Goal: Task Accomplishment & Management: Use online tool/utility

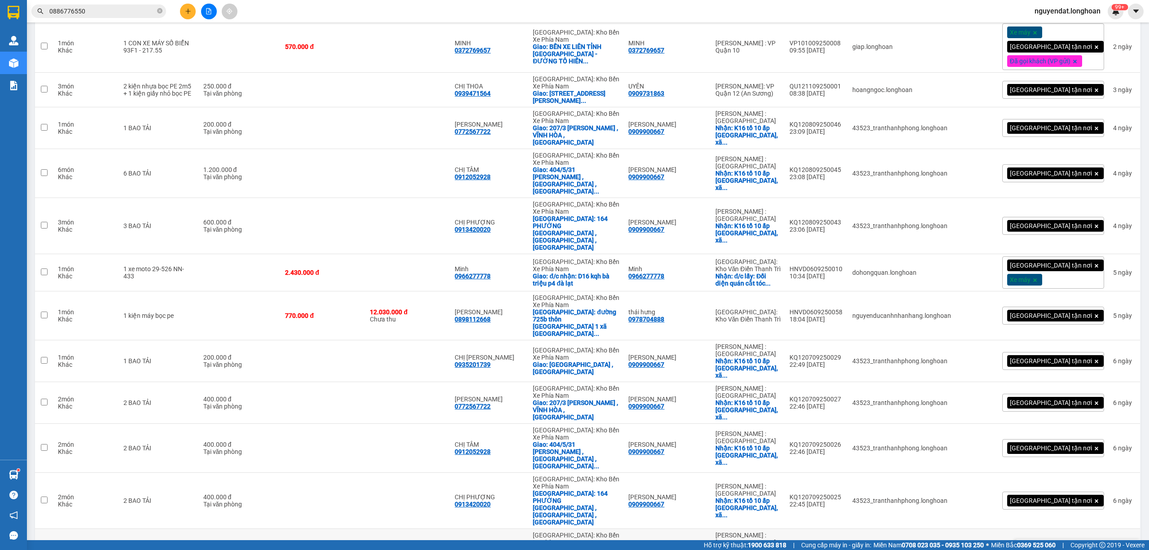
scroll to position [941, 0]
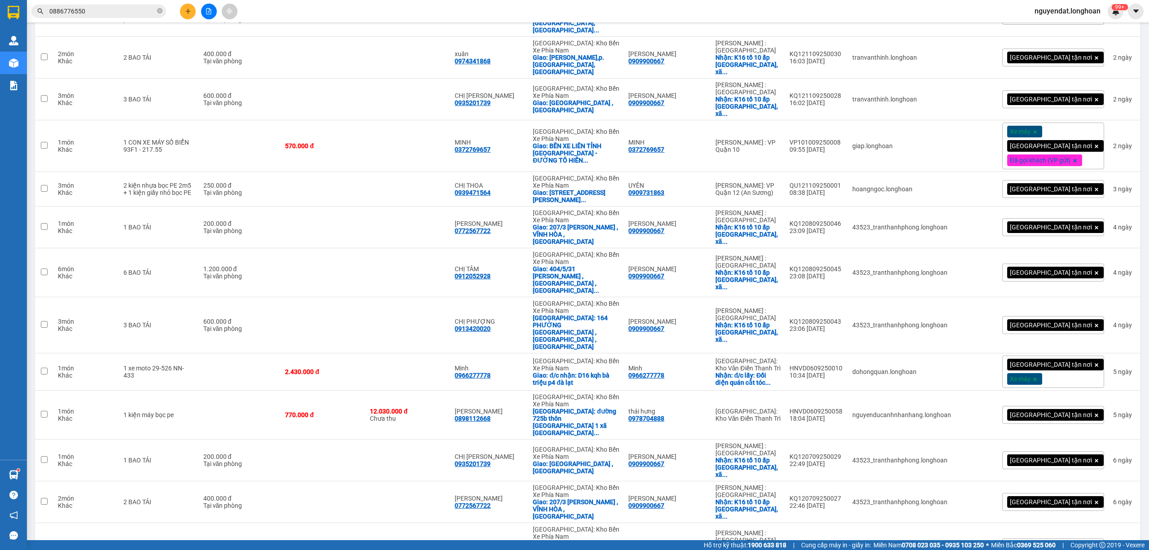
click at [496, 13] on div "Kết quả tìm kiếm ( 1 ) Bộ lọc Mã ĐH Trạng thái Món hàng Thu hộ Tổng cước Chưa c…" at bounding box center [574, 11] width 1149 height 22
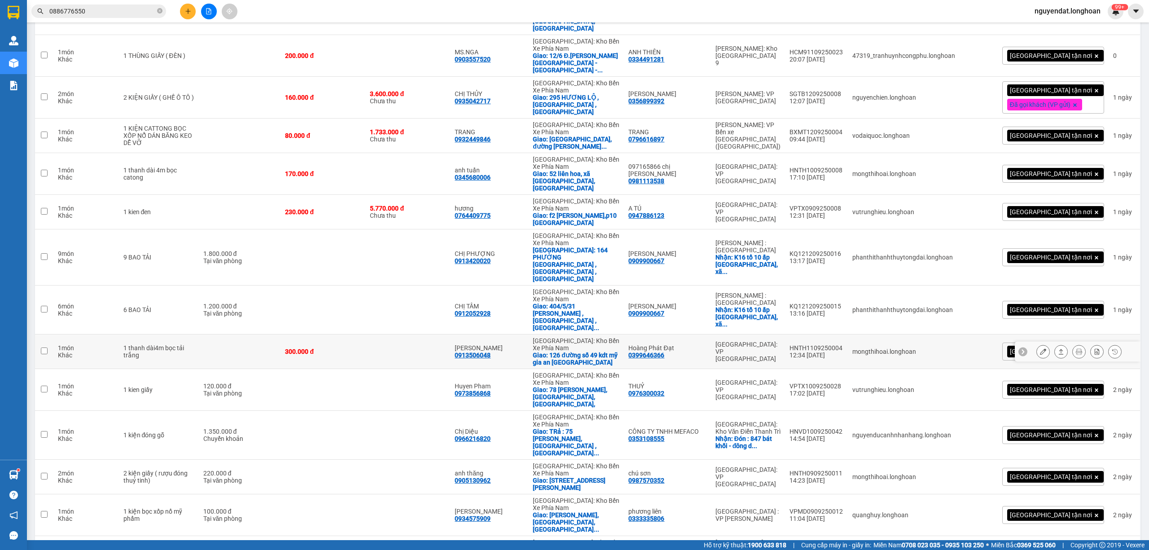
scroll to position [343, 0]
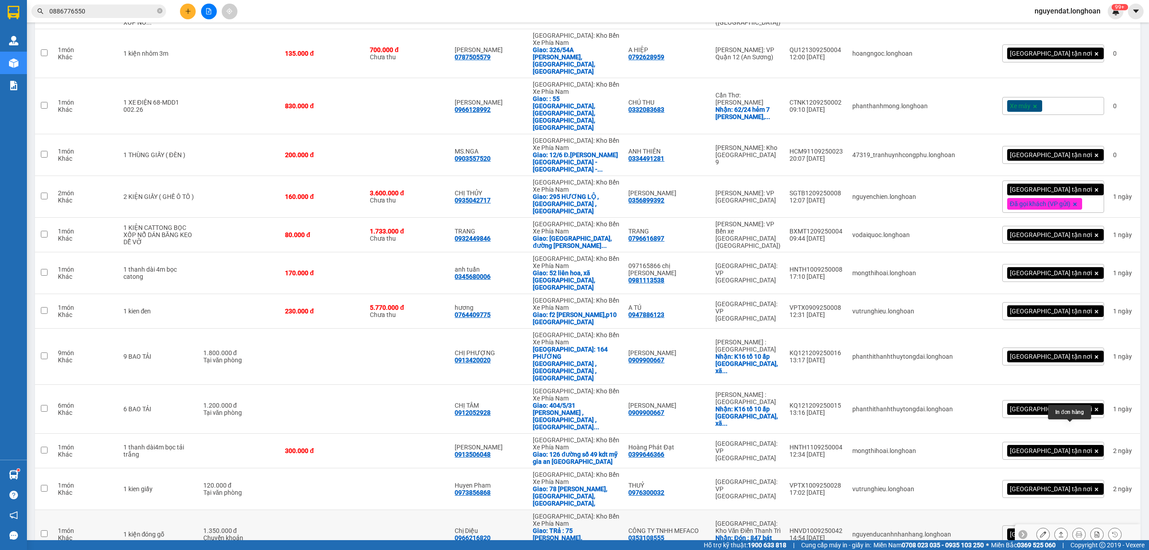
click at [1076, 531] on icon at bounding box center [1079, 534] width 6 height 6
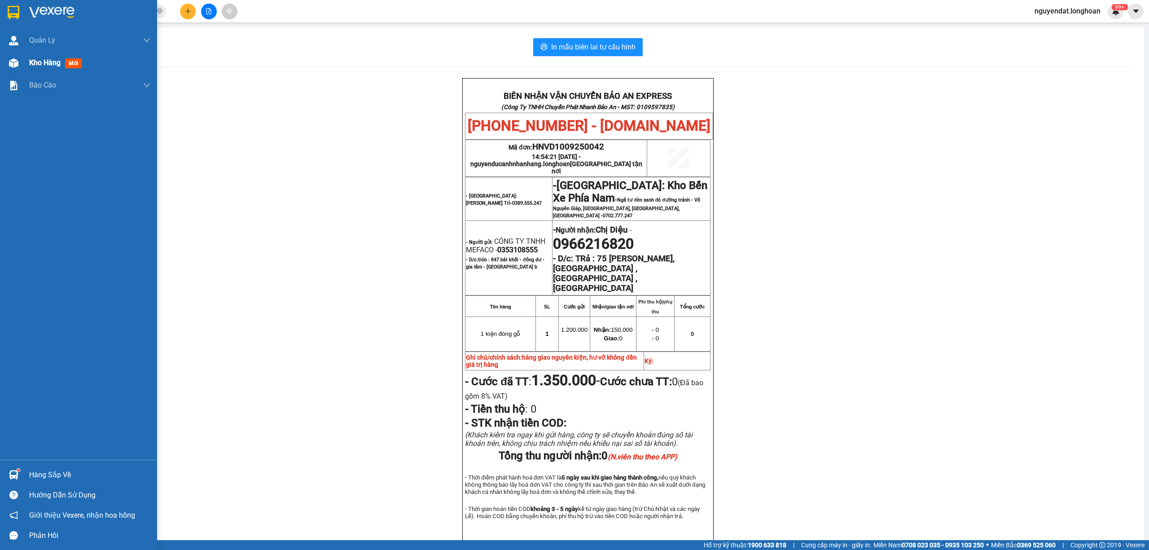
click at [13, 63] on img at bounding box center [13, 62] width 9 height 9
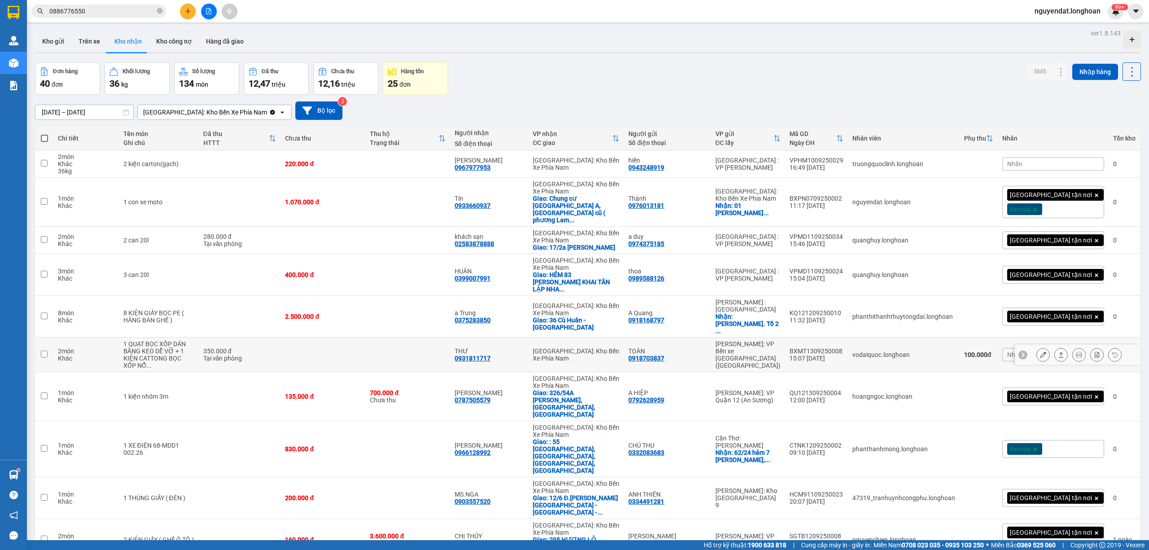
click at [1040, 351] on icon at bounding box center [1043, 354] width 6 height 6
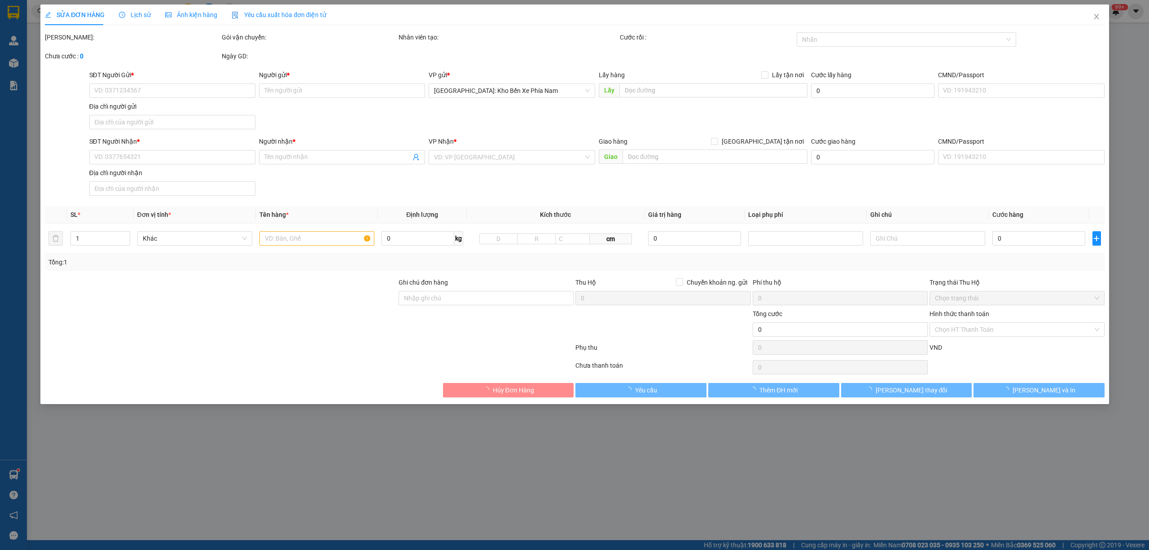
type input "0918703837"
type input "TOÀN"
type input "0931811717"
type input "THƯ"
type input "HÀNG DỄ VỠ HƯ VỠ KHÔNG ĐỀN"
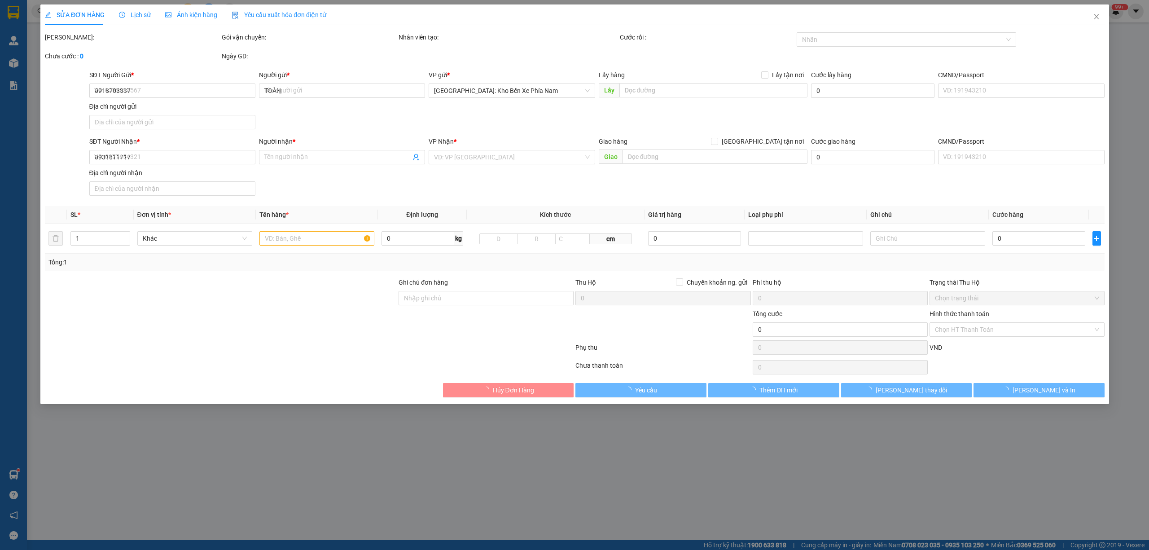
type input "350.000"
type input "100.000"
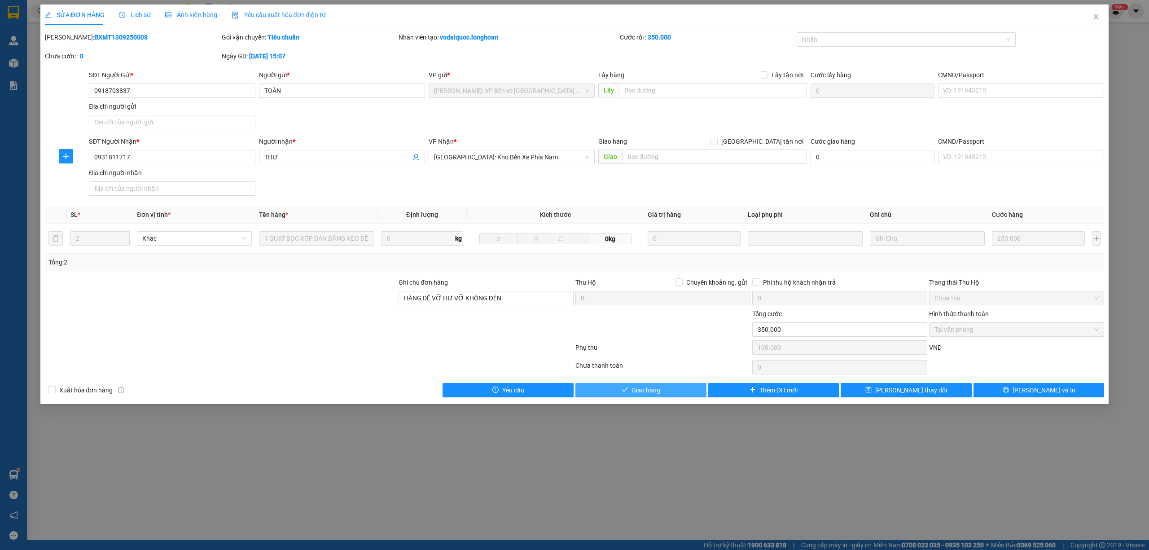
click at [681, 395] on button "Giao hàng" at bounding box center [640, 390] width 131 height 14
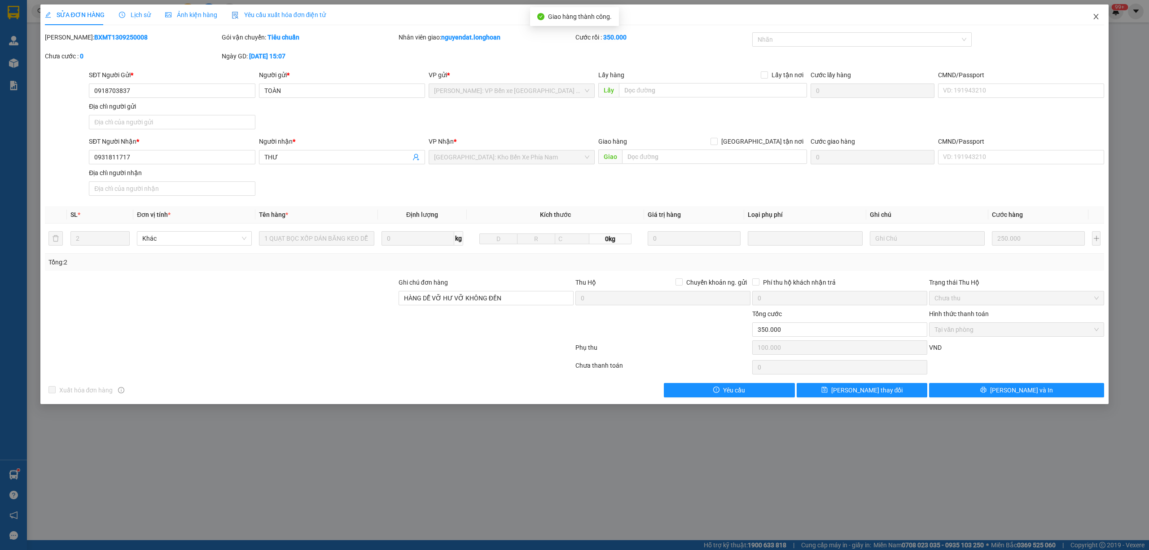
click at [1096, 22] on span "Close" at bounding box center [1096, 16] width 25 height 25
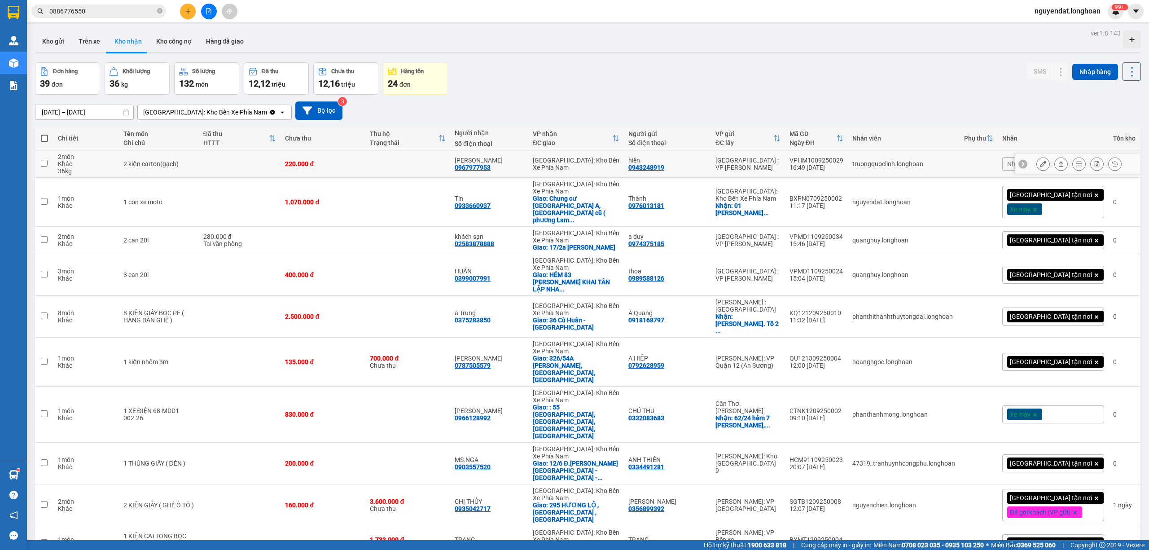
click at [1040, 166] on icon at bounding box center [1043, 164] width 6 height 6
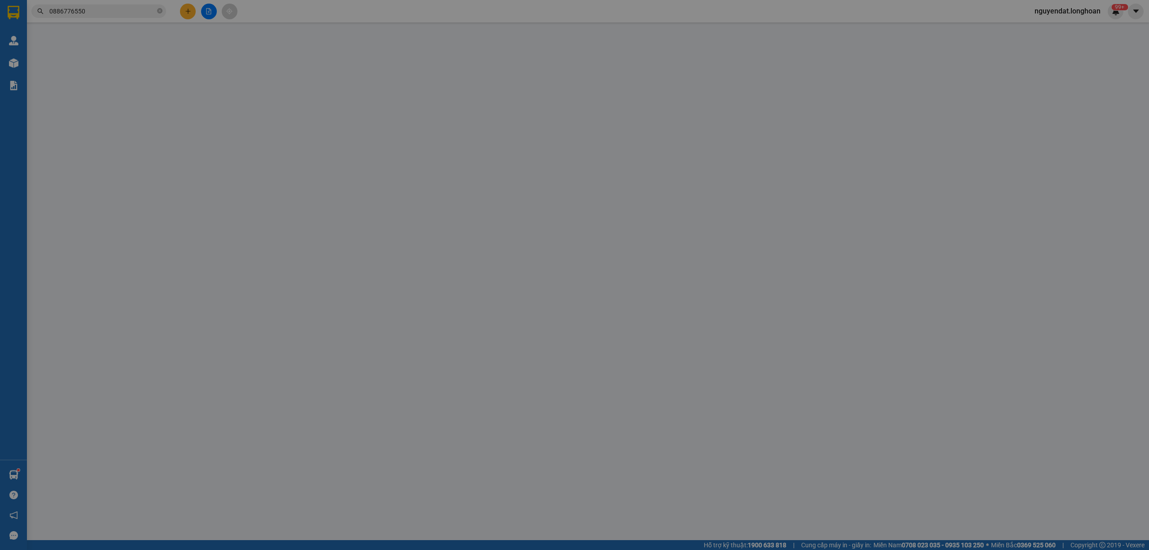
type input "0943248919"
type input "hiền"
type input "0967977953"
type input "[PERSON_NAME]"
type input "nhận nguyên kiện,giao nguyên kiện,bể vỡ k đền"
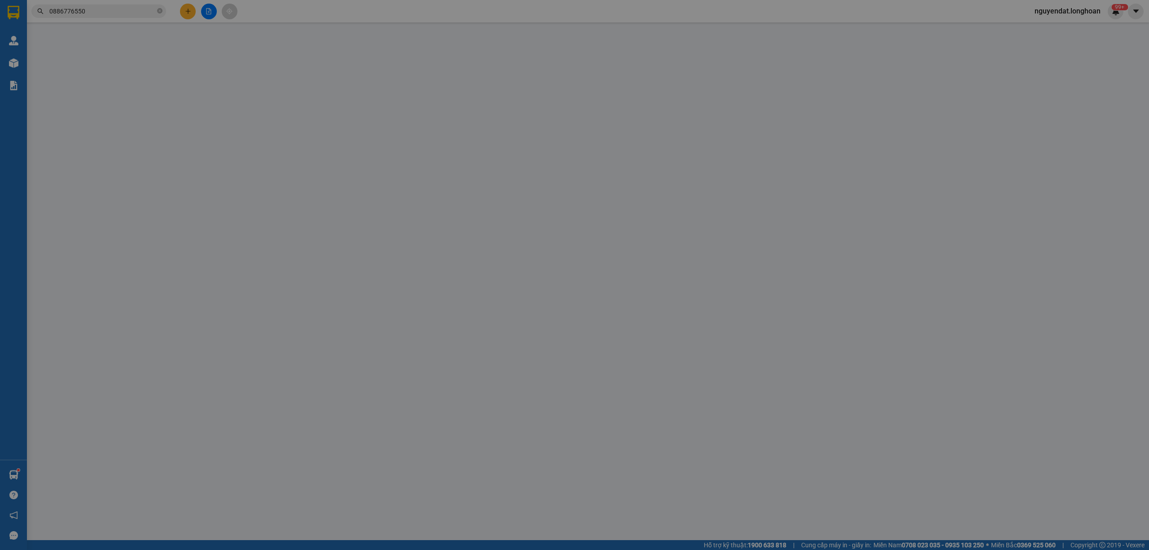
type input "220.000"
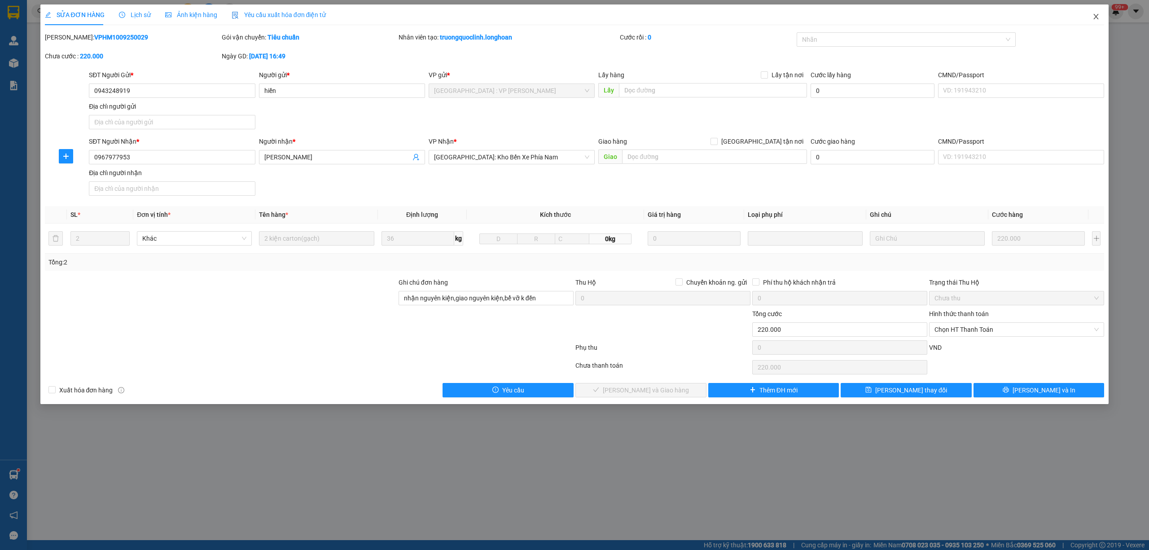
click at [1096, 21] on span "Close" at bounding box center [1096, 16] width 25 height 25
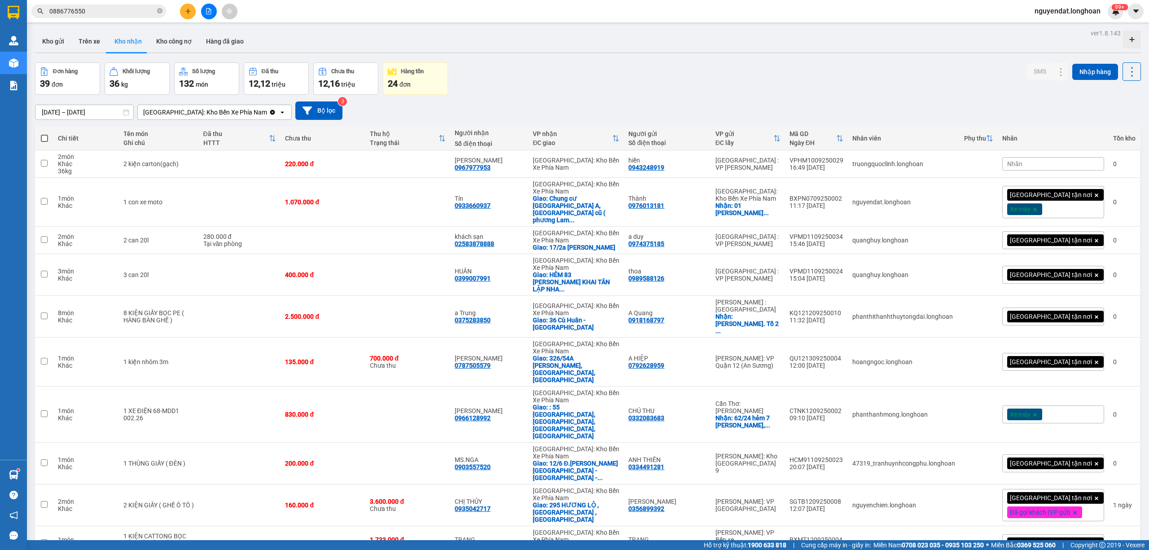
click at [205, 11] on button at bounding box center [209, 12] width 16 height 16
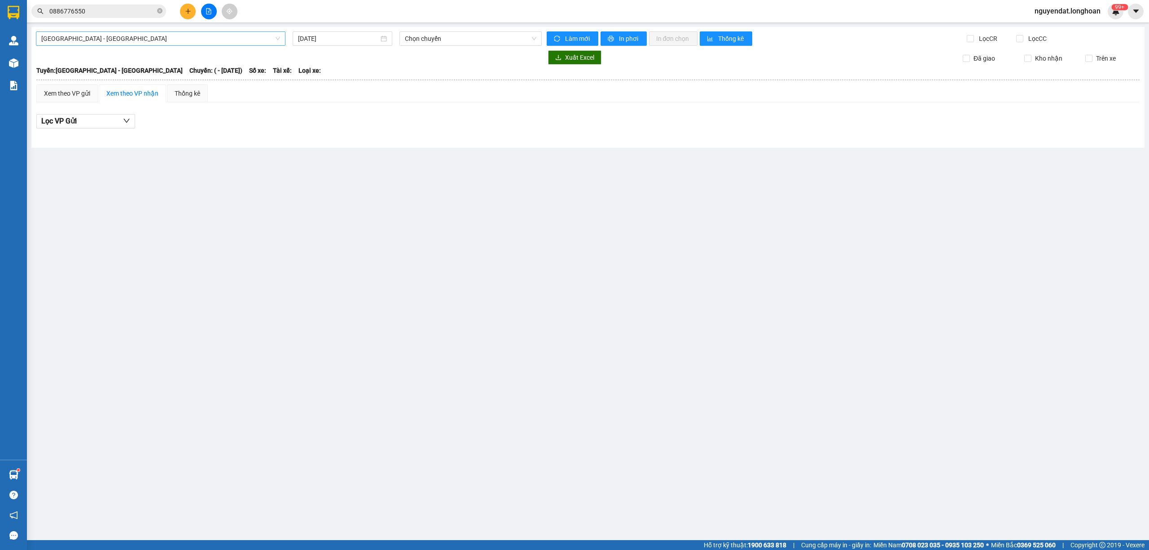
click at [246, 37] on span "[GEOGRAPHIC_DATA] - [GEOGRAPHIC_DATA]" at bounding box center [160, 38] width 239 height 13
click at [338, 30] on div "[GEOGRAPHIC_DATA] - [GEOGRAPHIC_DATA] [DATE] Chọn chuyến Làm mới In phơi In đơn…" at bounding box center [587, 87] width 1113 height 121
click at [338, 34] on input "[DATE]" at bounding box center [338, 39] width 81 height 10
click at [370, 105] on div "11" at bounding box center [370, 104] width 11 height 11
type input "[DATE]"
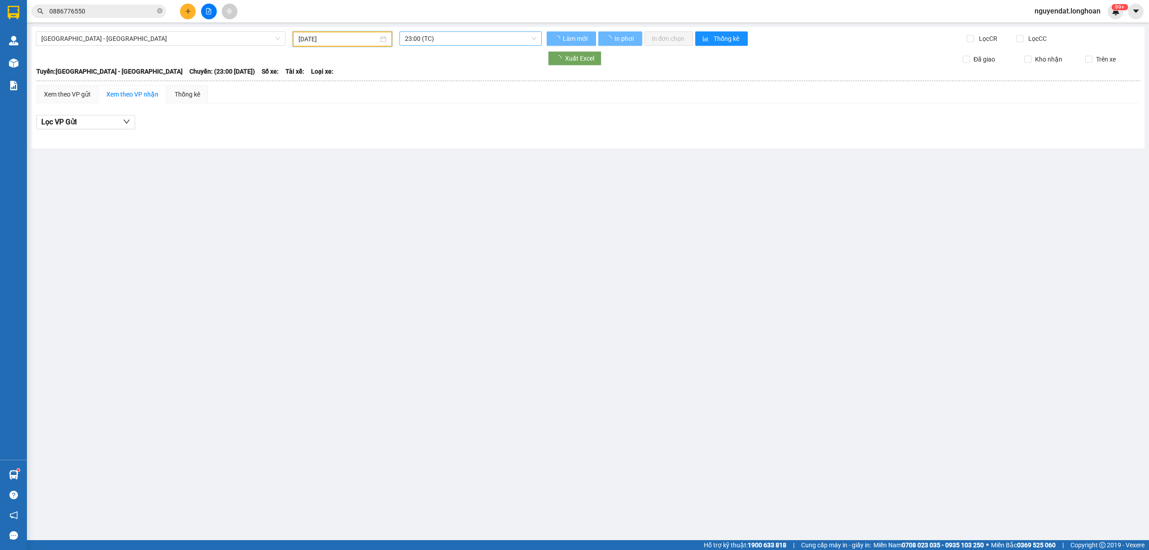
click at [477, 33] on span "23:00 (TC)" at bounding box center [471, 38] width 132 height 13
click at [217, 43] on span "[GEOGRAPHIC_DATA] - [GEOGRAPHIC_DATA]" at bounding box center [160, 38] width 239 height 13
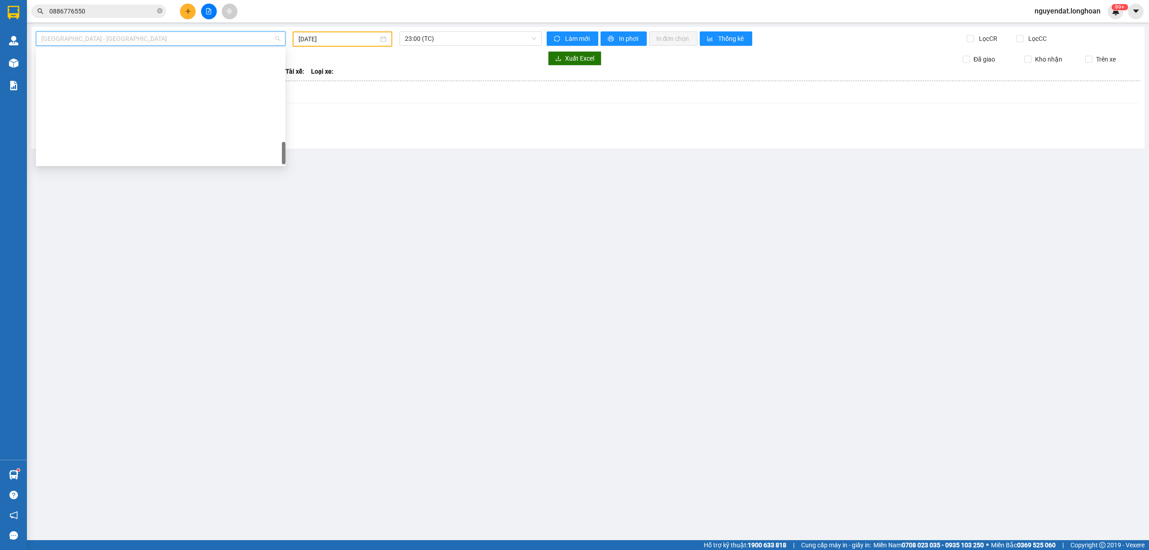
scroll to position [618, 0]
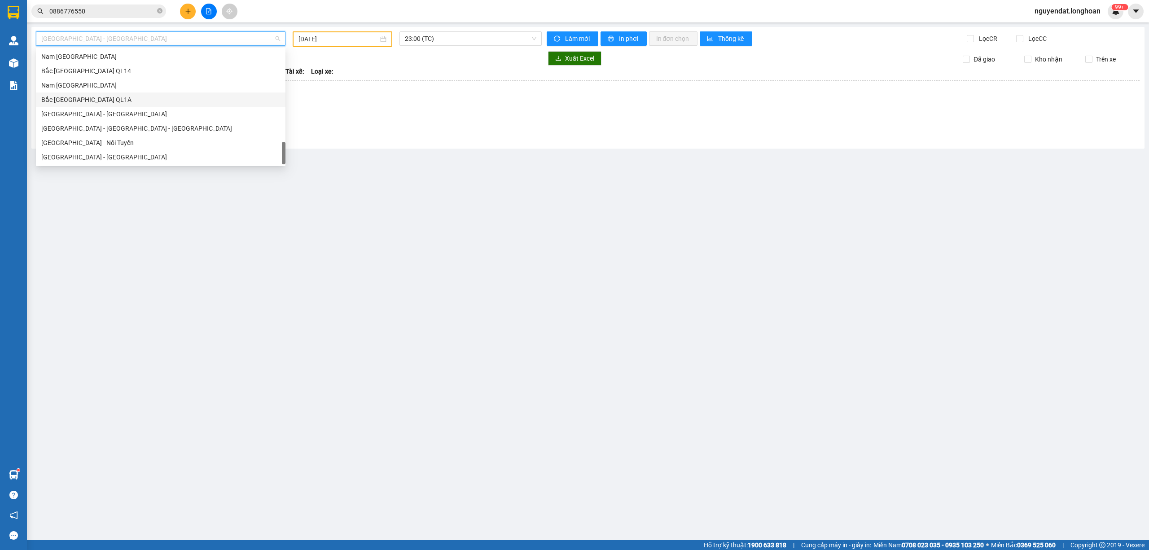
click at [110, 101] on div "Bắc [GEOGRAPHIC_DATA] QL1A" at bounding box center [160, 100] width 239 height 10
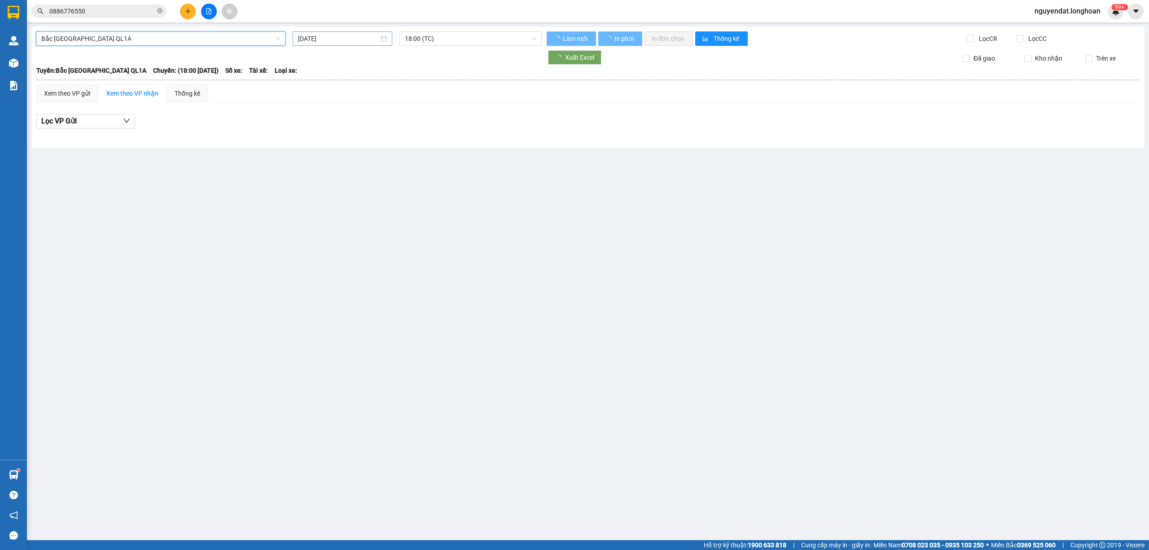
click at [356, 42] on input "[DATE]" at bounding box center [338, 39] width 81 height 10
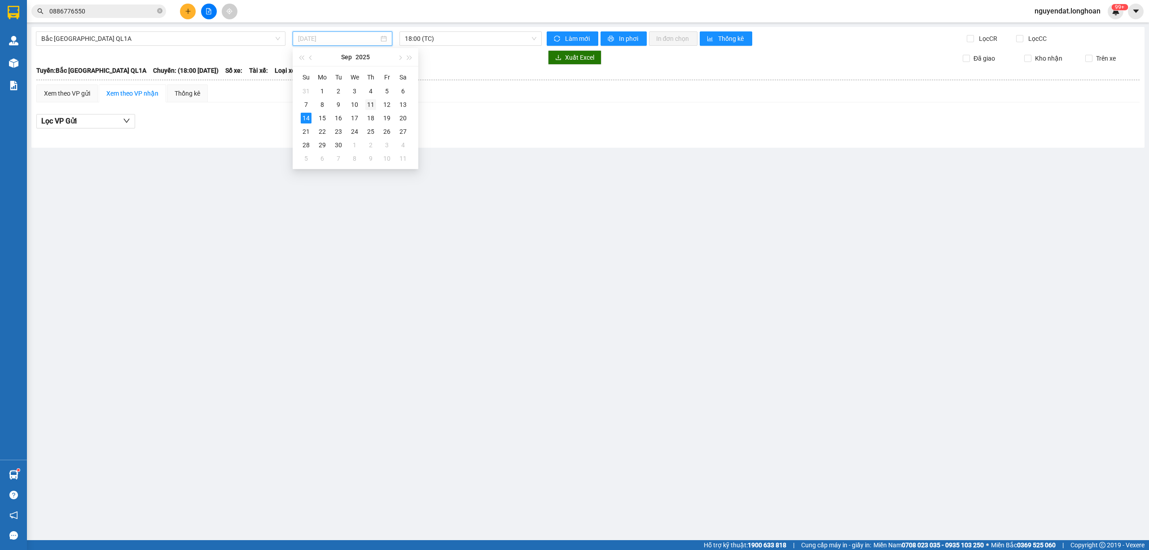
click at [373, 105] on div "11" at bounding box center [370, 104] width 11 height 11
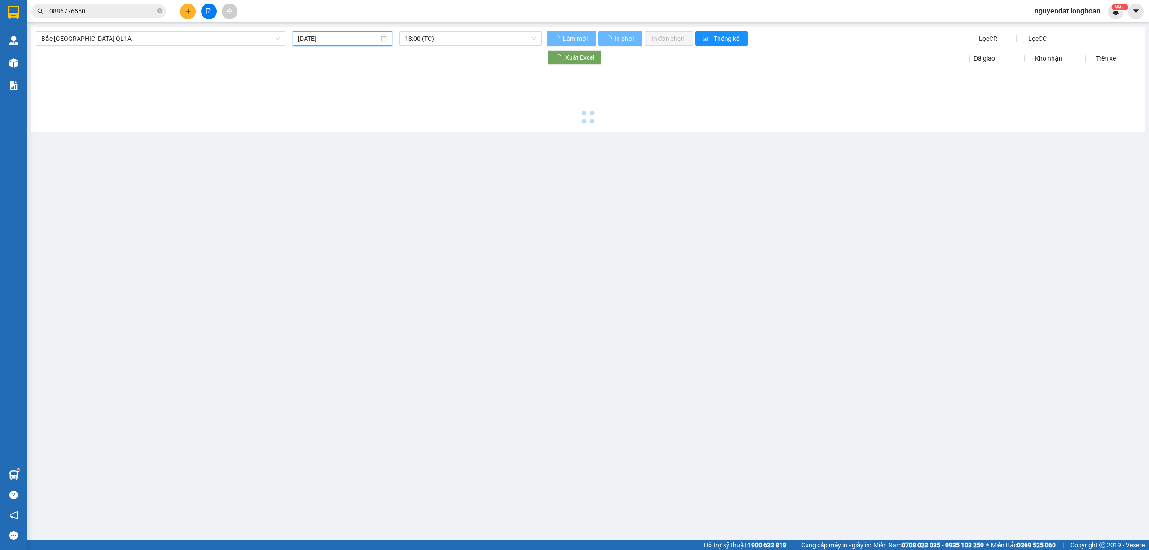
type input "[DATE]"
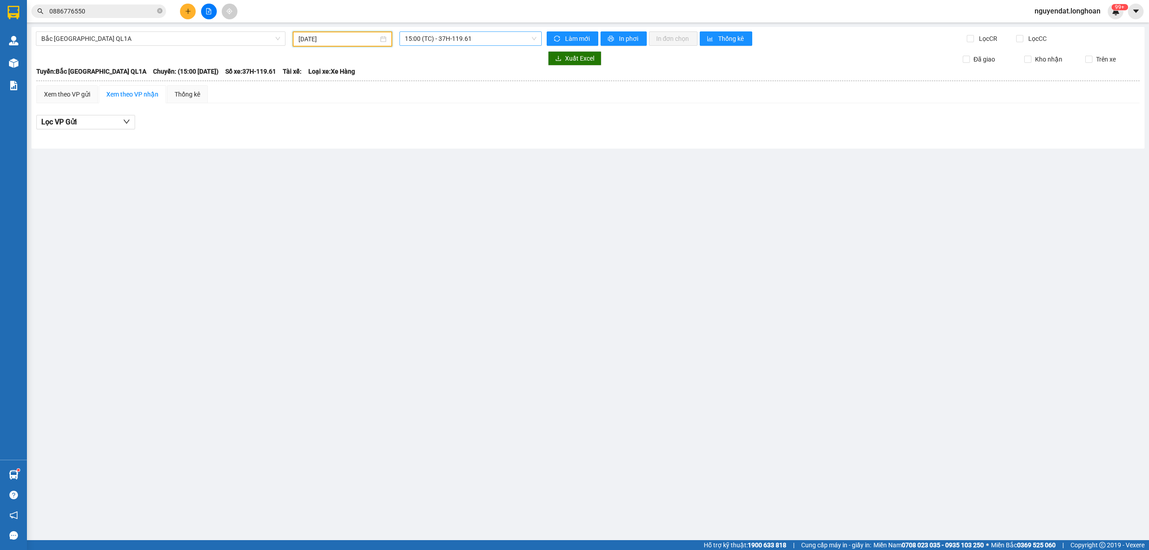
click at [434, 38] on span "15:00 (TC) - 37H-119.61" at bounding box center [471, 38] width 132 height 13
click at [456, 96] on div "20:00 (TC) - 29E-097.92" at bounding box center [440, 100] width 70 height 10
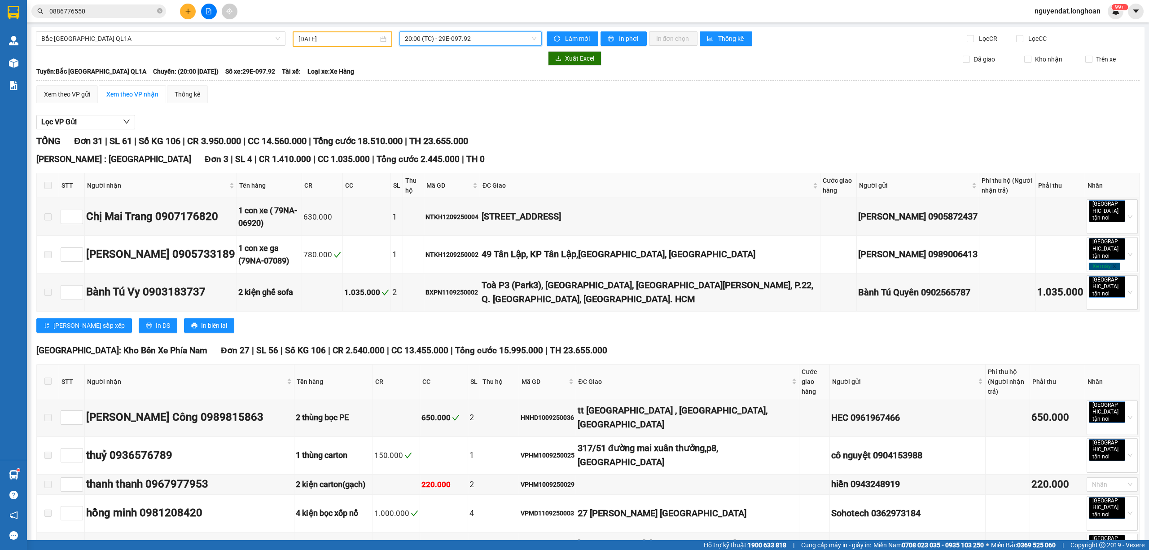
click at [465, 35] on span "20:00 (TC) - 29E-097.92" at bounding box center [471, 38] width 132 height 13
click at [464, 110] on div "23:00 (TC) - 29H-954.95" at bounding box center [437, 114] width 70 height 10
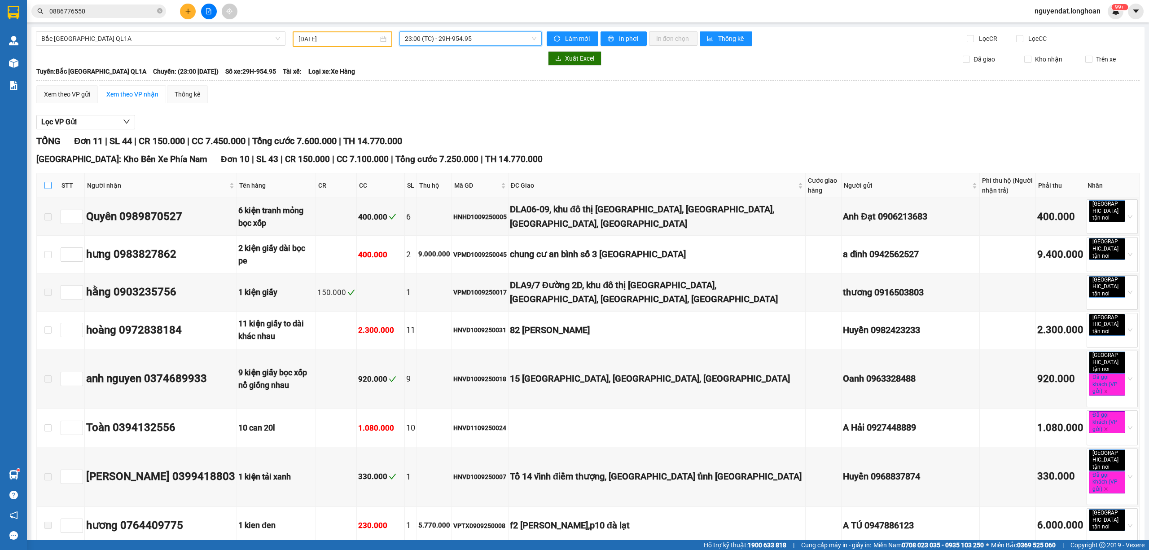
click at [49, 184] on input "checkbox" at bounding box center [47, 185] width 7 height 7
checkbox input "true"
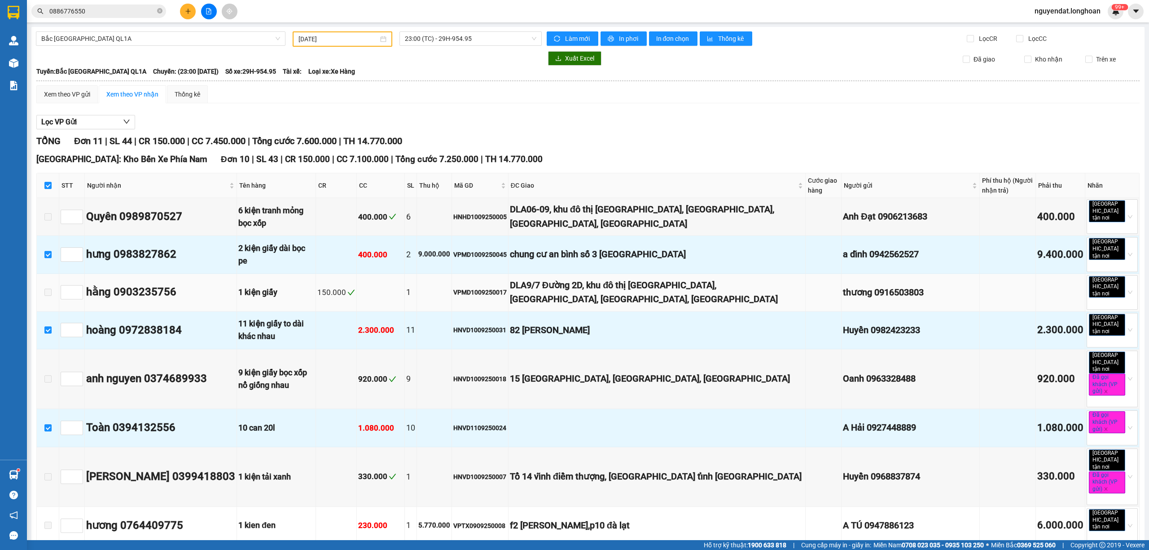
scroll to position [100, 0]
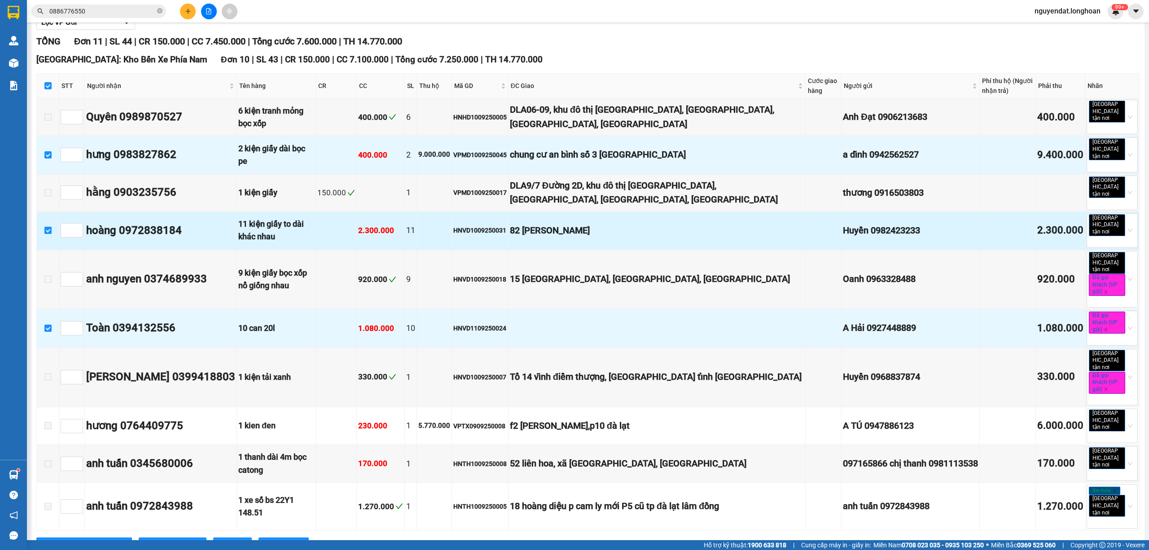
click at [47, 227] on input "checkbox" at bounding box center [47, 230] width 7 height 7
checkbox input "false"
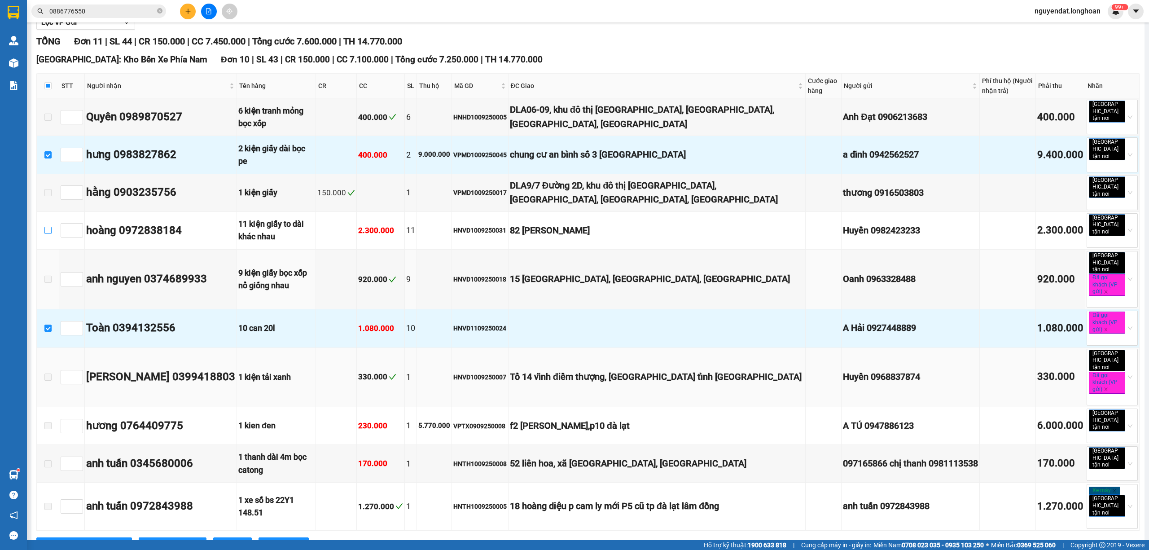
scroll to position [184, 0]
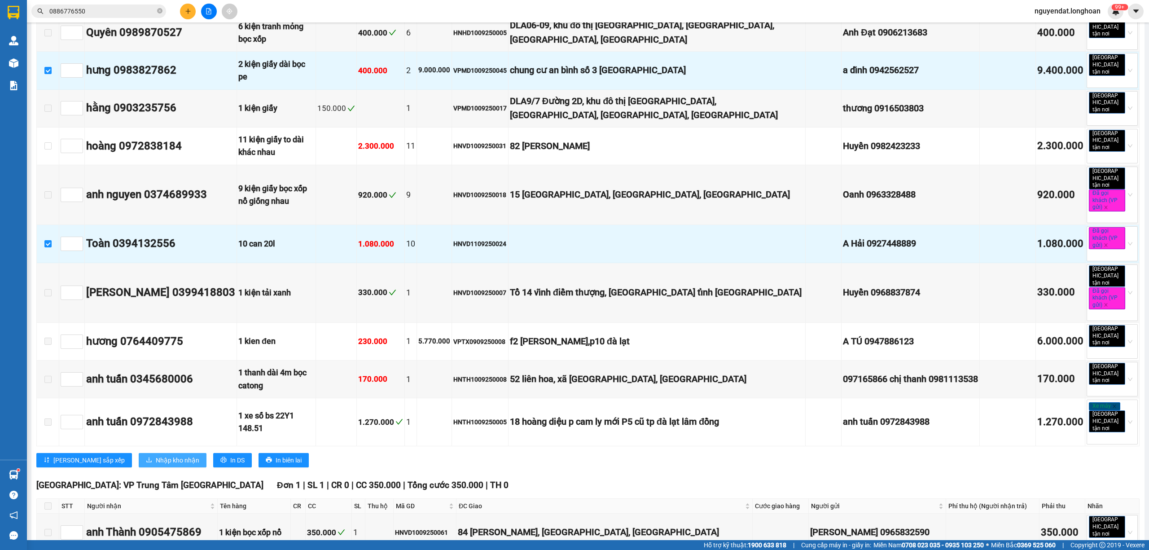
click at [156, 455] on span "Nhập kho nhận" at bounding box center [178, 460] width 44 height 10
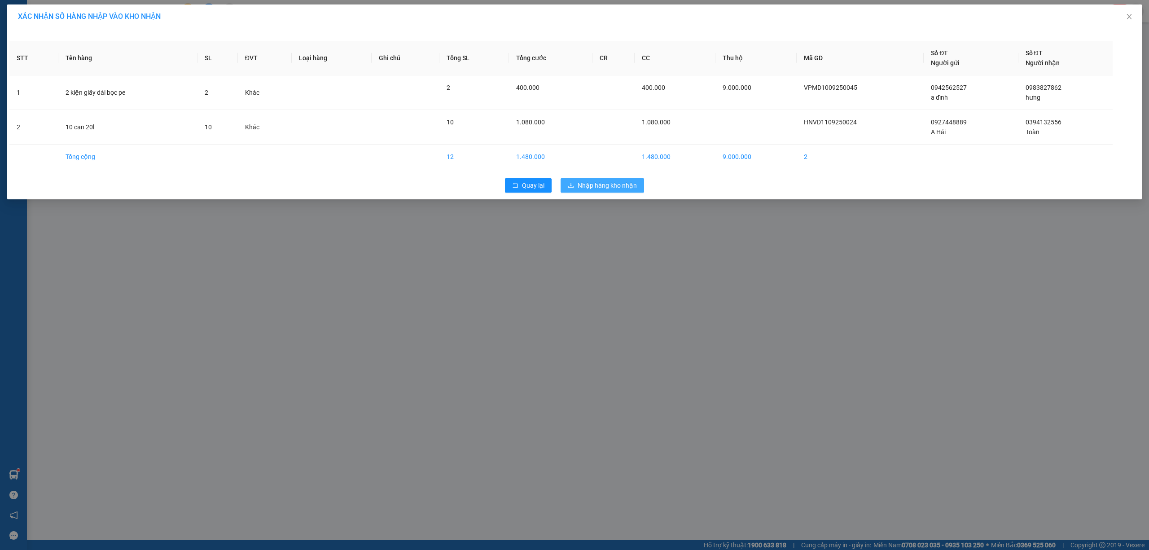
click at [609, 192] on button "Nhập hàng kho nhận" at bounding box center [602, 185] width 83 height 14
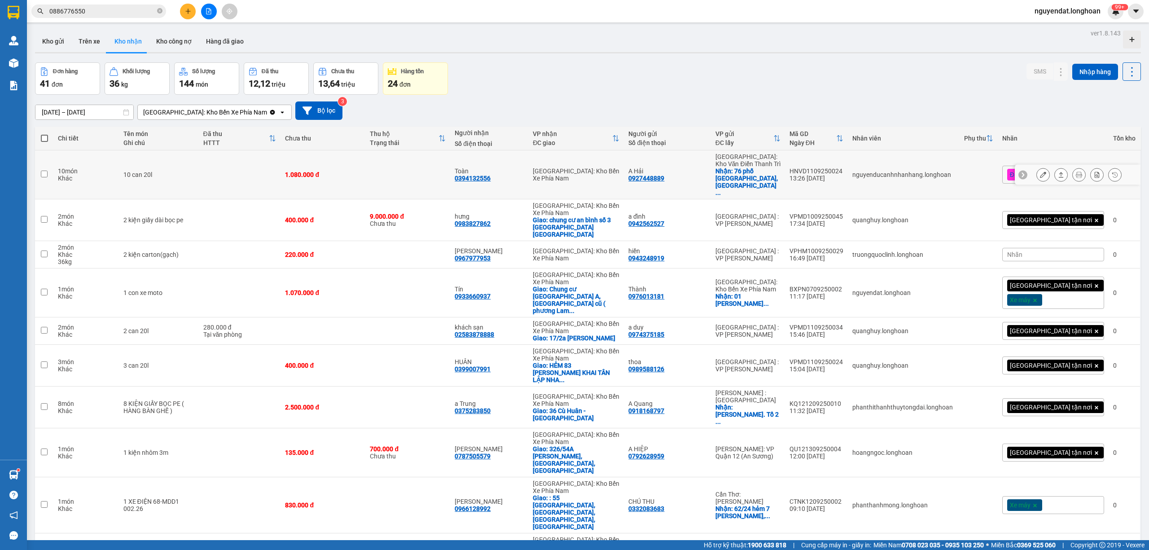
click at [1040, 171] on icon at bounding box center [1043, 174] width 6 height 6
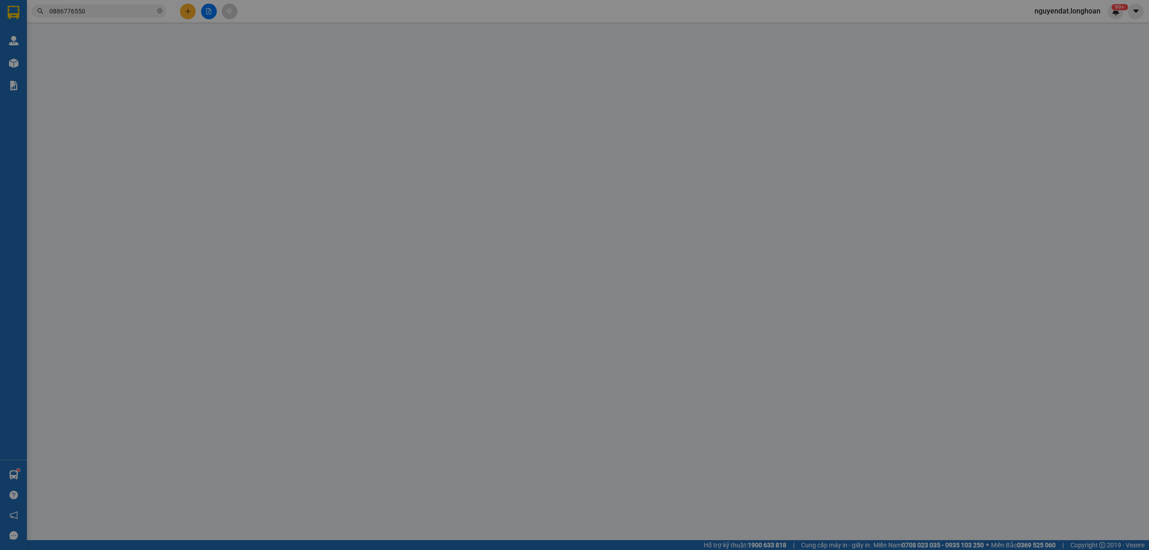
type input "0927448889"
type input "A Hải"
checkbox input "true"
type input "[STREET_ADDRESS]"
type input "0394132556"
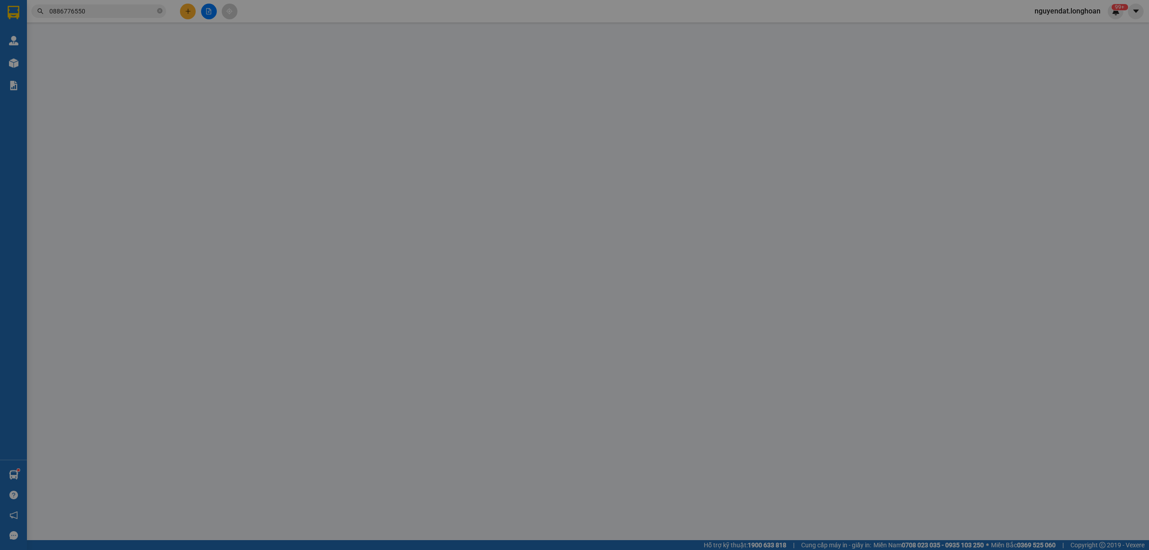
type input "Toàn"
type input "1.080.000"
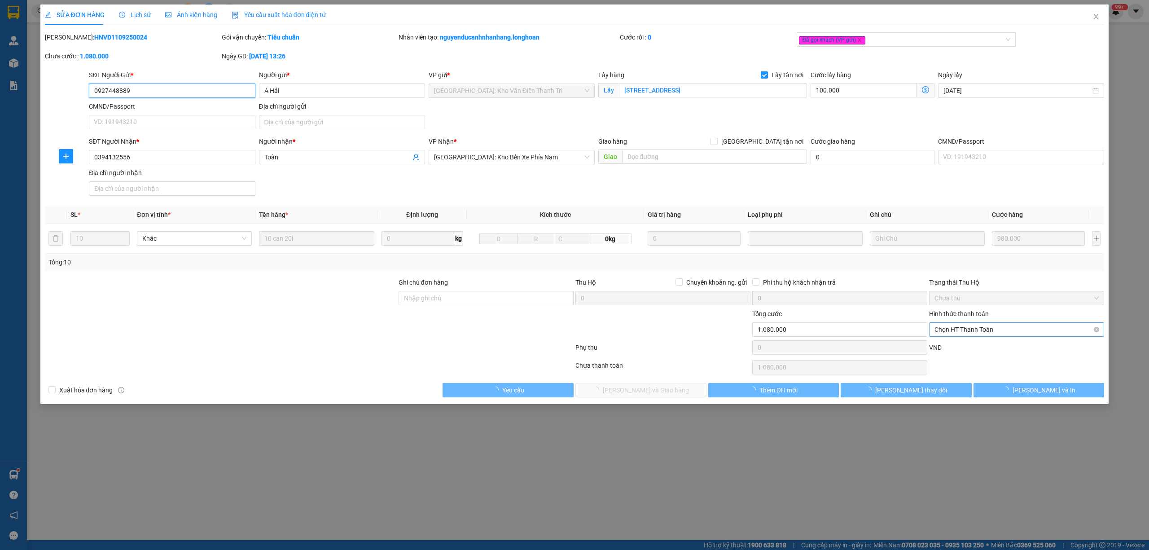
click at [974, 330] on span "Chọn HT Thanh Toán" at bounding box center [1017, 329] width 164 height 13
drag, startPoint x: 966, startPoint y: 342, endPoint x: 900, endPoint y: 357, distance: 67.3
click at [965, 343] on div "Tại văn phòng" at bounding box center [1016, 349] width 175 height 14
type input "0"
click at [676, 394] on button "[PERSON_NAME] và Giao hàng" at bounding box center [640, 390] width 131 height 14
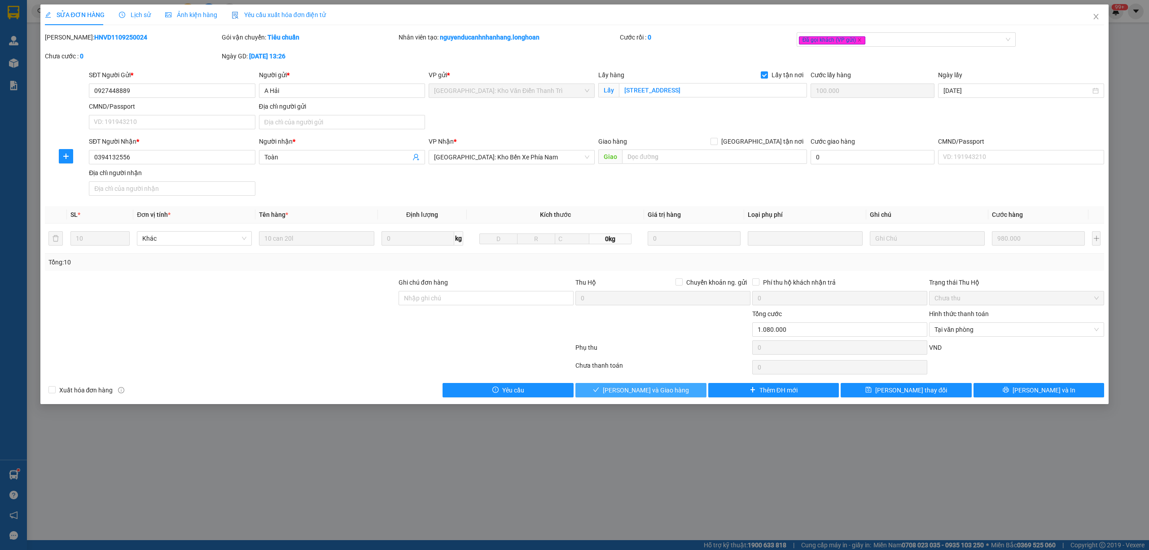
drag, startPoint x: 671, startPoint y: 399, endPoint x: 787, endPoint y: 352, distance: 125.3
click at [672, 397] on button "[PERSON_NAME] và Giao hàng" at bounding box center [640, 390] width 131 height 14
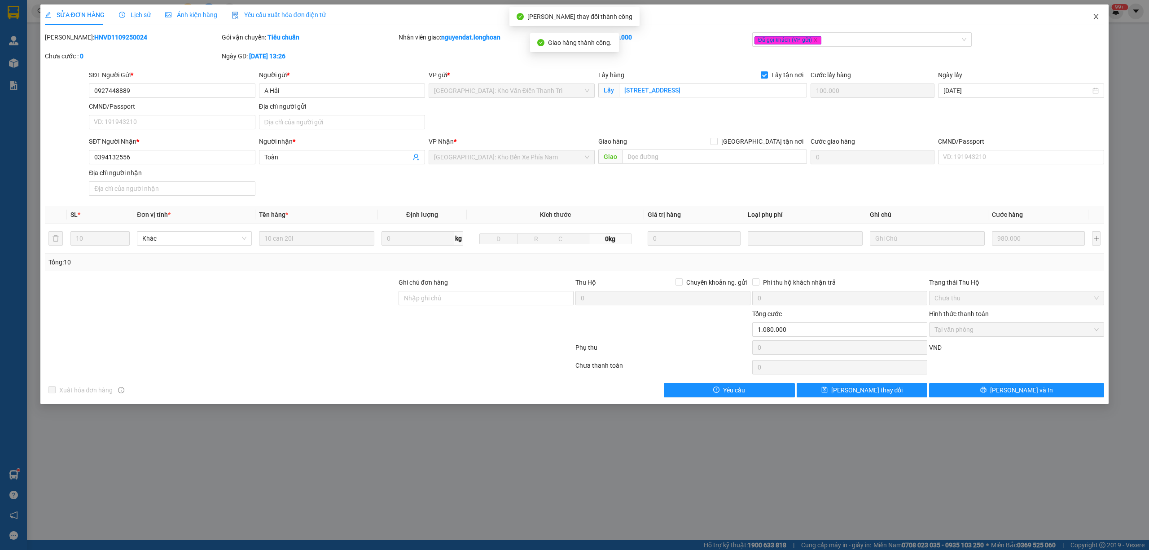
click at [1099, 16] on icon "close" at bounding box center [1096, 16] width 7 height 7
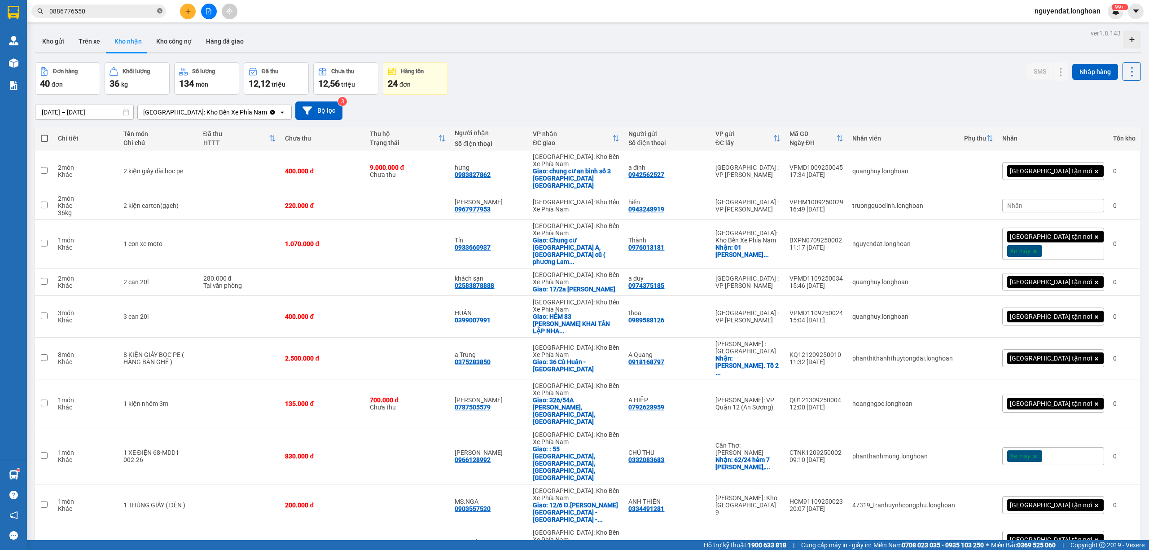
click at [160, 9] on icon "close-circle" at bounding box center [159, 10] width 5 height 5
click at [146, 9] on input "text" at bounding box center [102, 11] width 106 height 10
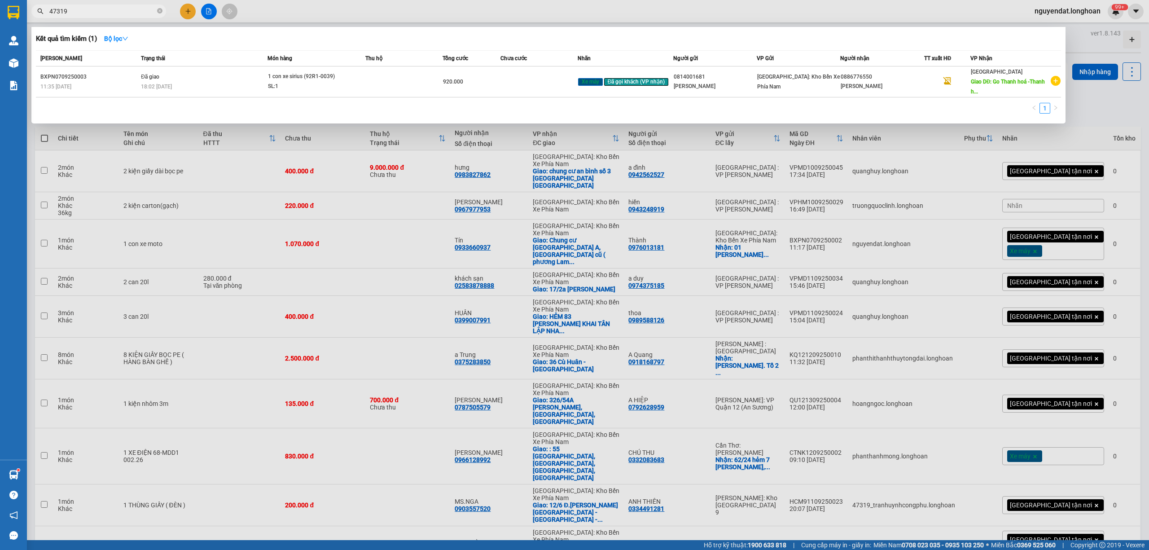
type input "473193"
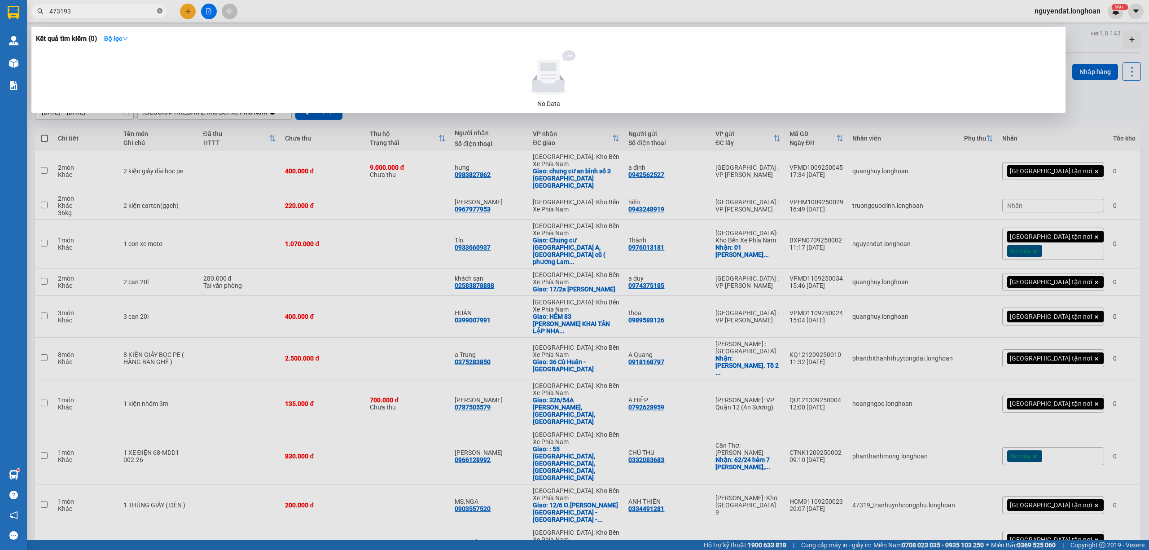
click at [159, 11] on icon "close-circle" at bounding box center [159, 10] width 5 height 5
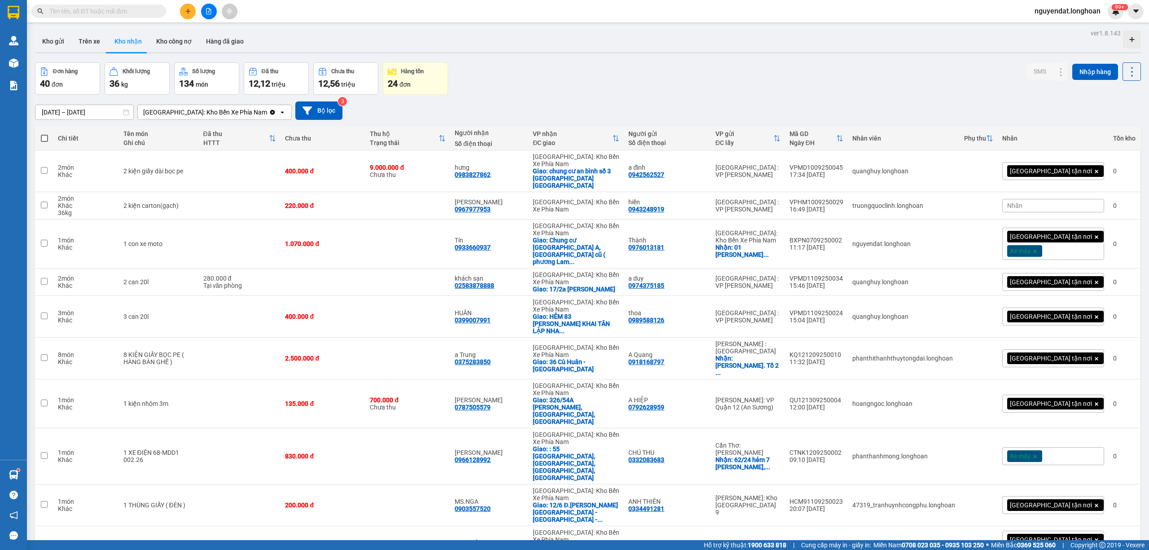
click at [183, 15] on button at bounding box center [188, 12] width 16 height 16
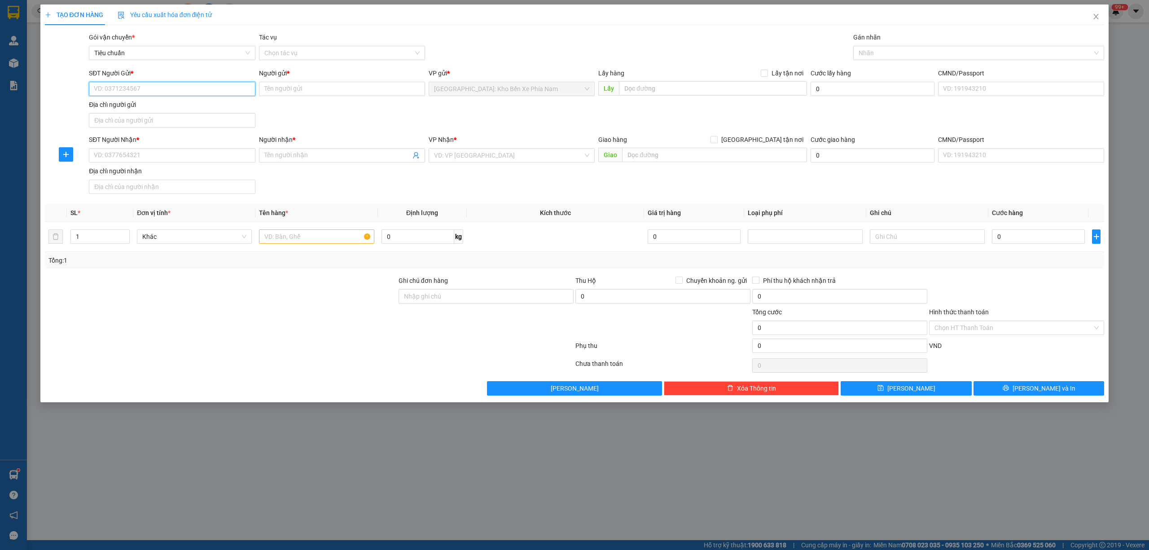
click at [163, 88] on input "SĐT Người Gửi *" at bounding box center [172, 89] width 166 height 14
paste input "0789813999"
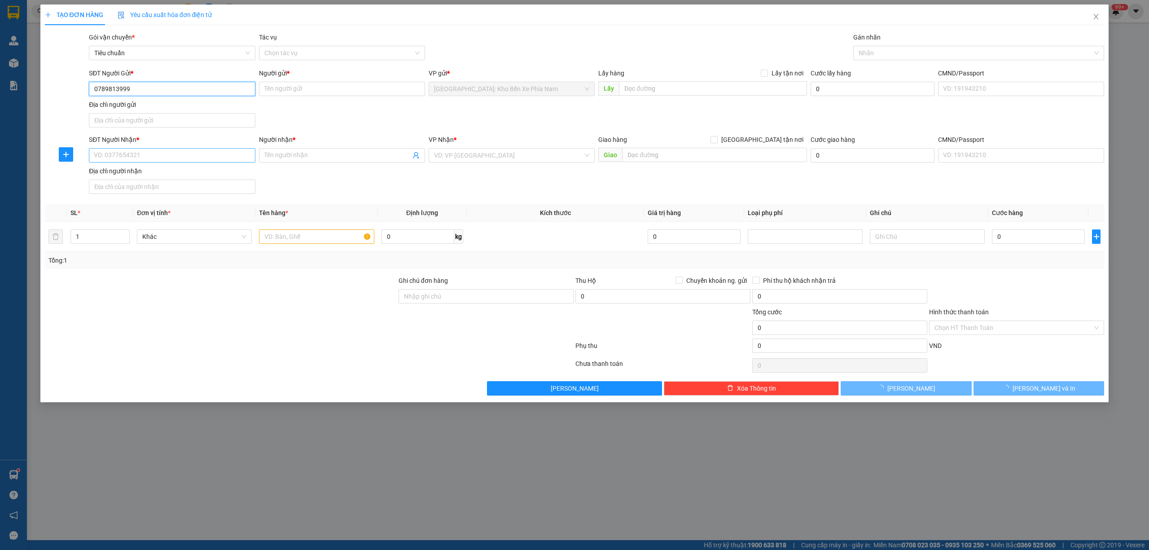
type input "0789813999"
click at [134, 162] on input "SĐT Người Nhận *" at bounding box center [172, 155] width 166 height 14
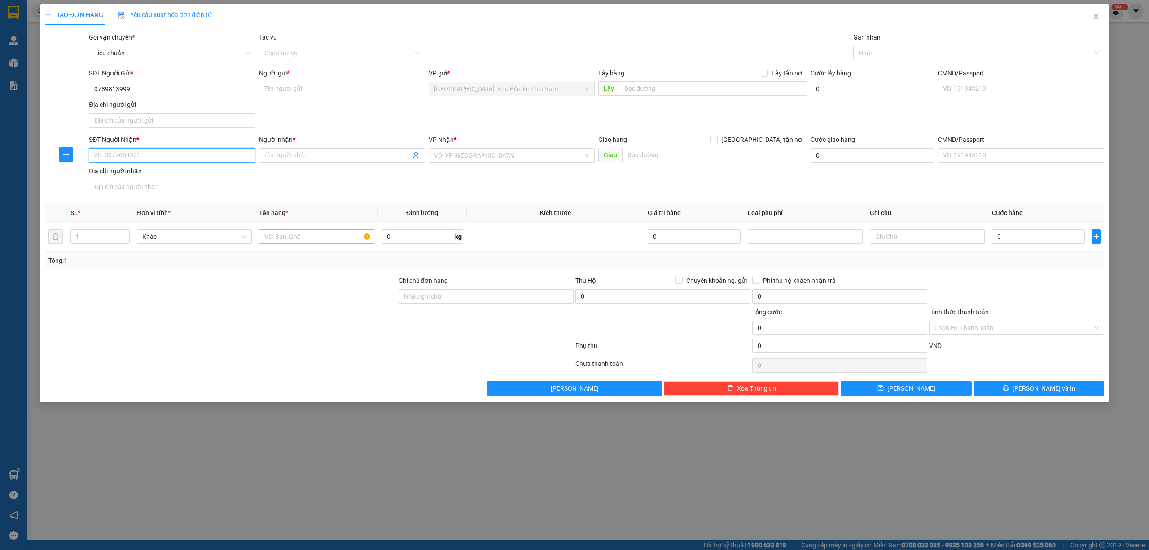
paste input "0789813999"
type input "0789813999"
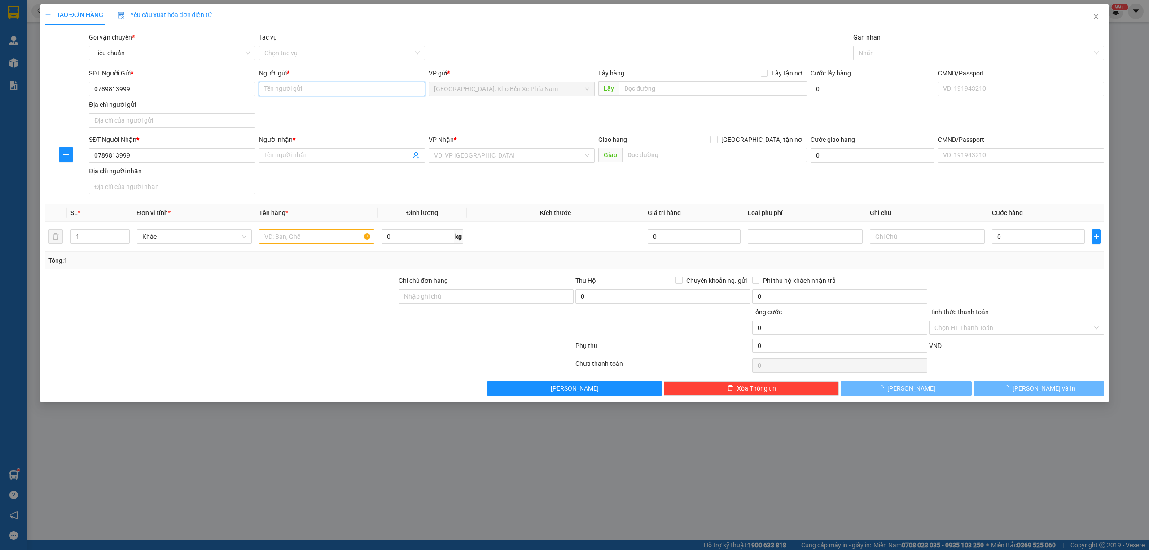
click at [333, 88] on input "Người gửi *" at bounding box center [342, 89] width 166 height 14
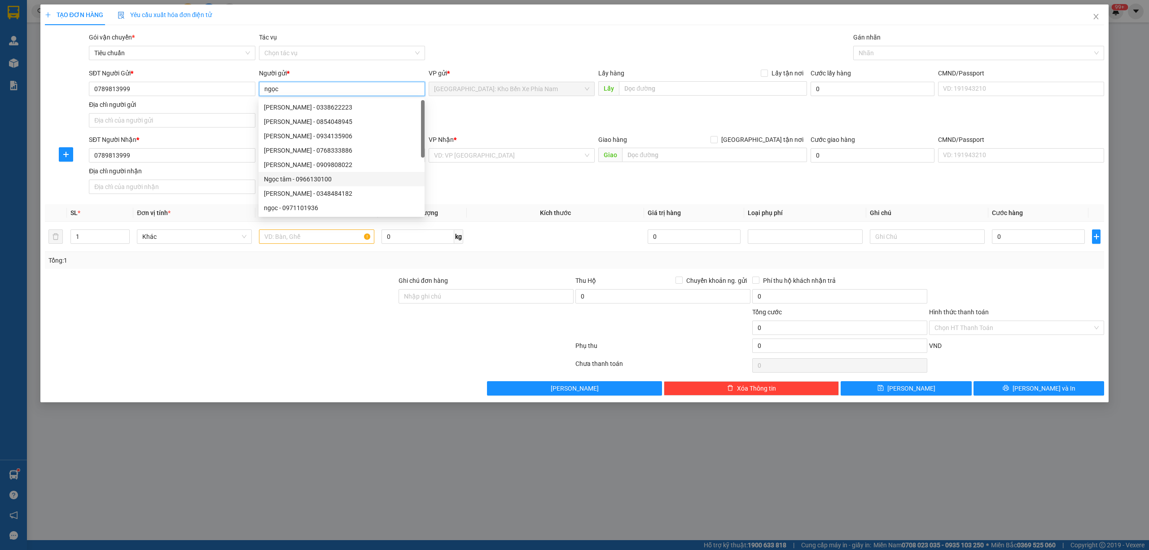
type input "ngọc"
click at [512, 180] on div "SĐT Người Nhận * 0789813999 Người nhận * Tên người nhận VP Nhận * VD: VP [GEOGR…" at bounding box center [596, 166] width 1019 height 63
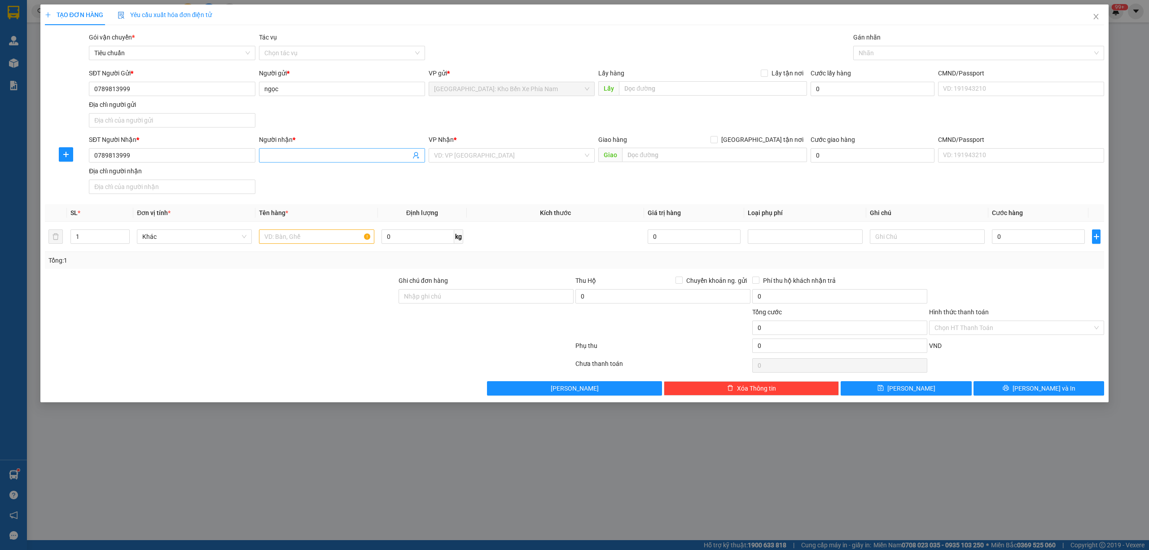
click at [354, 162] on span at bounding box center [342, 155] width 166 height 14
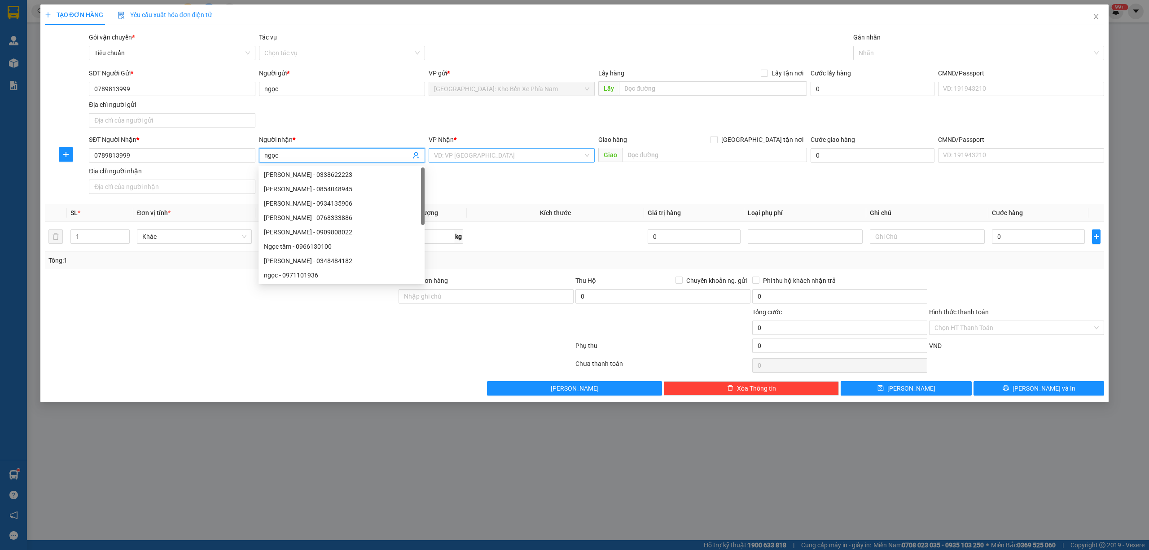
type input "ngọc"
click at [449, 157] on input "search" at bounding box center [508, 155] width 149 height 13
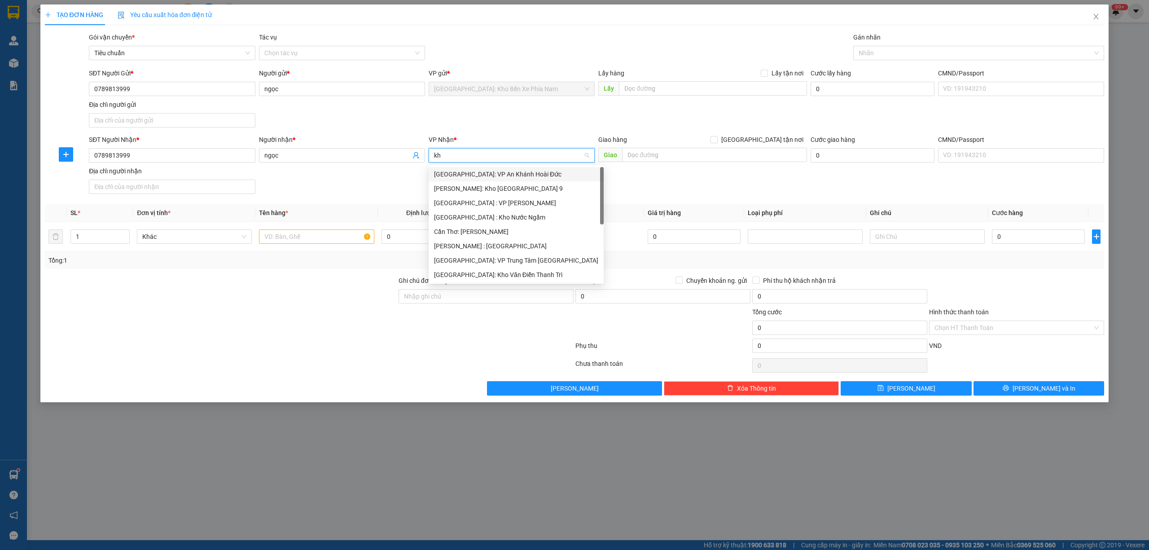
type input "kho"
click at [498, 216] on div "[PERSON_NAME] : [GEOGRAPHIC_DATA]" at bounding box center [511, 217] width 155 height 10
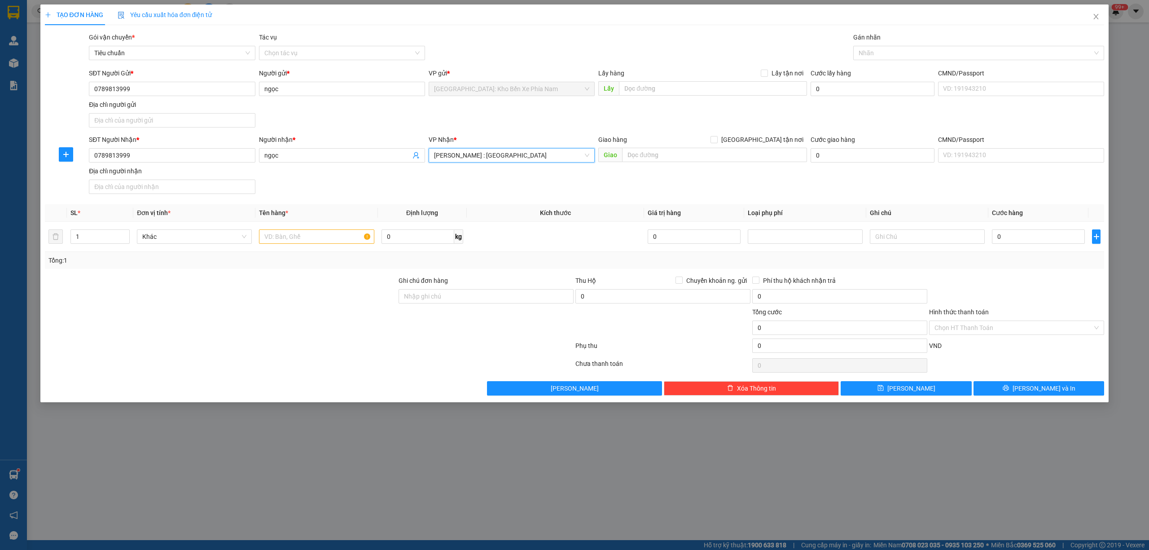
click at [677, 144] on div "Giao hàng [GEOGRAPHIC_DATA] tận nơi" at bounding box center [702, 140] width 209 height 10
click at [672, 155] on input "text" at bounding box center [714, 155] width 185 height 14
click at [306, 250] on td at bounding box center [316, 237] width 122 height 30
click at [306, 246] on div at bounding box center [316, 237] width 115 height 18
click at [305, 244] on input "text" at bounding box center [316, 236] width 115 height 14
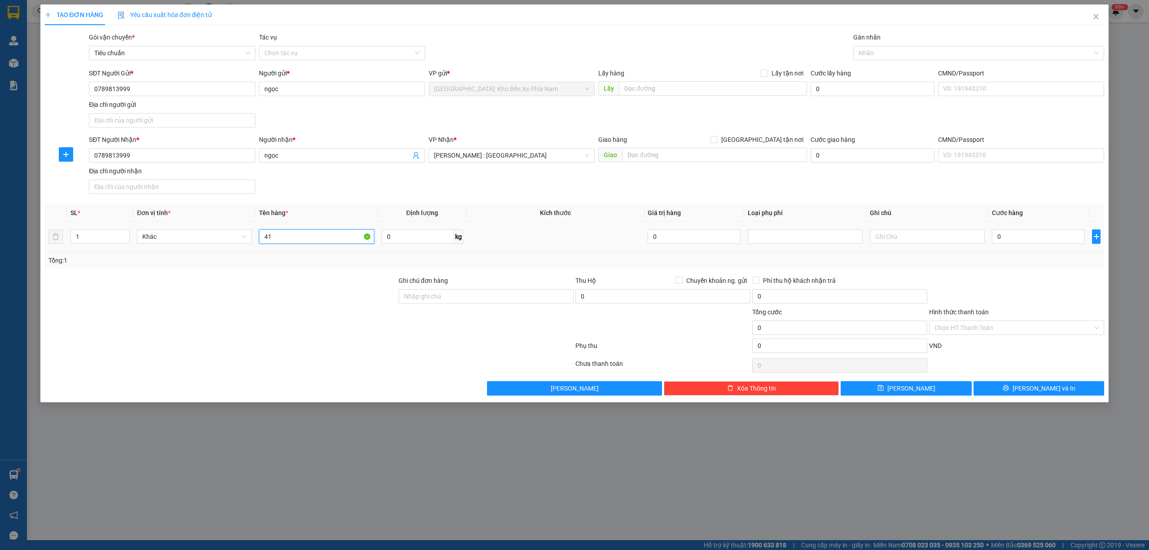
type input "4"
type input "1 thùng giấy"
click at [1043, 237] on input "0" at bounding box center [1038, 236] width 93 height 14
type input "5"
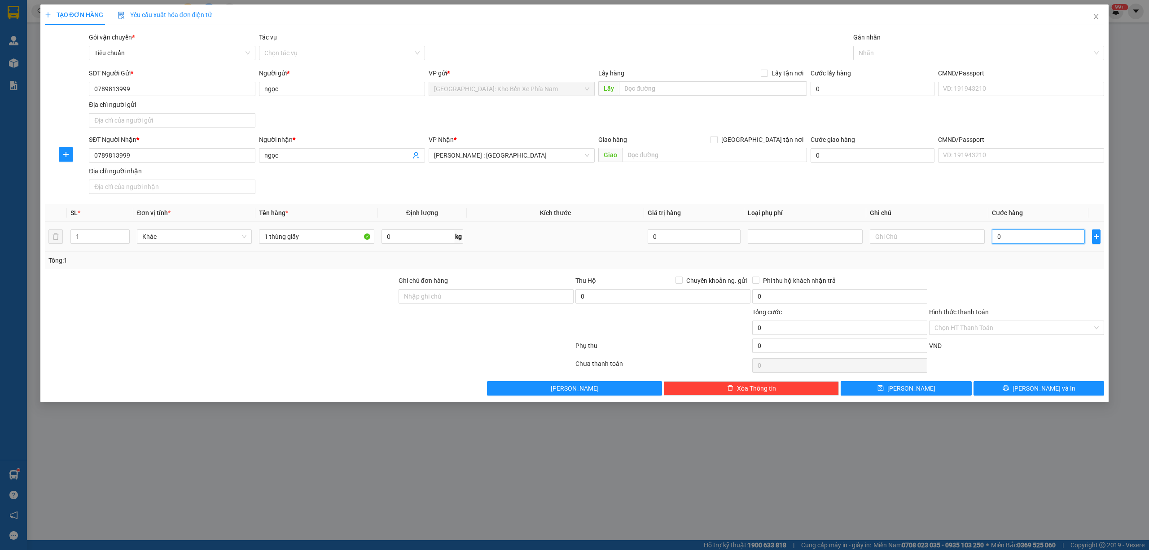
type input "5"
type input "50"
type input "500"
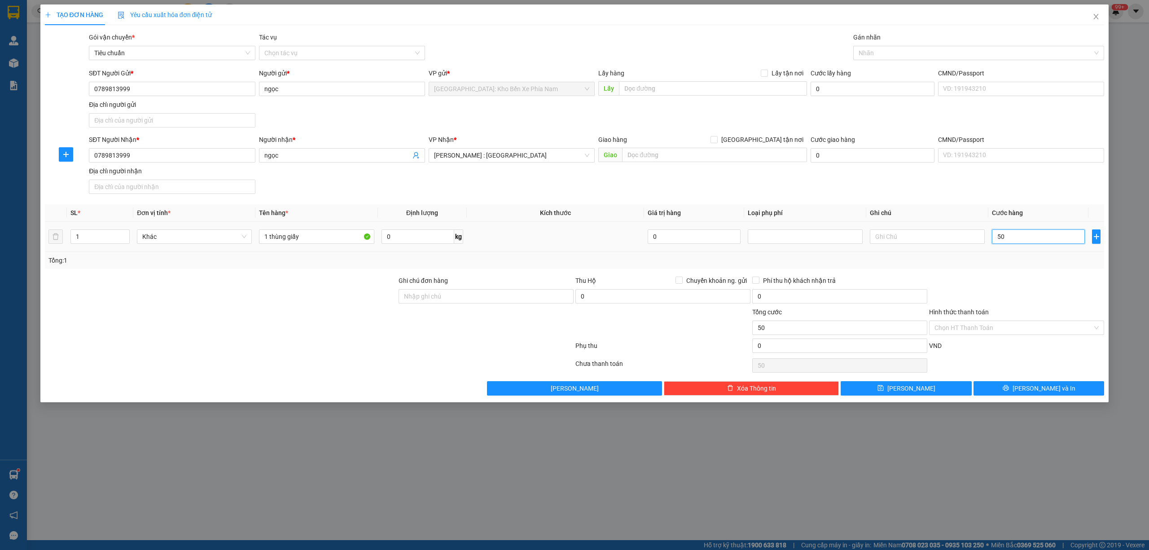
type input "500"
type input "5.000"
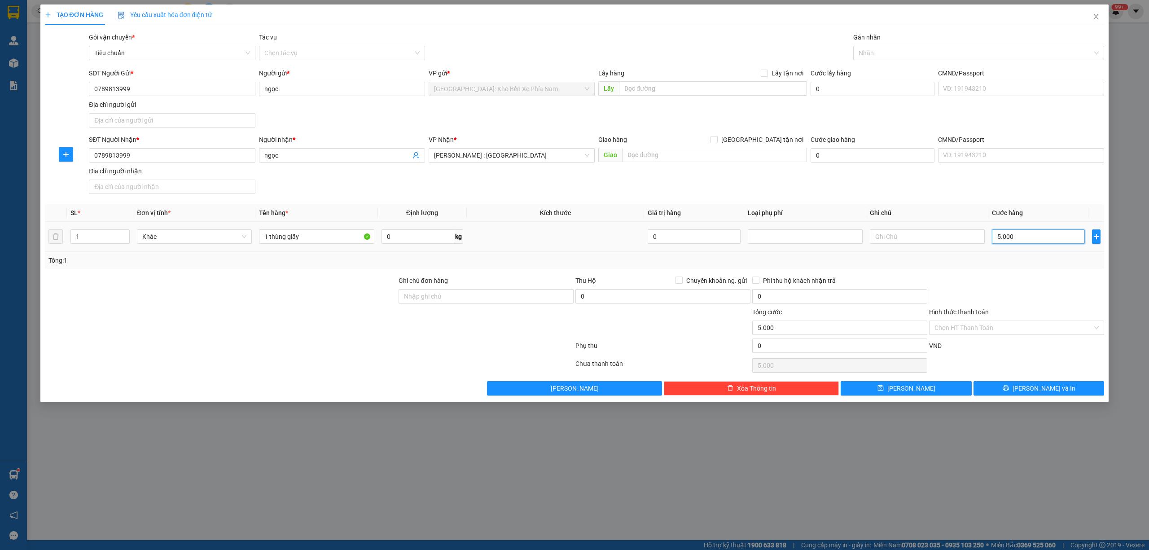
type input "50.000"
click at [1068, 390] on button "[PERSON_NAME] và In" at bounding box center [1039, 388] width 131 height 14
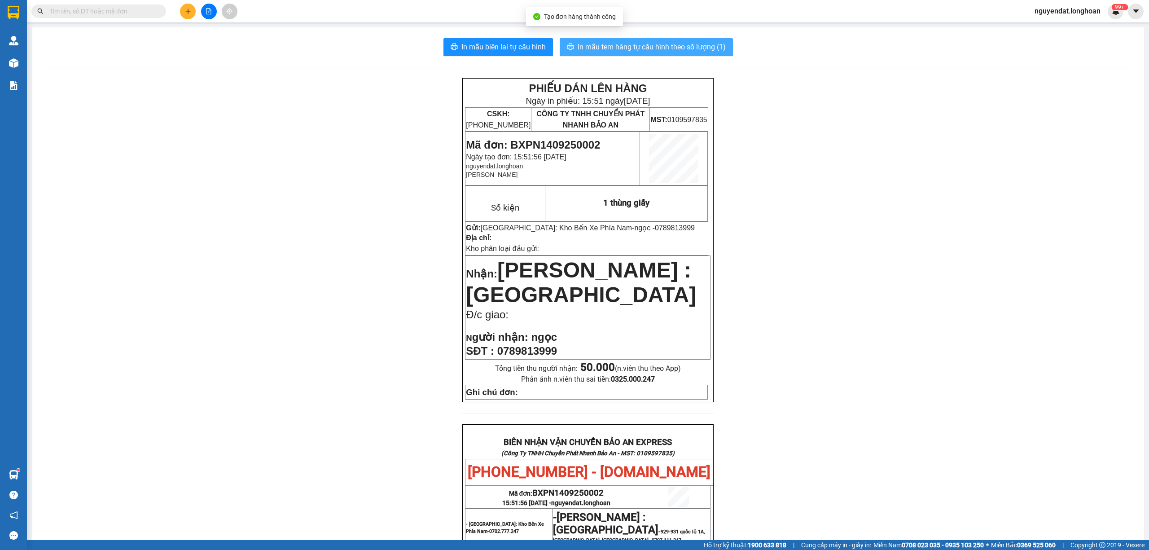
click at [685, 51] on span "In mẫu tem hàng tự cấu hình theo số lượng (1)" at bounding box center [652, 46] width 148 height 11
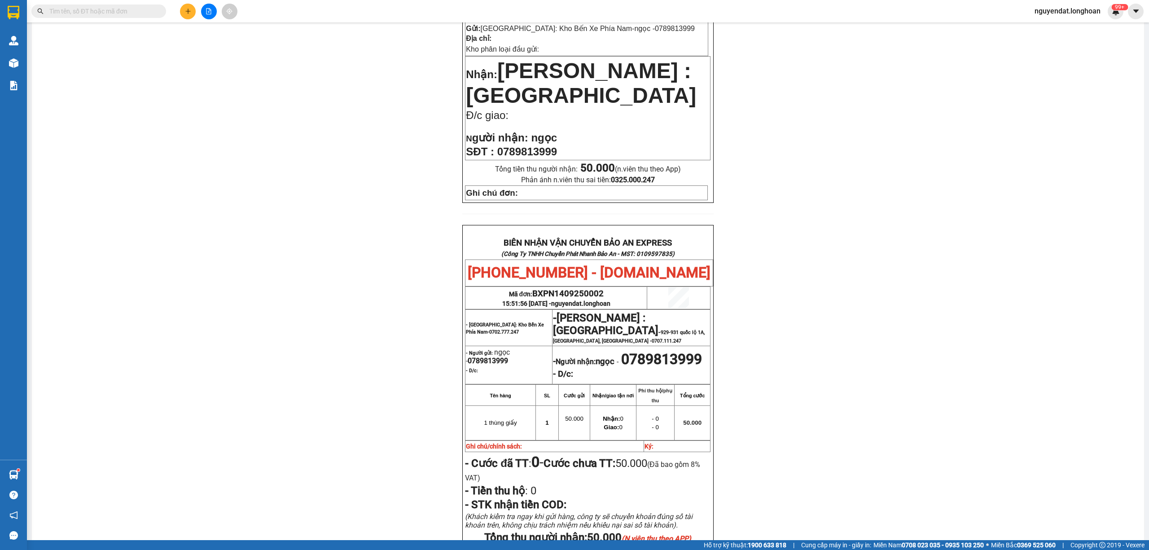
click at [1020, 312] on div "PHIẾU DÁN LÊN HÀNG Ngày in phiếu: 15:52 [DATE] CSKH: [PHONE_NUMBER] CÔNG TY TNH…" at bounding box center [588, 263] width 1091 height 768
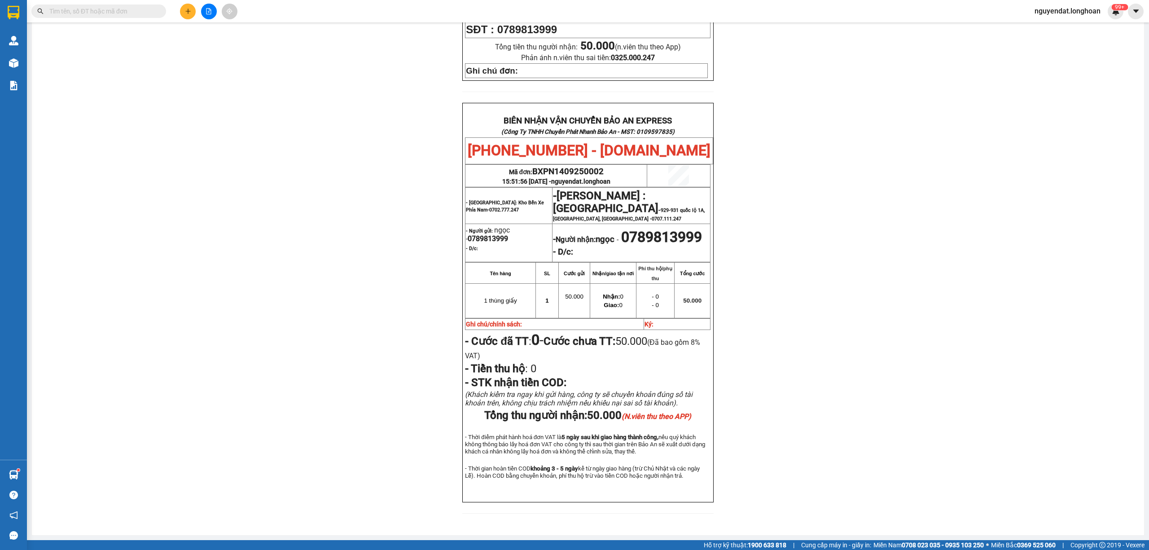
click at [934, 242] on div "PHIẾU DÁN LÊN HÀNG Ngày in phiếu: 15:52 [DATE] CSKH: [PHONE_NUMBER] CÔNG TY TNH…" at bounding box center [588, 141] width 1091 height 768
click at [211, 13] on icon "file-add" at bounding box center [209, 11] width 6 height 6
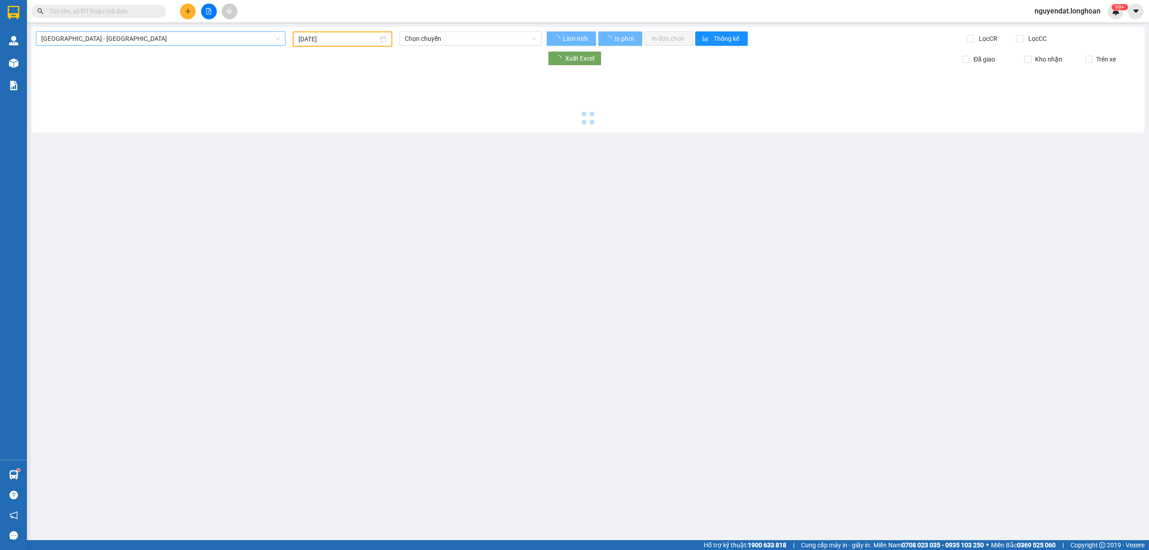
type input "[DATE]"
click at [189, 34] on span "[GEOGRAPHIC_DATA] - [GEOGRAPHIC_DATA]" at bounding box center [160, 38] width 239 height 13
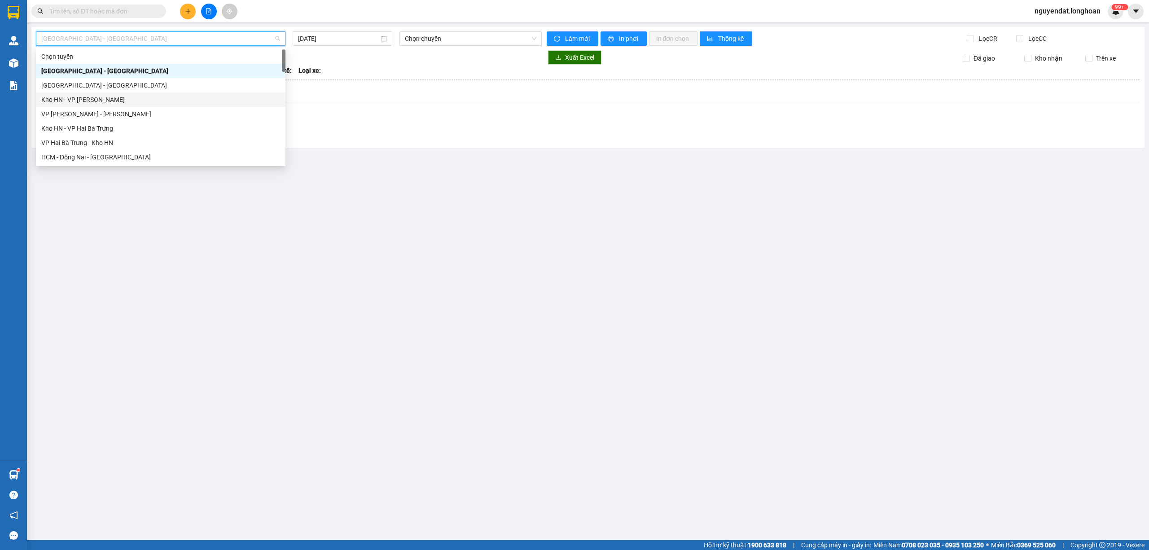
scroll to position [614, 0]
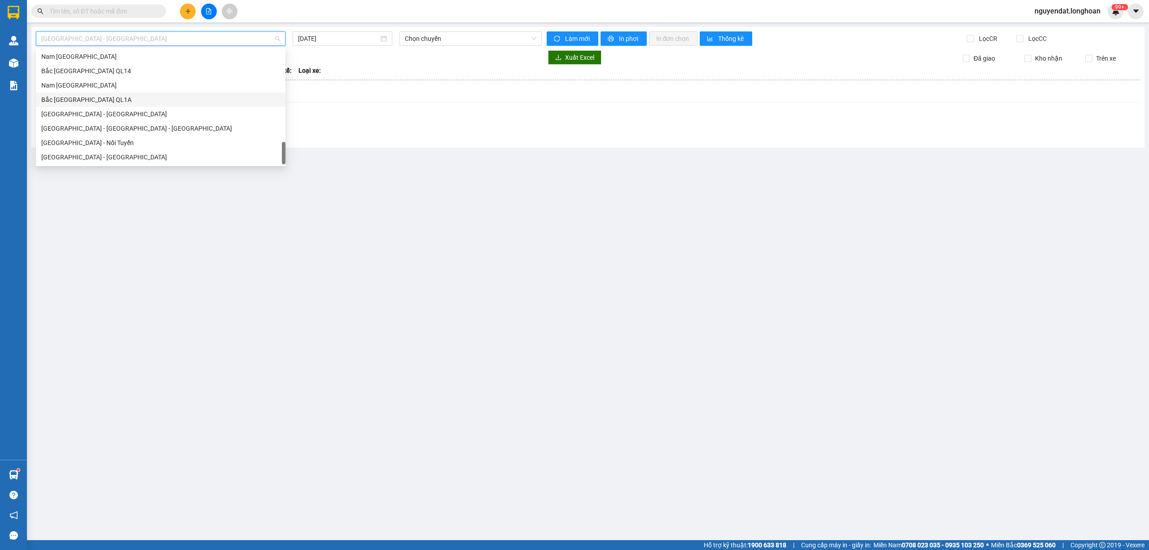
drag, startPoint x: 108, startPoint y: 102, endPoint x: 327, endPoint y: 57, distance: 223.2
click at [108, 101] on div "Bắc [GEOGRAPHIC_DATA] QL1A" at bounding box center [160, 100] width 239 height 10
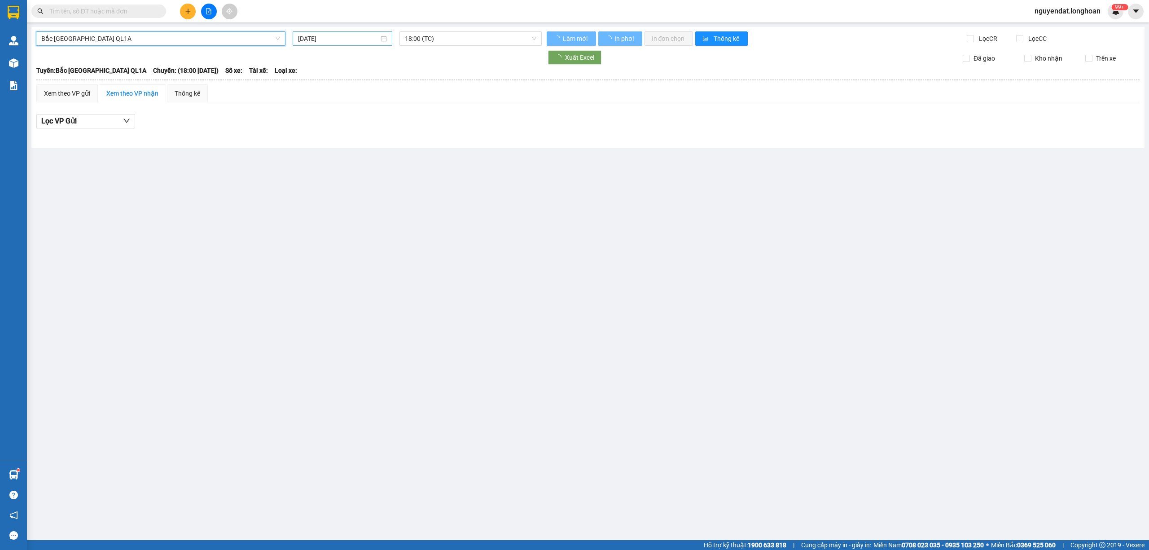
click at [361, 40] on input "[DATE]" at bounding box center [338, 39] width 81 height 10
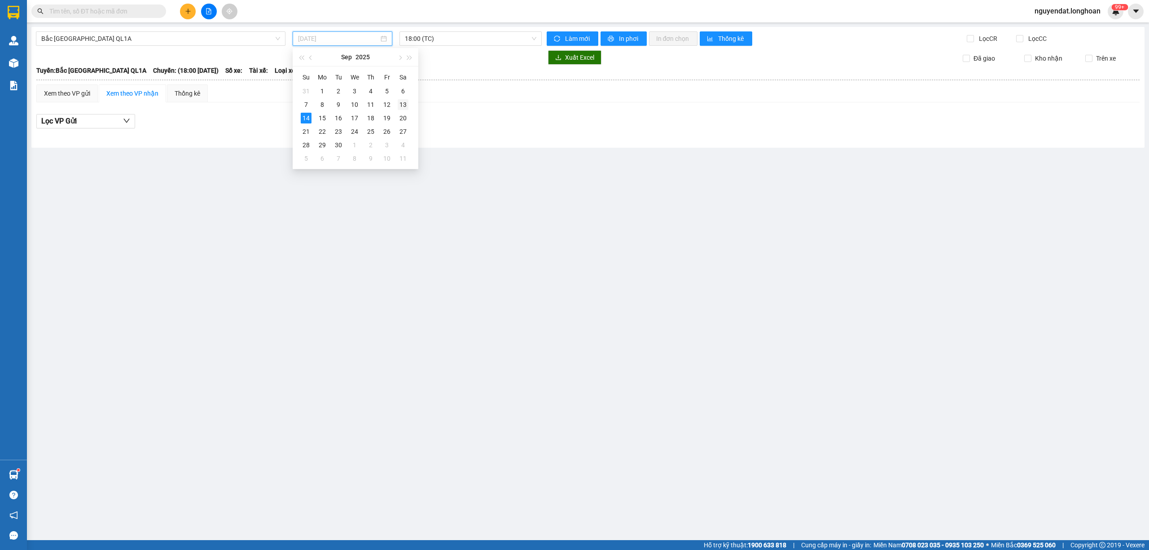
click at [402, 101] on div "13" at bounding box center [403, 104] width 11 height 11
type input "[DATE]"
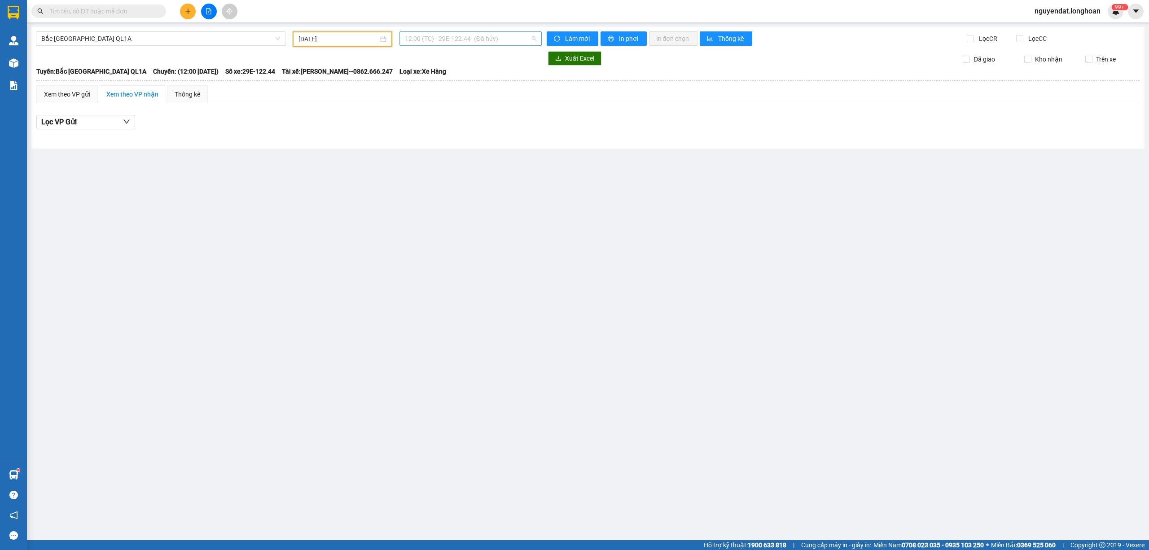
click at [457, 37] on span "12:00 (TC) - 29E-122.44 - (Đã hủy)" at bounding box center [471, 38] width 132 height 13
click at [469, 85] on div "15:00 (TC)" at bounding box center [453, 85] width 96 height 10
click at [506, 42] on span "15:00 (TC)" at bounding box center [471, 38] width 132 height 13
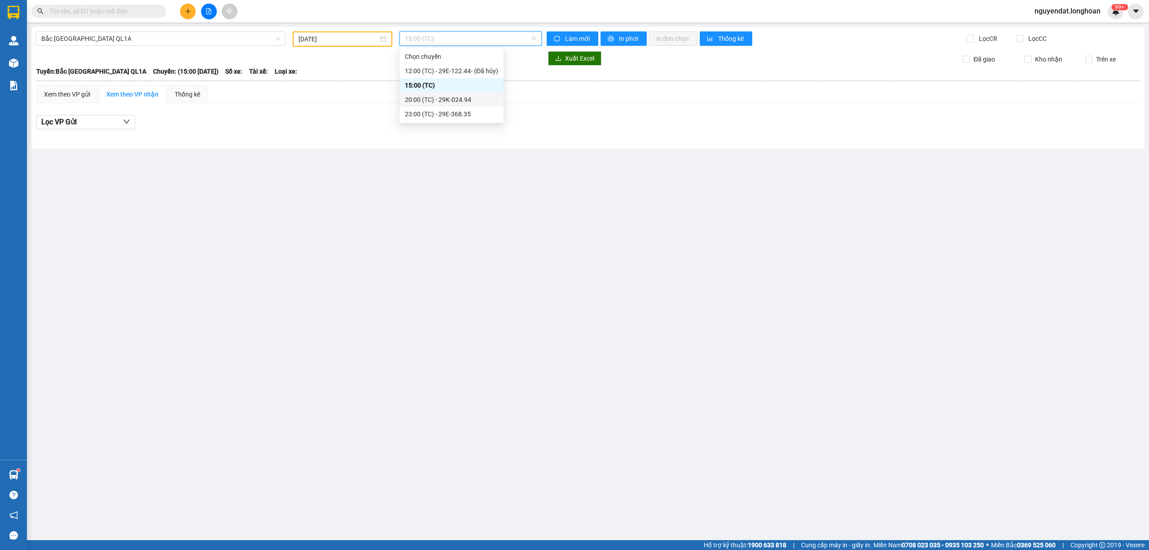
click at [478, 94] on div "20:00 (TC) - 29K-024.94" at bounding box center [452, 99] width 104 height 14
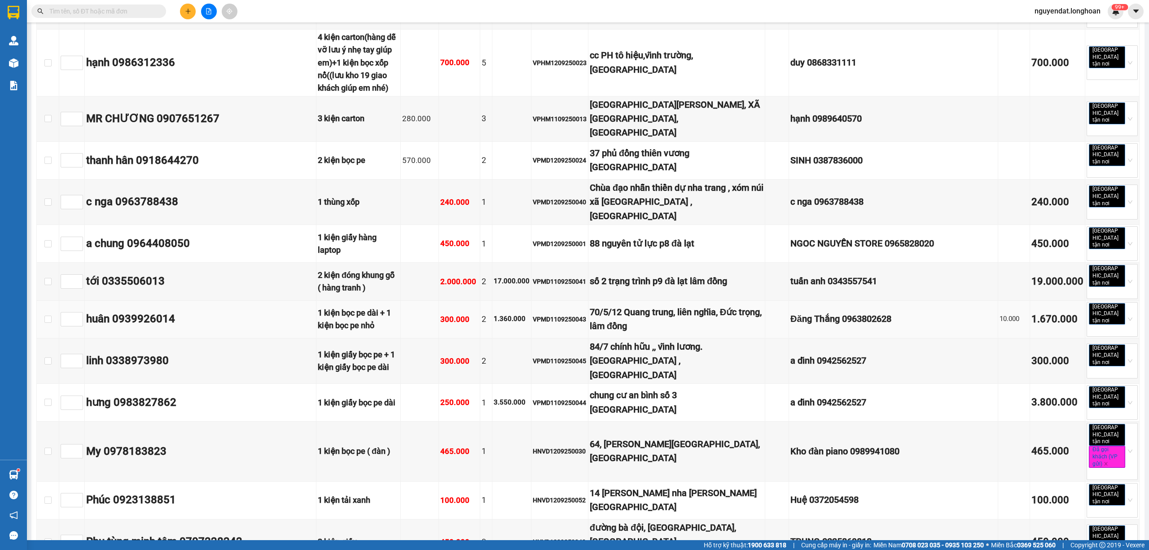
scroll to position [100, 0]
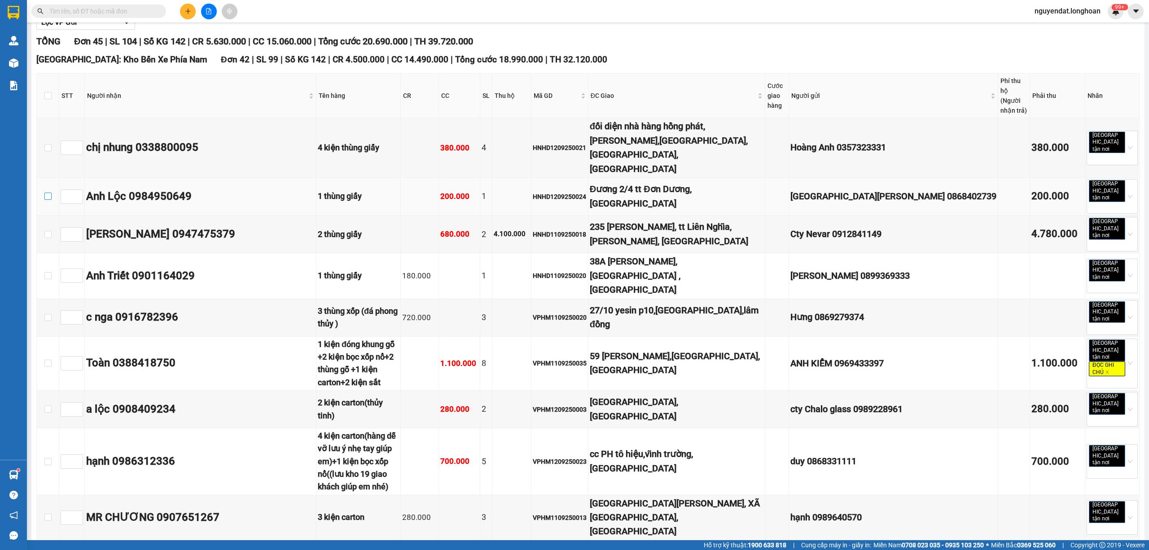
click at [49, 193] on input "checkbox" at bounding box center [47, 196] width 7 height 7
checkbox input "true"
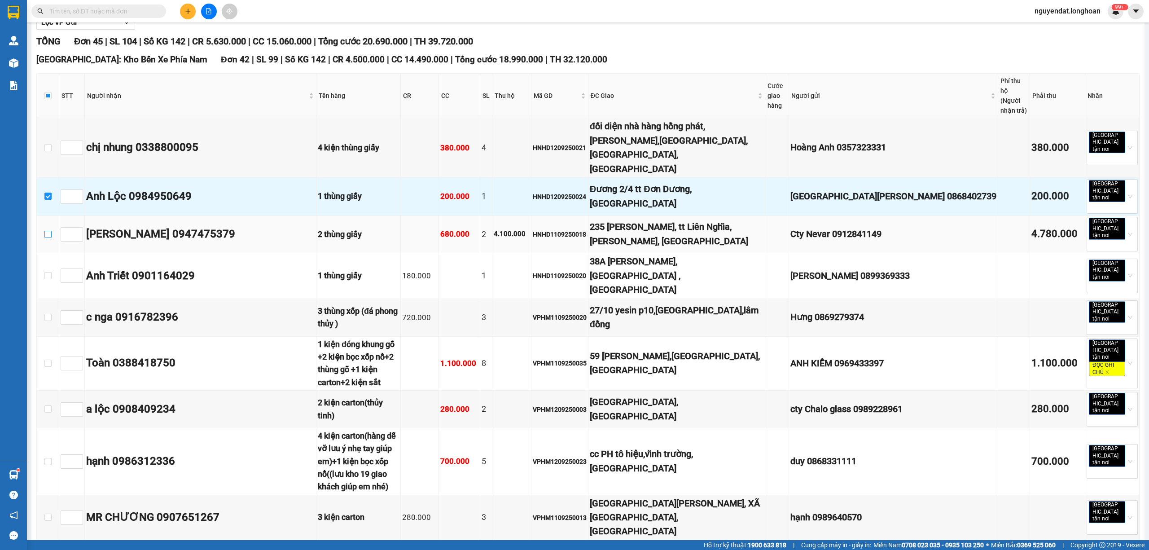
click at [49, 231] on input "checkbox" at bounding box center [47, 234] width 7 height 7
checkbox input "true"
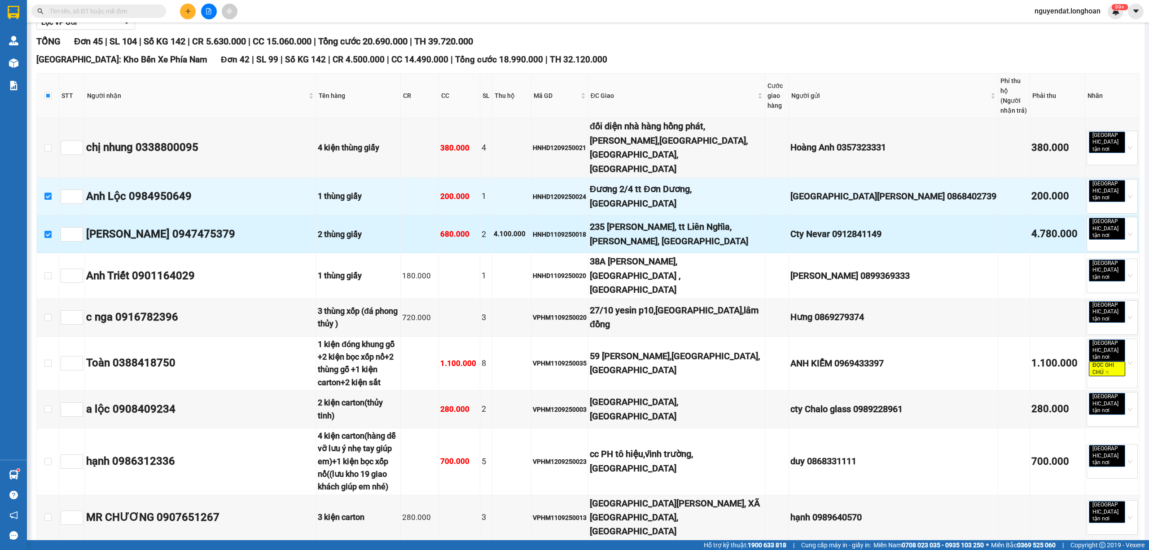
scroll to position [199, 0]
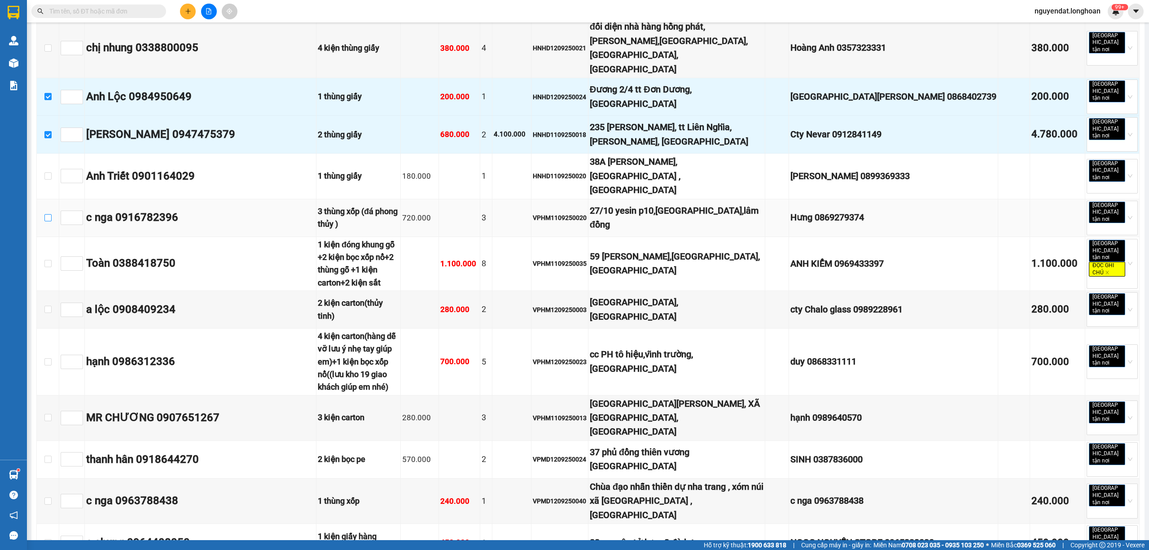
click at [48, 214] on input "checkbox" at bounding box center [47, 217] width 7 height 7
checkbox input "true"
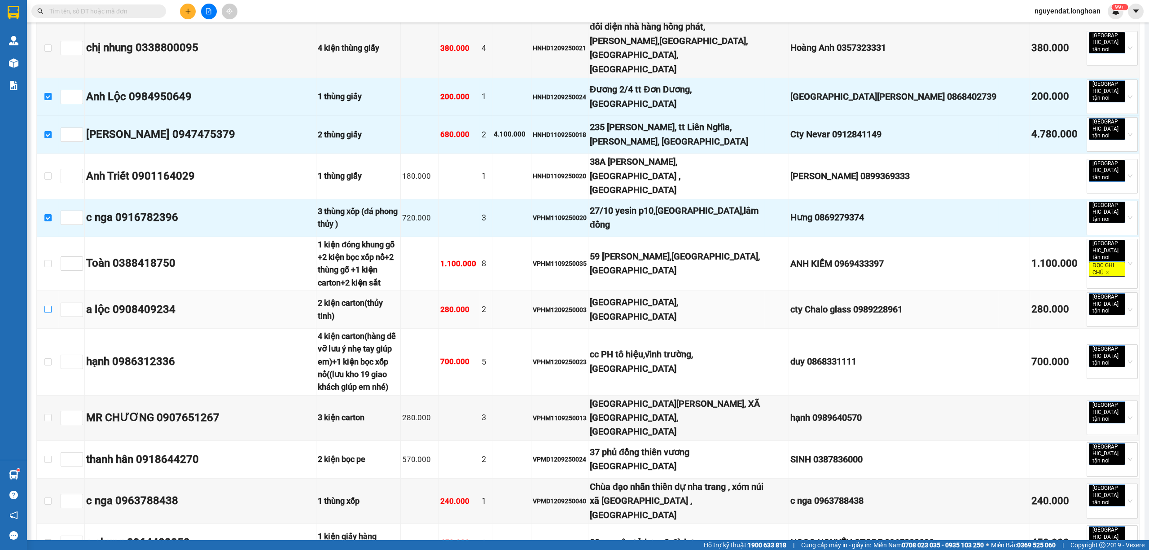
click at [48, 305] on label at bounding box center [47, 310] width 7 height 10
click at [48, 306] on input "checkbox" at bounding box center [47, 309] width 7 height 7
checkbox input "true"
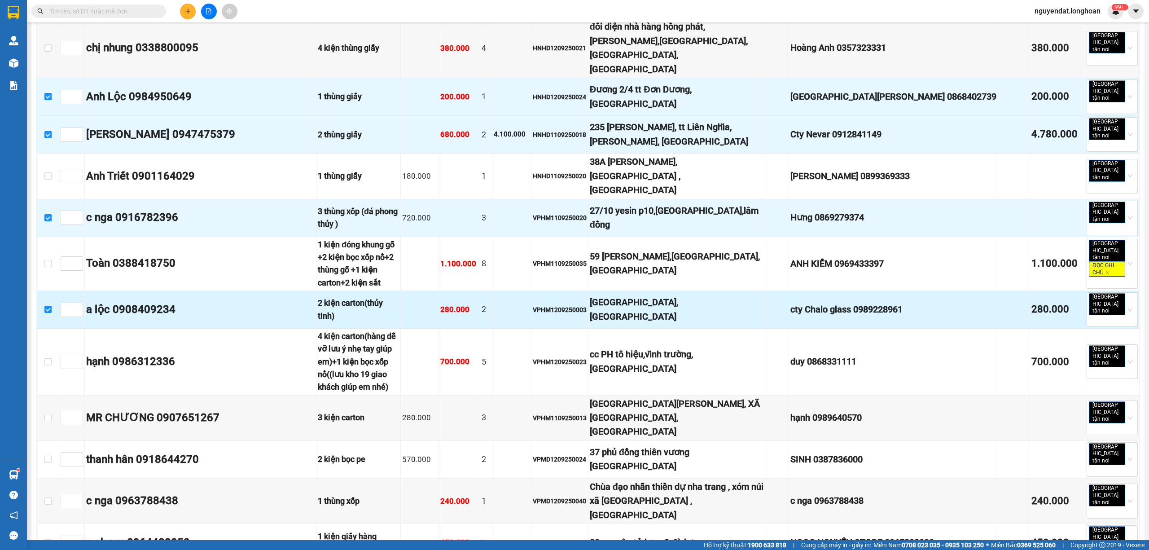
scroll to position [399, 0]
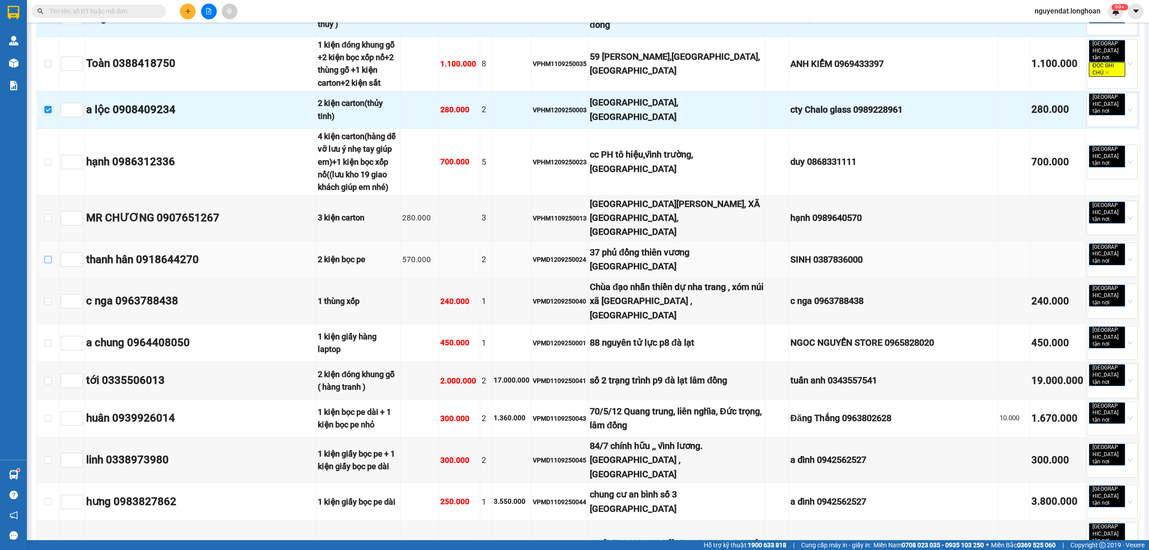
click at [47, 256] on input "checkbox" at bounding box center [47, 259] width 7 height 7
checkbox input "true"
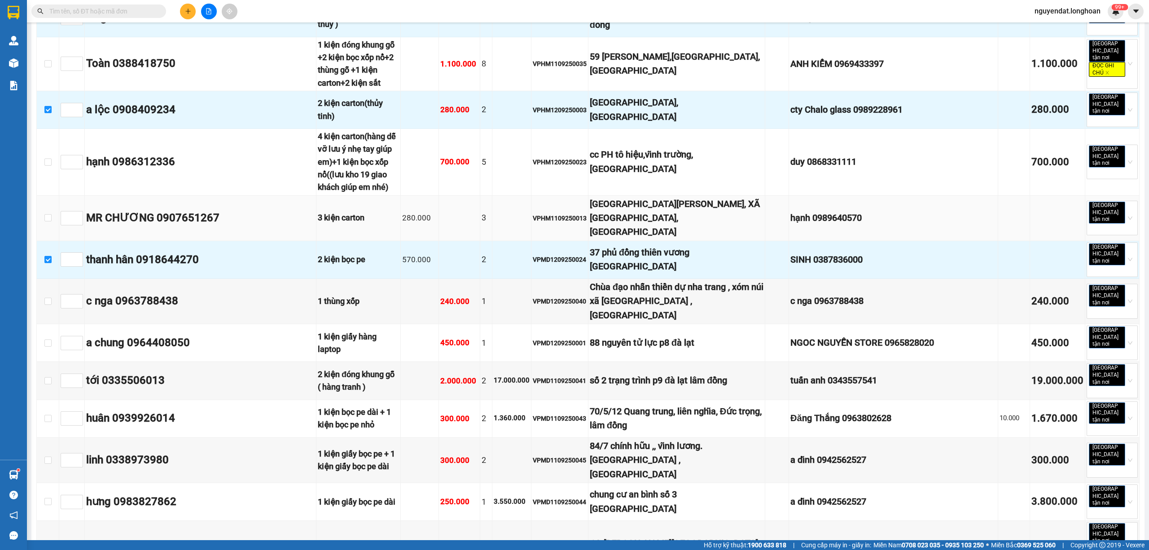
scroll to position [498, 0]
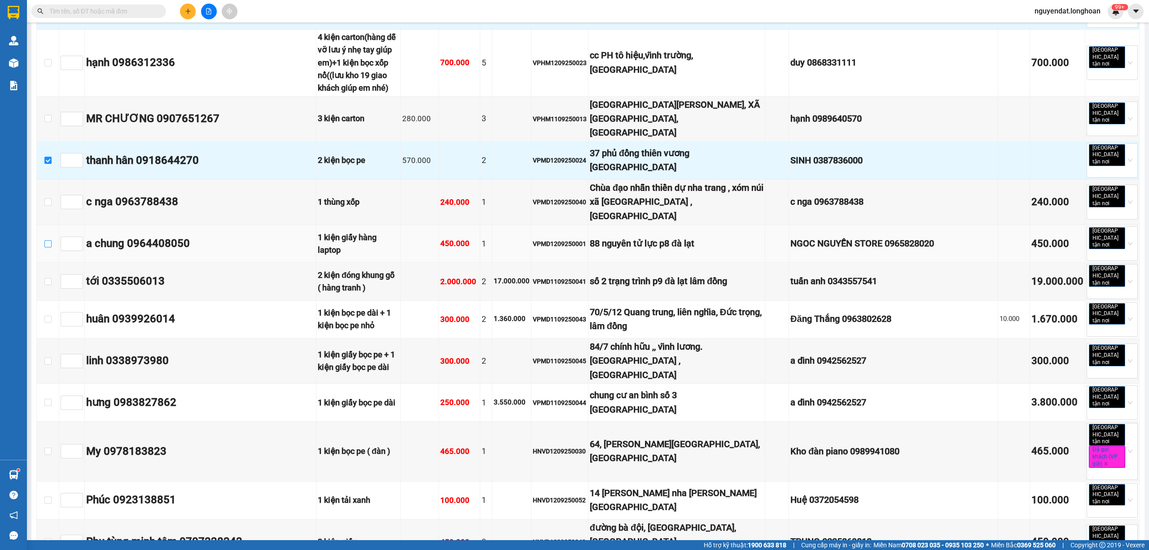
click at [51, 240] on input "checkbox" at bounding box center [47, 243] width 7 height 7
checkbox input "true"
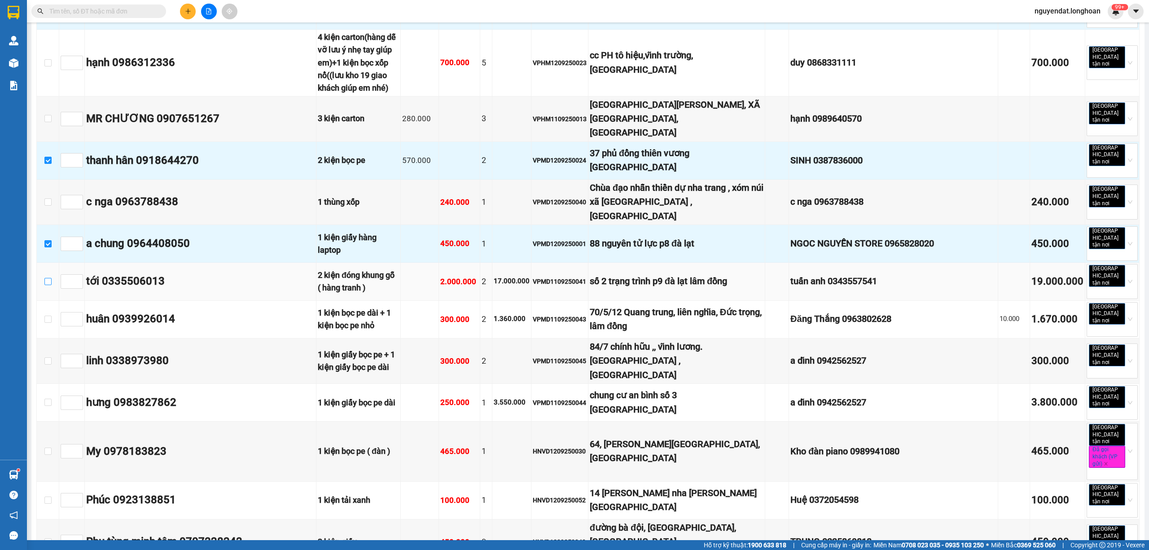
click at [48, 278] on input "checkbox" at bounding box center [47, 281] width 7 height 7
checkbox input "true"
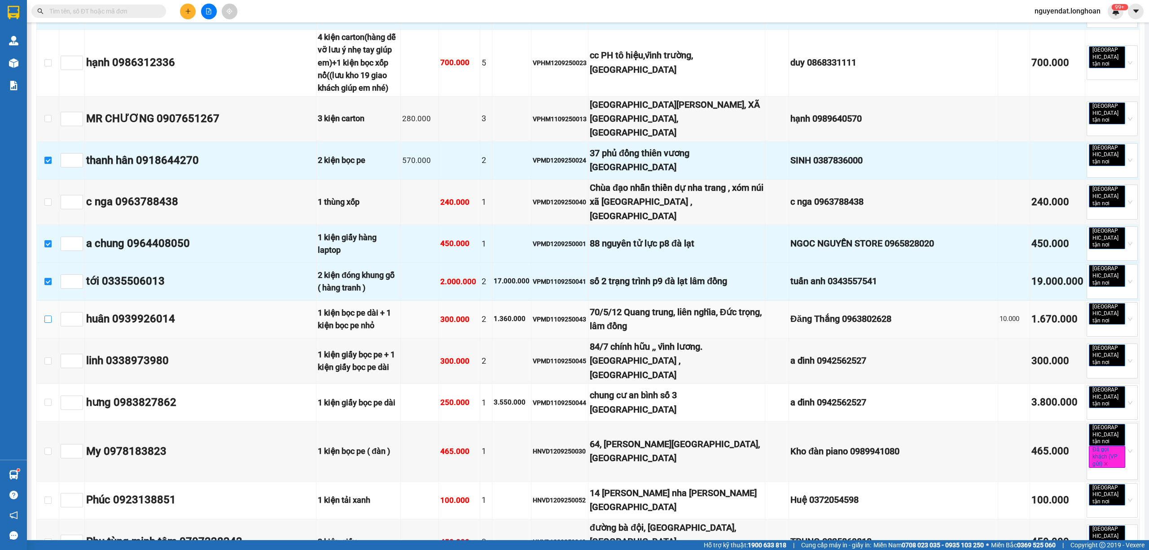
click at [46, 316] on input "checkbox" at bounding box center [47, 319] width 7 height 7
checkbox input "true"
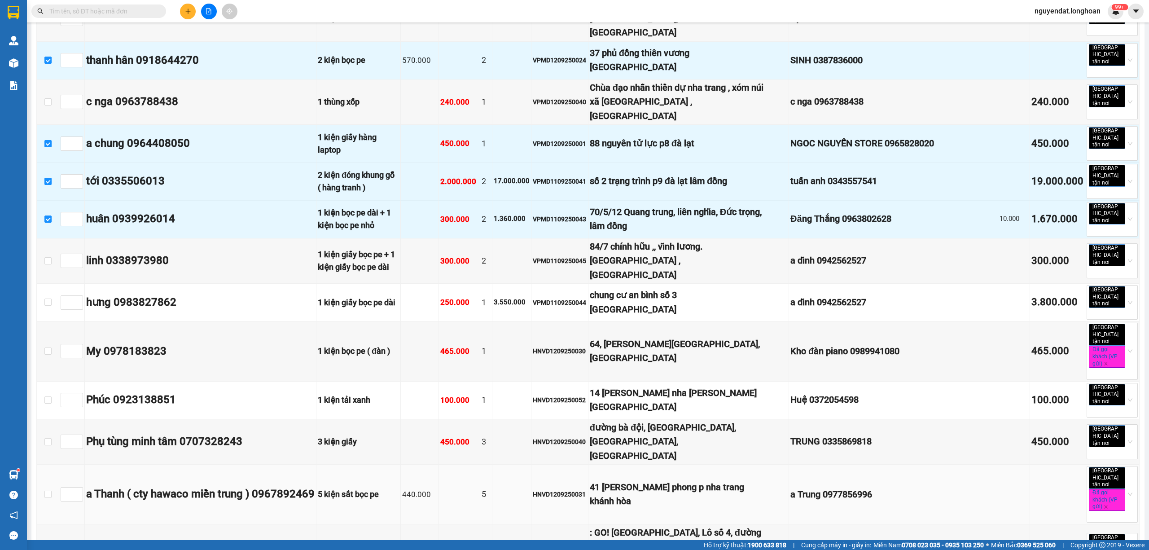
scroll to position [698, 0]
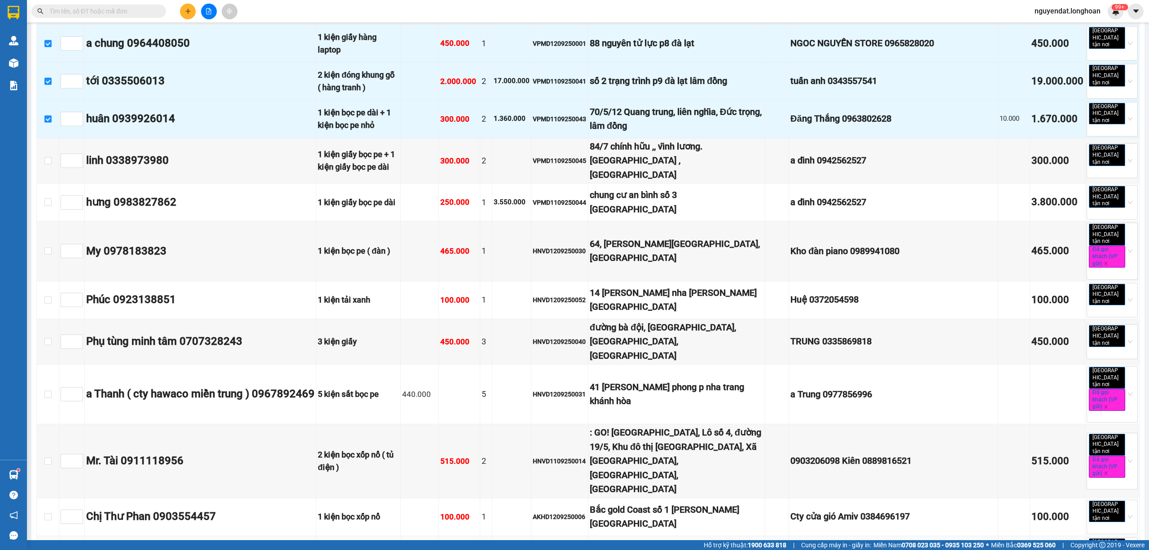
checkbox input "true"
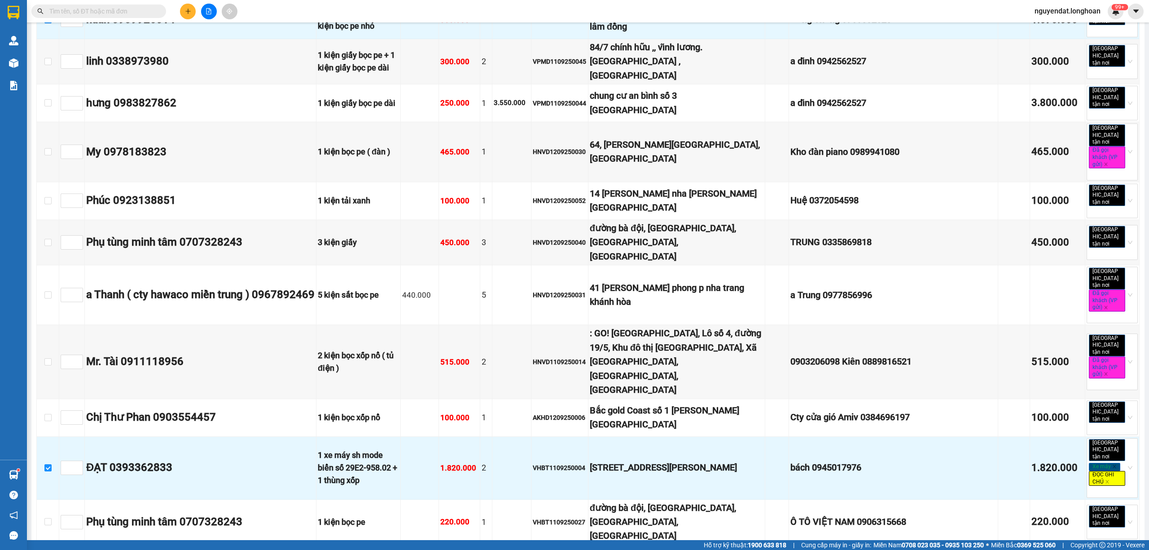
scroll to position [898, 0]
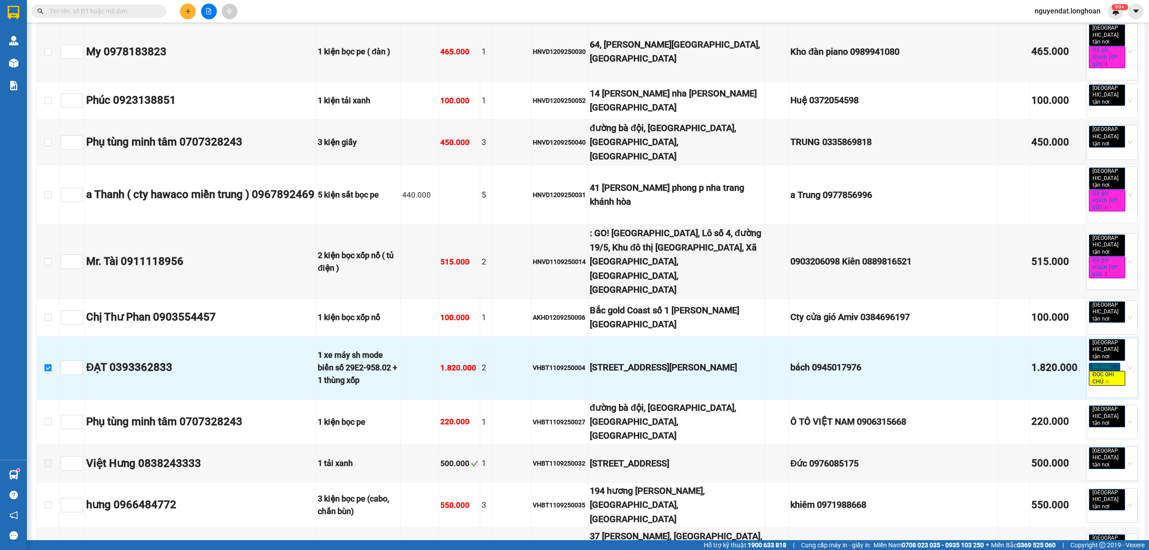
checkbox input "true"
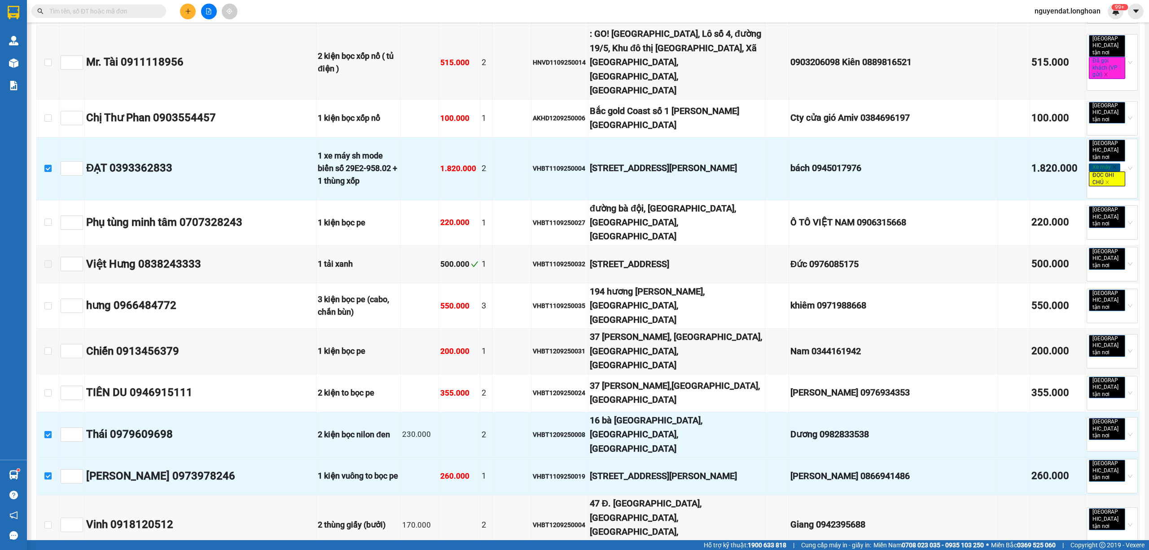
scroll to position [1197, 0]
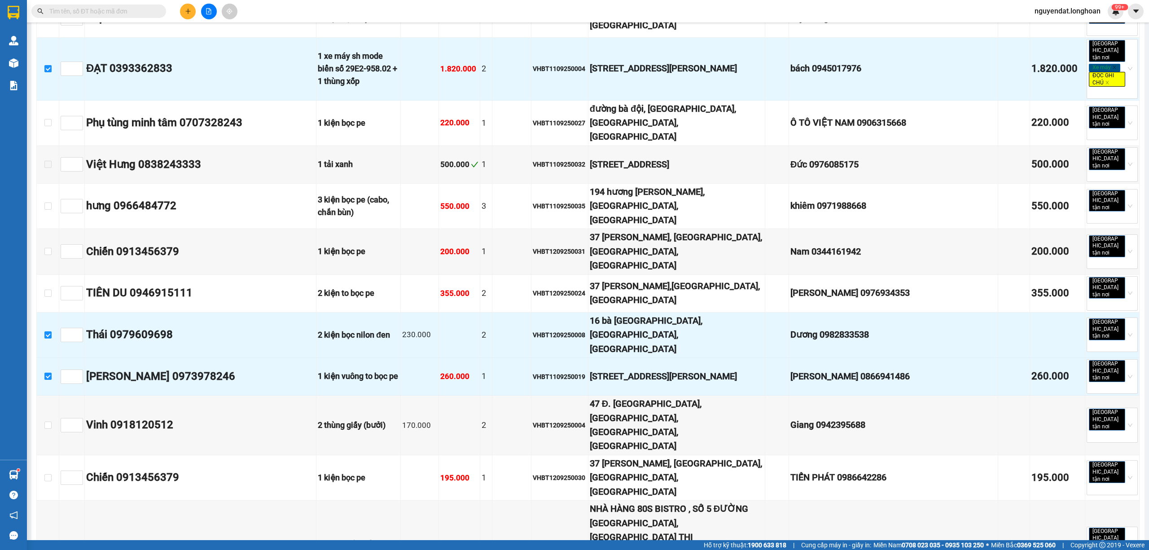
checkbox input "true"
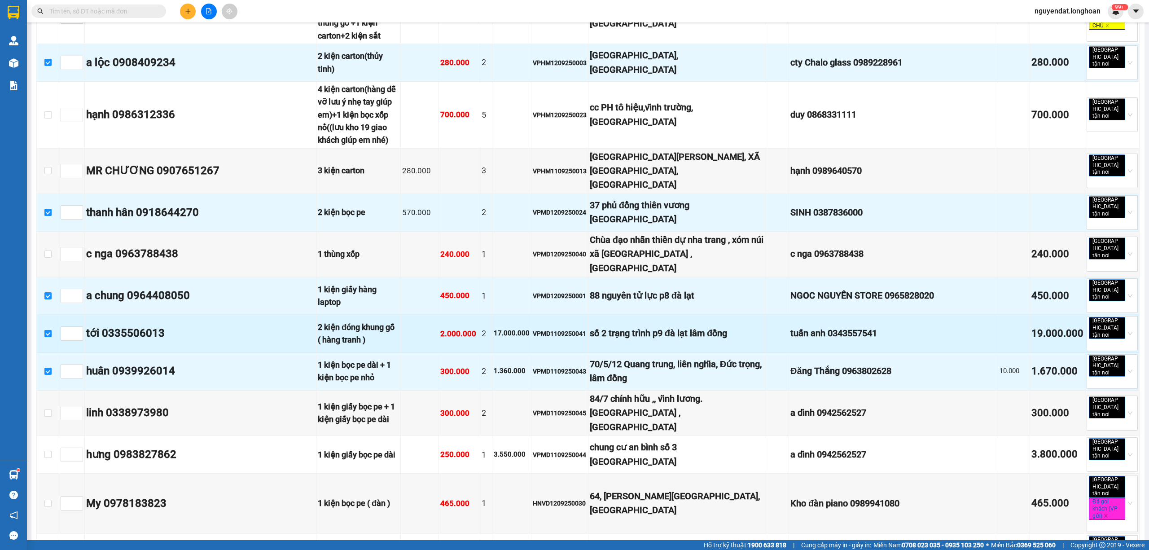
scroll to position [0, 0]
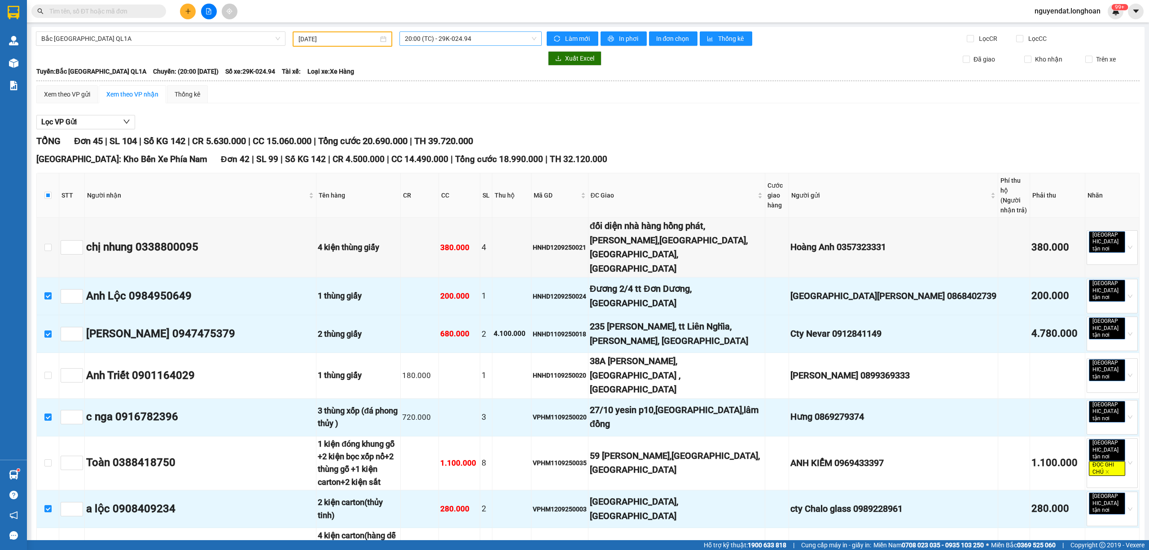
click at [464, 33] on span "20:00 (TC) - 29K-024.94" at bounding box center [471, 38] width 132 height 13
click at [463, 114] on div "23:00 (TC) - 29E-368.35" at bounding box center [448, 114] width 93 height 10
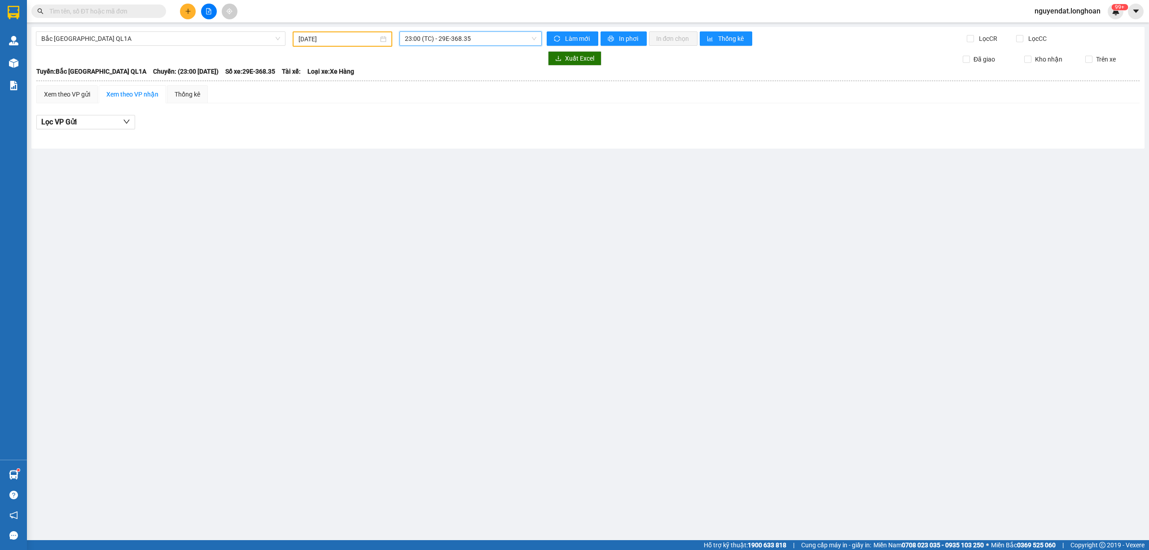
click at [487, 40] on span "23:00 (TC) - 29E-368.35" at bounding box center [471, 38] width 132 height 13
click at [469, 97] on div "20:00 (TC) - 29K-024.94" at bounding box center [451, 100] width 93 height 10
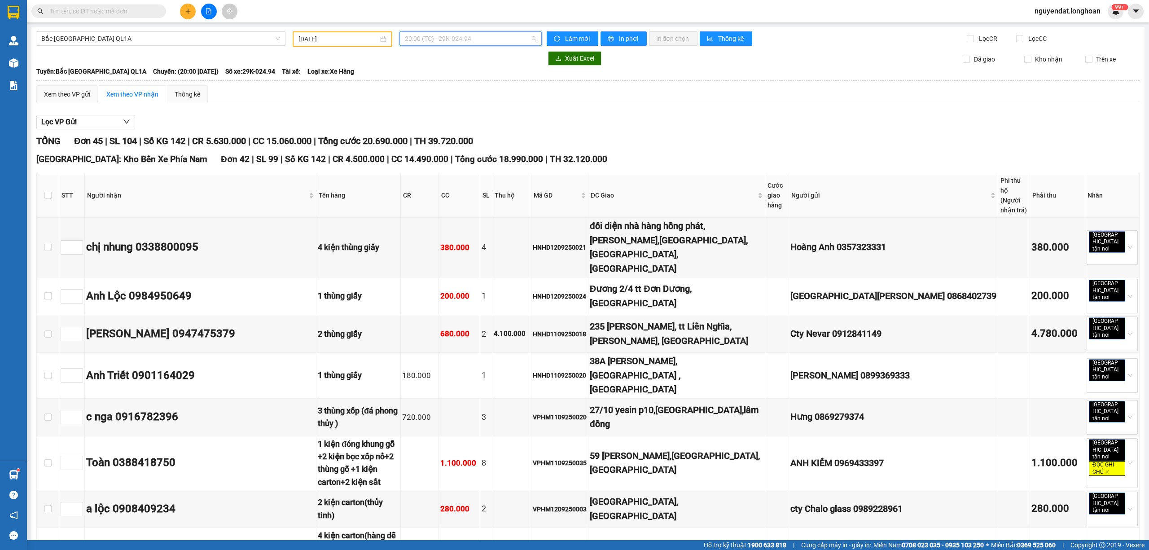
click at [485, 36] on span "20:00 (TC) - 29K-024.94" at bounding box center [471, 38] width 132 height 13
click at [469, 73] on div "12:00 (TC) - 29E-122.44 - (Đã hủy)" at bounding box center [448, 71] width 93 height 10
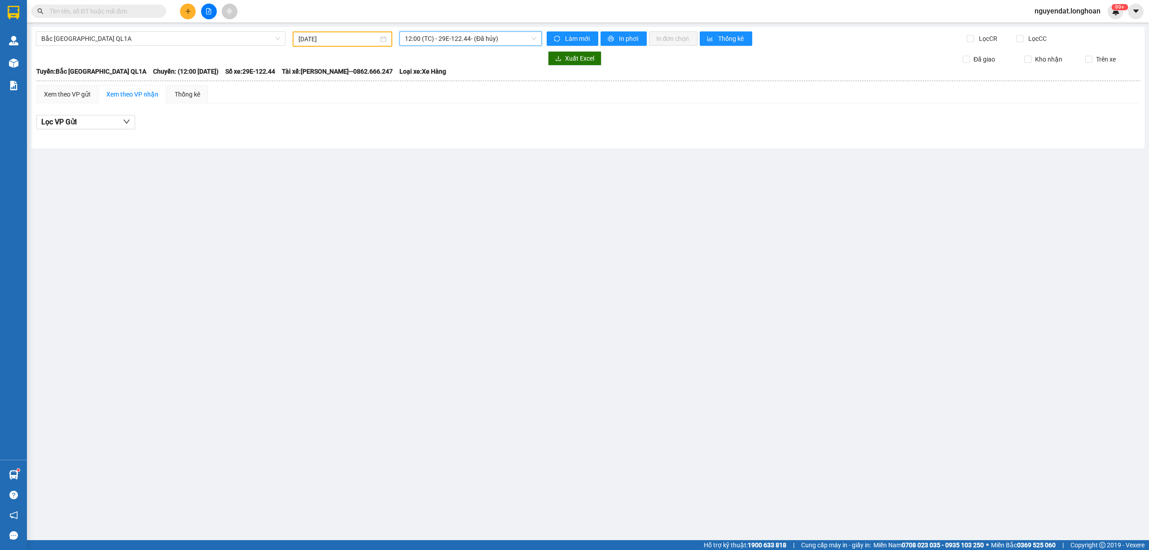
click at [496, 42] on span "12:00 (TC) - 29E-122.44 - (Đã hủy)" at bounding box center [471, 38] width 132 height 13
click at [470, 81] on div "15:00 (TC)" at bounding box center [453, 85] width 96 height 10
click at [505, 39] on span "15:00 (TC)" at bounding box center [471, 38] width 132 height 13
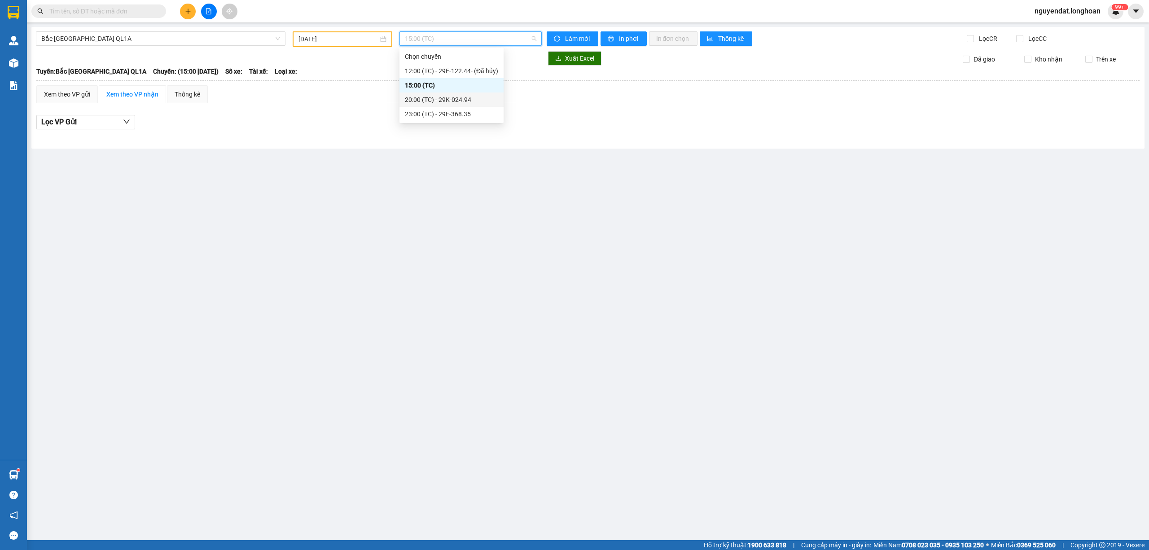
click at [482, 99] on div "20:00 (TC) - 29K-024.94" at bounding box center [451, 100] width 93 height 10
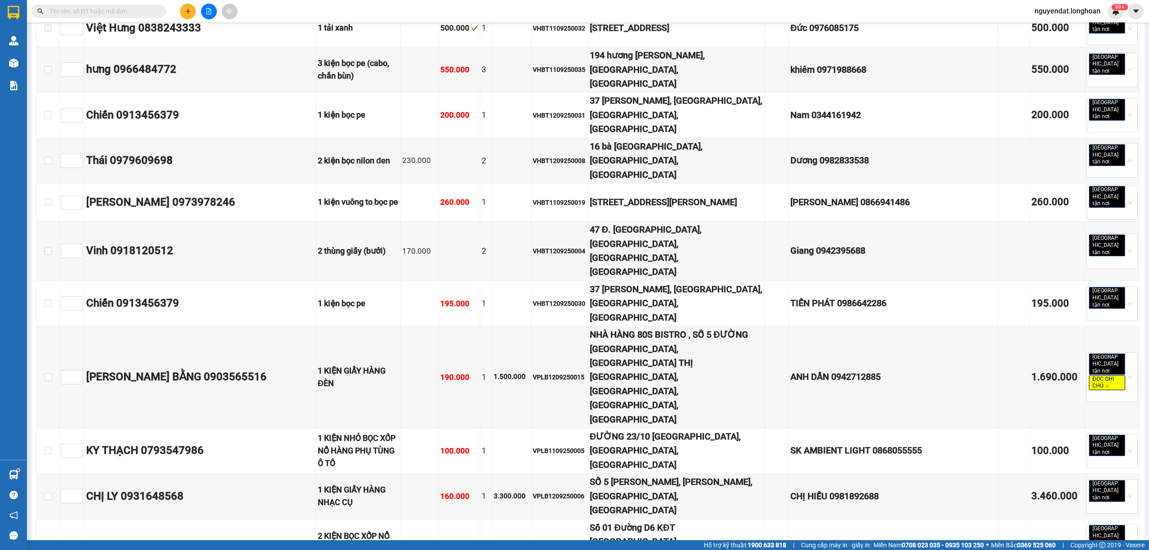
scroll to position [1444, 0]
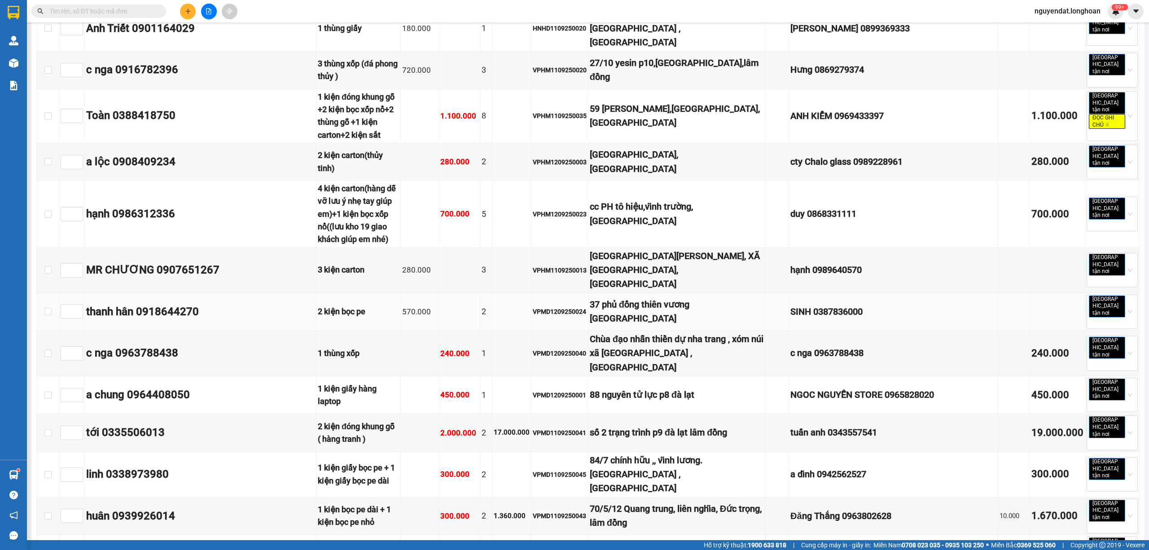
scroll to position [0, 0]
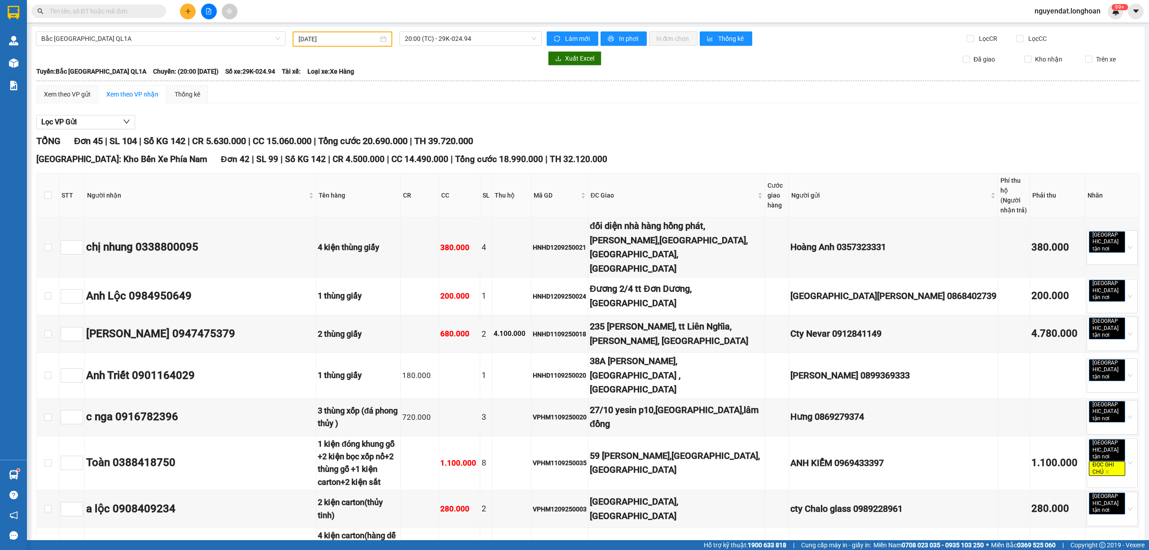
click at [306, 40] on input "[DATE]" at bounding box center [339, 39] width 80 height 10
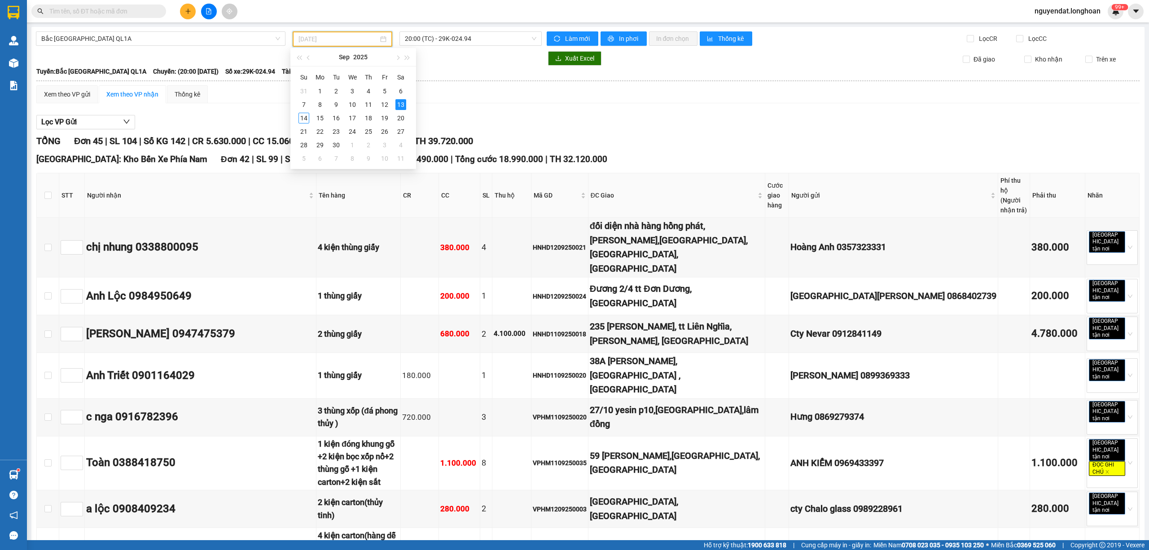
type input "[DATE]"
click at [172, 42] on span "Bắc [GEOGRAPHIC_DATA] QL1A" at bounding box center [160, 38] width 239 height 13
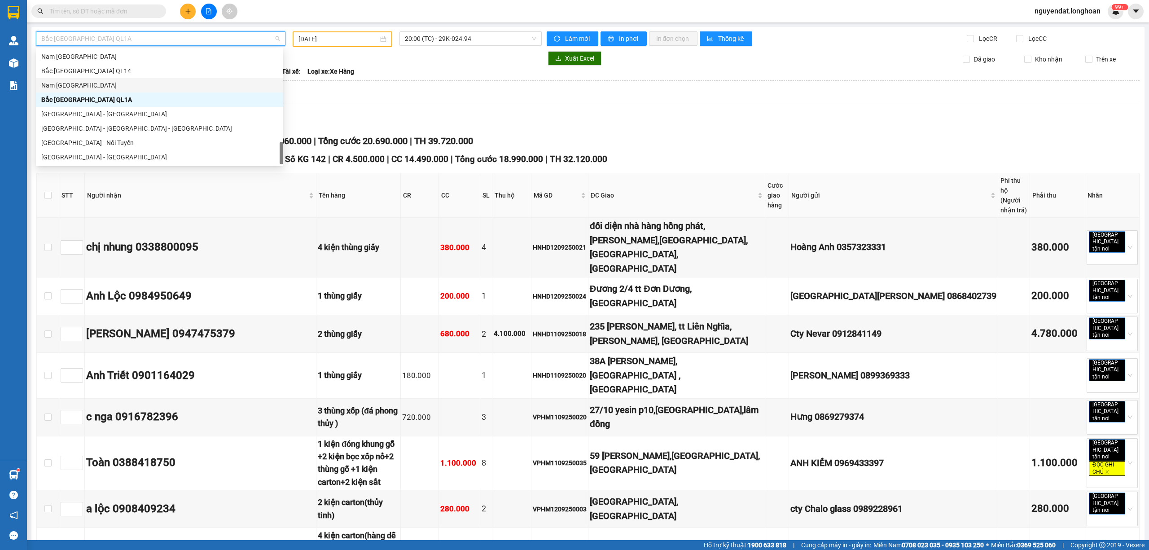
click at [135, 84] on div "Nam [GEOGRAPHIC_DATA]" at bounding box center [159, 85] width 237 height 10
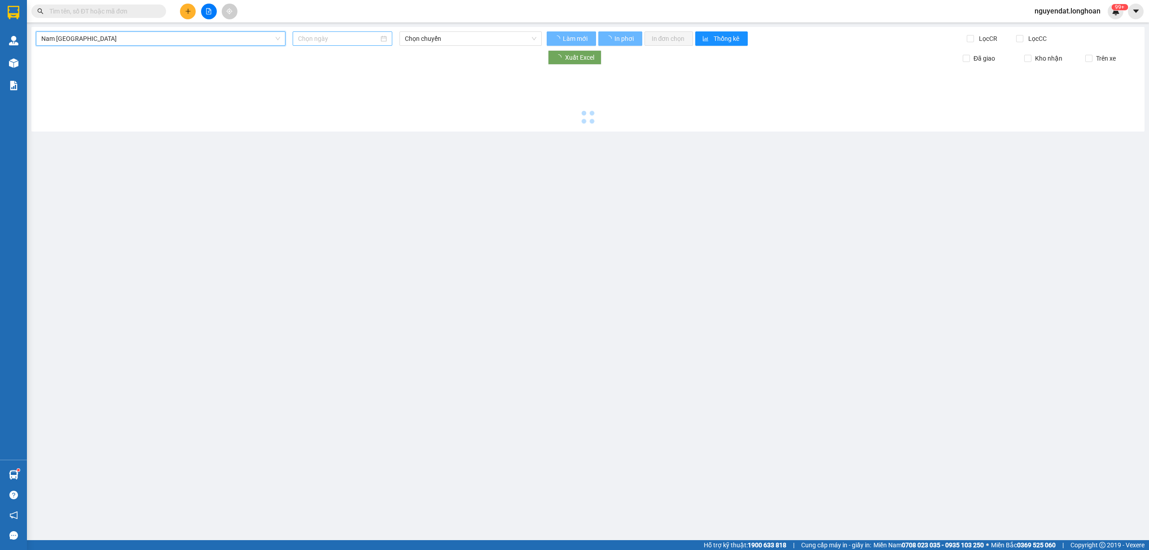
type input "[DATE]"
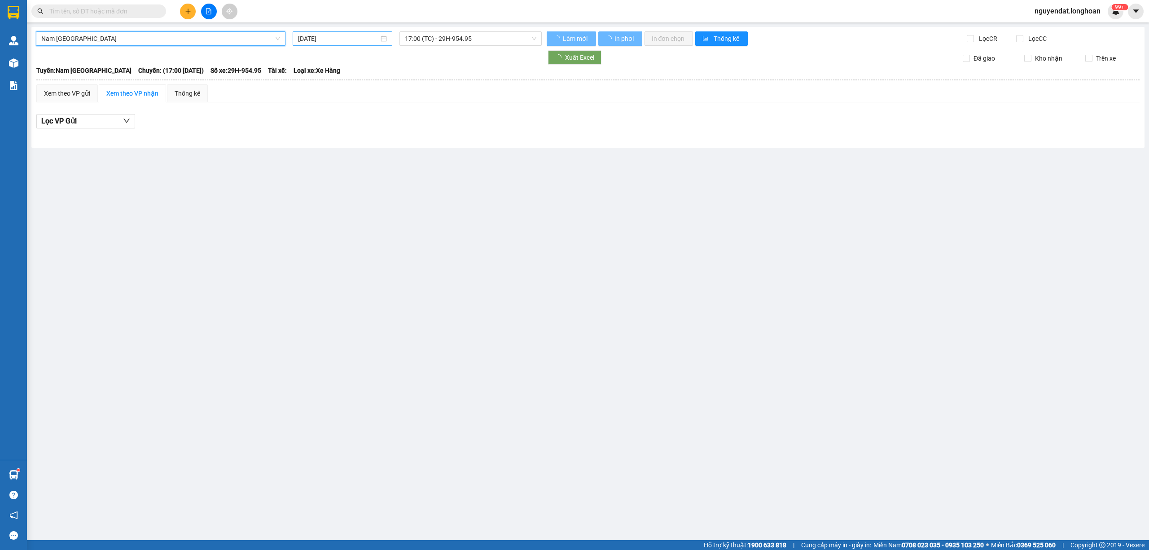
click at [310, 40] on input "[DATE]" at bounding box center [338, 39] width 81 height 10
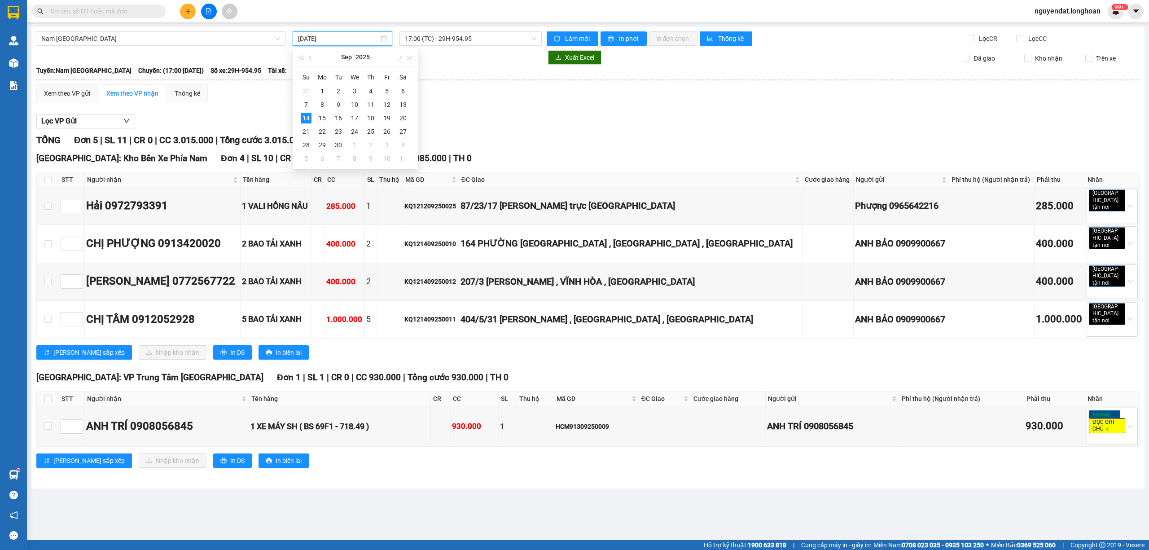
click at [484, 95] on div "Xem theo VP gửi Xem theo VP nhận Thống kê" at bounding box center [587, 93] width 1103 height 18
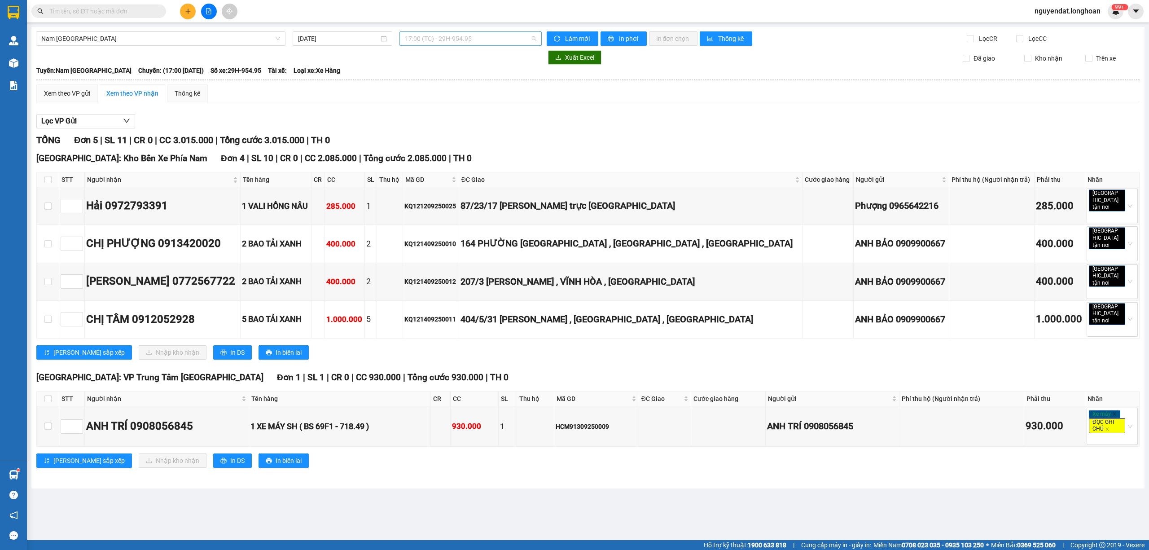
drag, startPoint x: 479, startPoint y: 42, endPoint x: 485, endPoint y: 63, distance: 21.8
click at [479, 42] on span "17:00 (TC) - 29H-954.95" at bounding box center [471, 38] width 132 height 13
click at [571, 97] on div "Xem theo VP gửi Xem theo VP nhận Thống kê" at bounding box center [587, 93] width 1103 height 18
click at [843, 116] on div "Lọc VP Gửi" at bounding box center [587, 121] width 1103 height 15
click at [784, 139] on div "TỔNG Đơn 5 | SL 11 | CR 0 | CC 3.015.000 | Tổng cước 3.015.000 | TH 0" at bounding box center [587, 140] width 1103 height 14
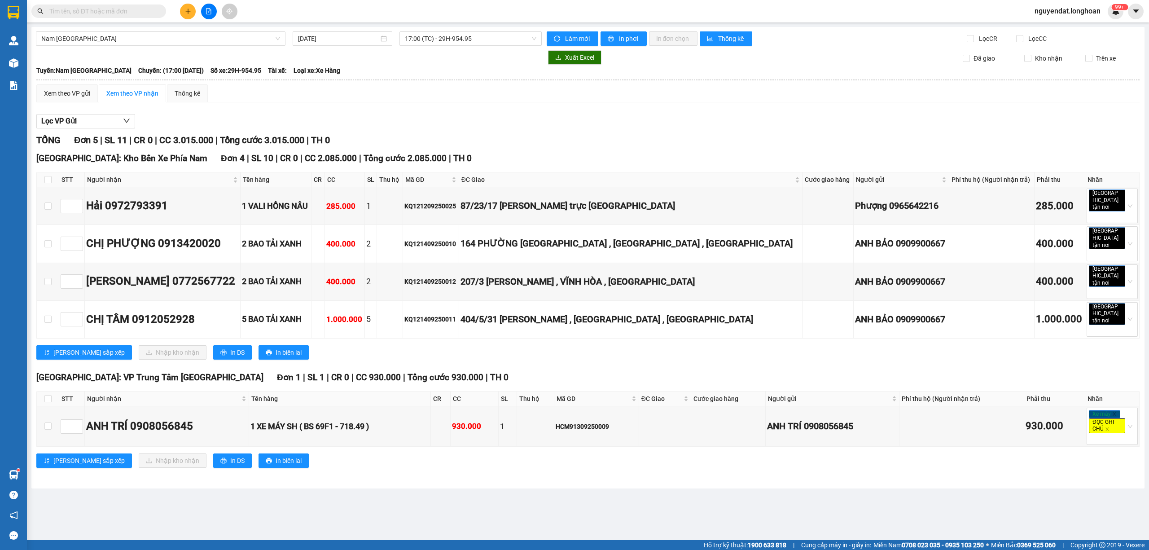
click at [1045, 124] on div "Lọc VP Gửi" at bounding box center [587, 121] width 1103 height 15
click at [1011, 461] on div "Nam [GEOGRAPHIC_DATA] [DATE] 17:00 (TC) - 29H-954.95 Làm mới In phơi In đơn chọ…" at bounding box center [587, 257] width 1113 height 461
click at [559, 496] on main "Nam [GEOGRAPHIC_DATA] [DATE] 17:00 (TC) - 29H-954.95 Làm mới In phơi In đơn chọ…" at bounding box center [574, 270] width 1149 height 540
click at [523, 498] on main "Nam [GEOGRAPHIC_DATA] [DATE] 17:00 (TC) - 29H-954.95 Làm mới In phơi In đơn chọ…" at bounding box center [574, 270] width 1149 height 540
click at [211, 16] on button at bounding box center [209, 12] width 16 height 16
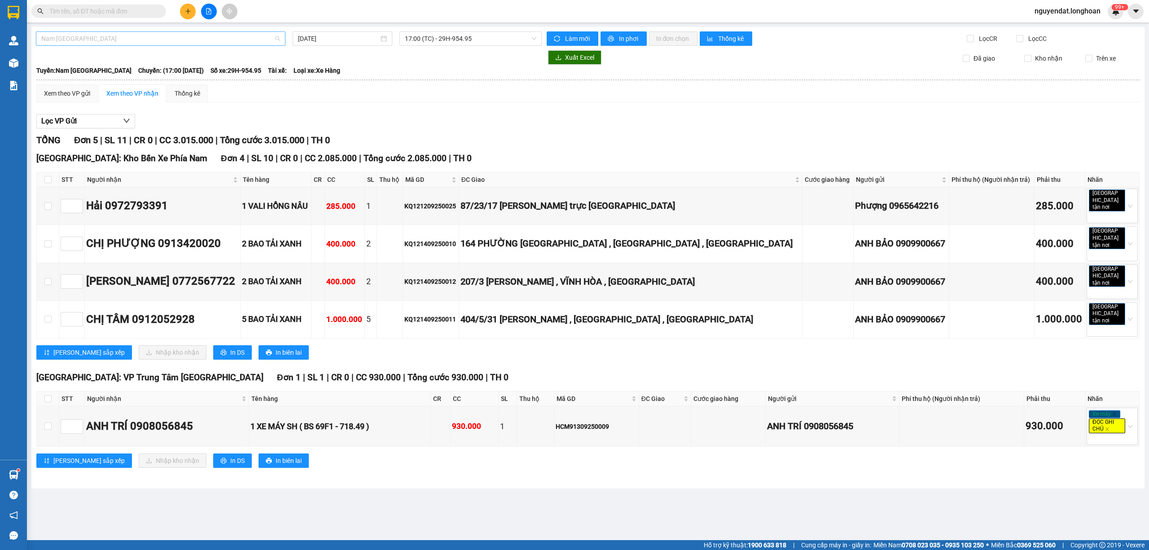
click at [200, 36] on span "Nam [GEOGRAPHIC_DATA]" at bounding box center [160, 38] width 239 height 13
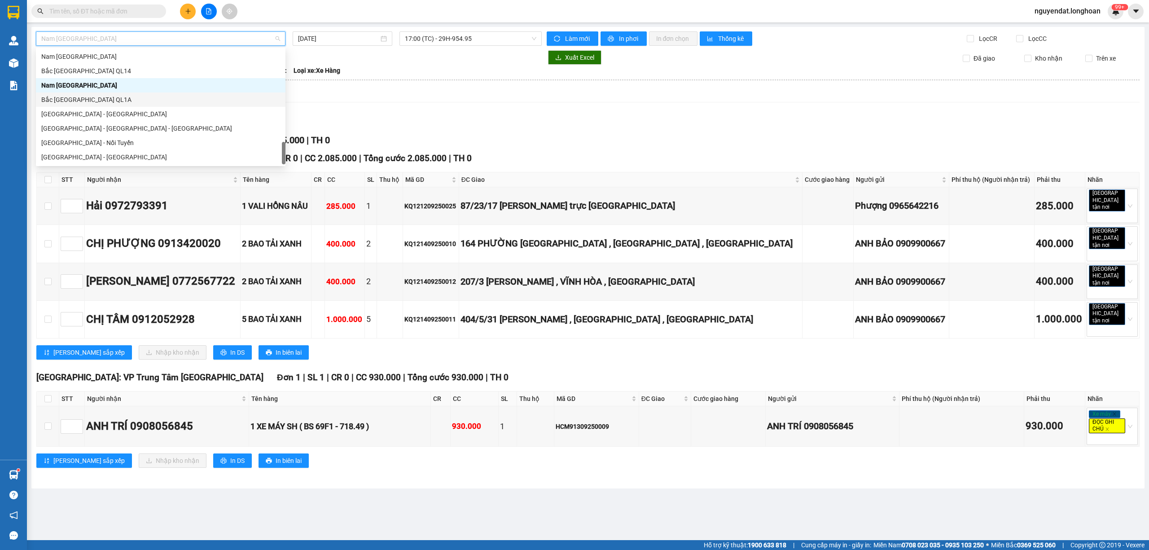
click at [194, 103] on div "Bắc [GEOGRAPHIC_DATA] QL1A" at bounding box center [160, 100] width 239 height 10
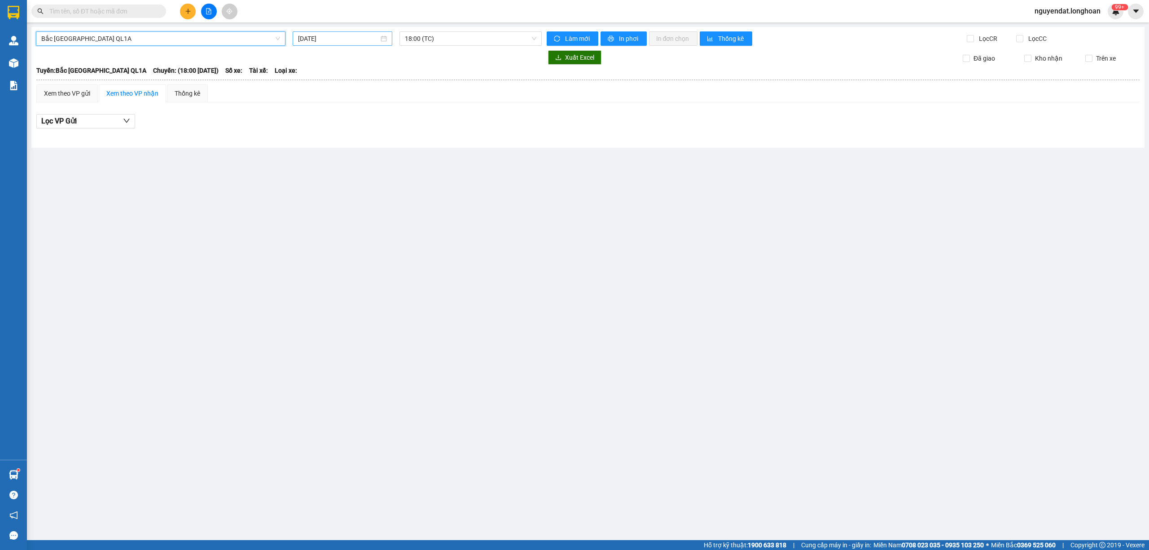
click at [367, 36] on input "[DATE]" at bounding box center [338, 39] width 81 height 10
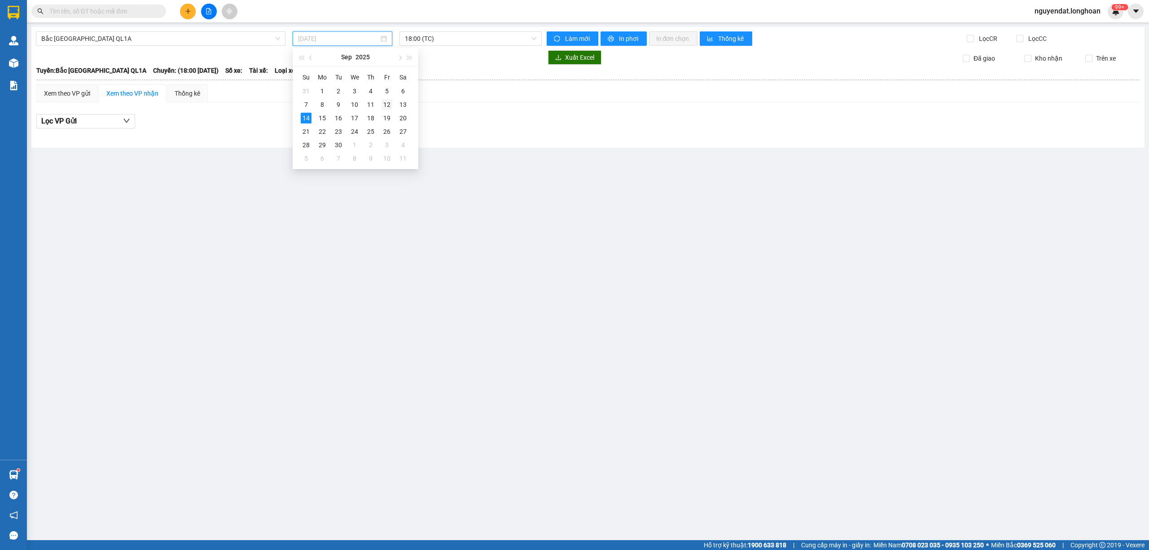
click at [385, 106] on div "12" at bounding box center [387, 104] width 11 height 11
type input "[DATE]"
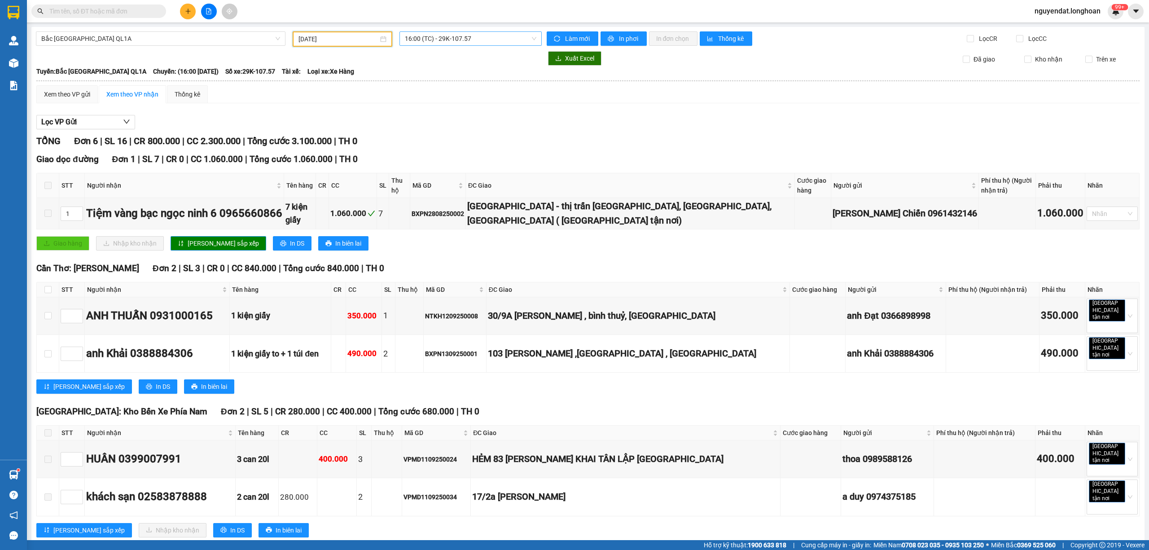
click at [491, 40] on span "16:00 (TC) - 29K-107.57" at bounding box center [471, 38] width 132 height 13
click at [665, 124] on div "Lọc VP Gửi" at bounding box center [587, 122] width 1103 height 15
click at [48, 317] on label at bounding box center [47, 316] width 7 height 10
click at [48, 317] on input "checkbox" at bounding box center [47, 315] width 7 height 7
checkbox input "true"
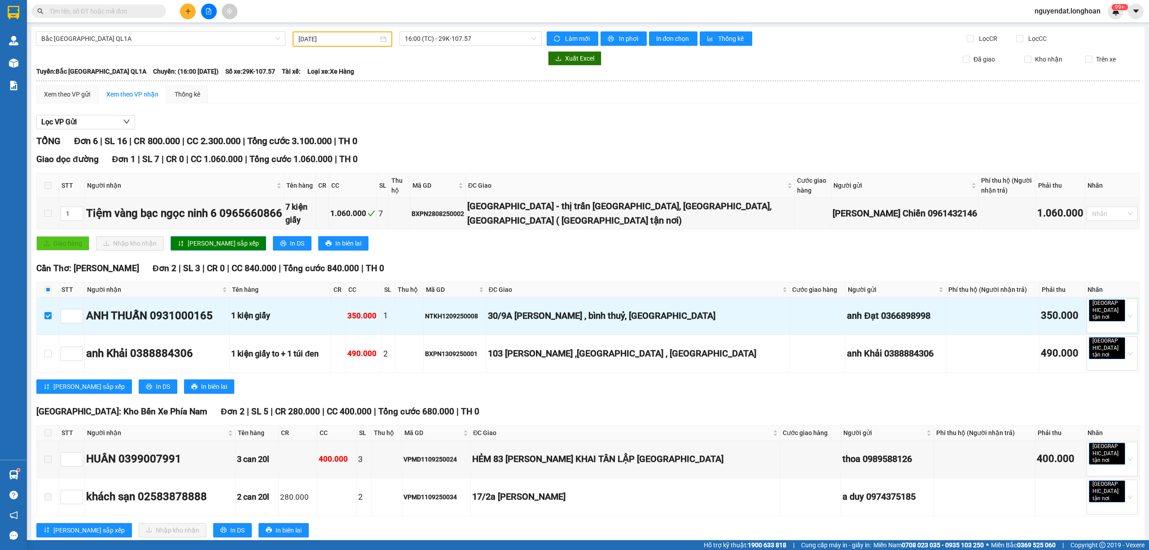
click at [44, 64] on div at bounding box center [289, 58] width 506 height 14
click at [63, 95] on div "Xem theo VP gửi" at bounding box center [67, 94] width 46 height 10
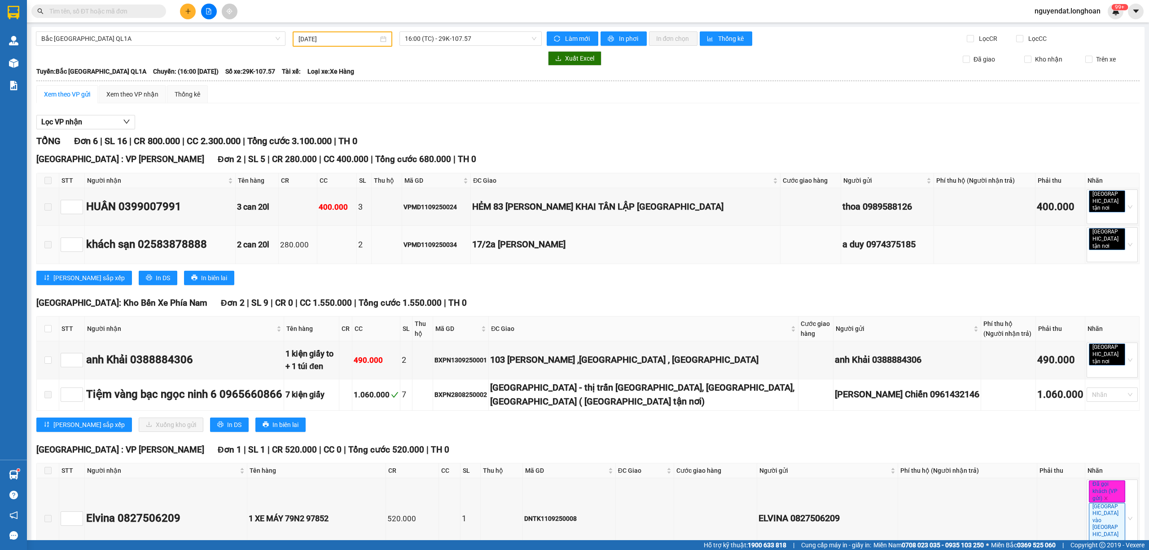
scroll to position [121, 0]
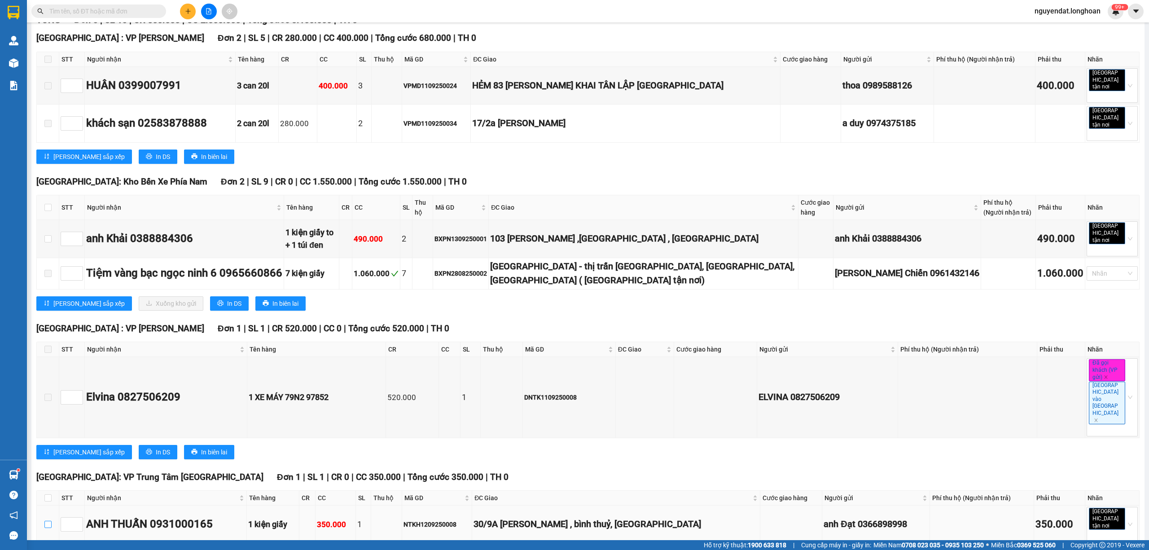
click at [47, 521] on input "checkbox" at bounding box center [47, 524] width 7 height 7
checkbox input "true"
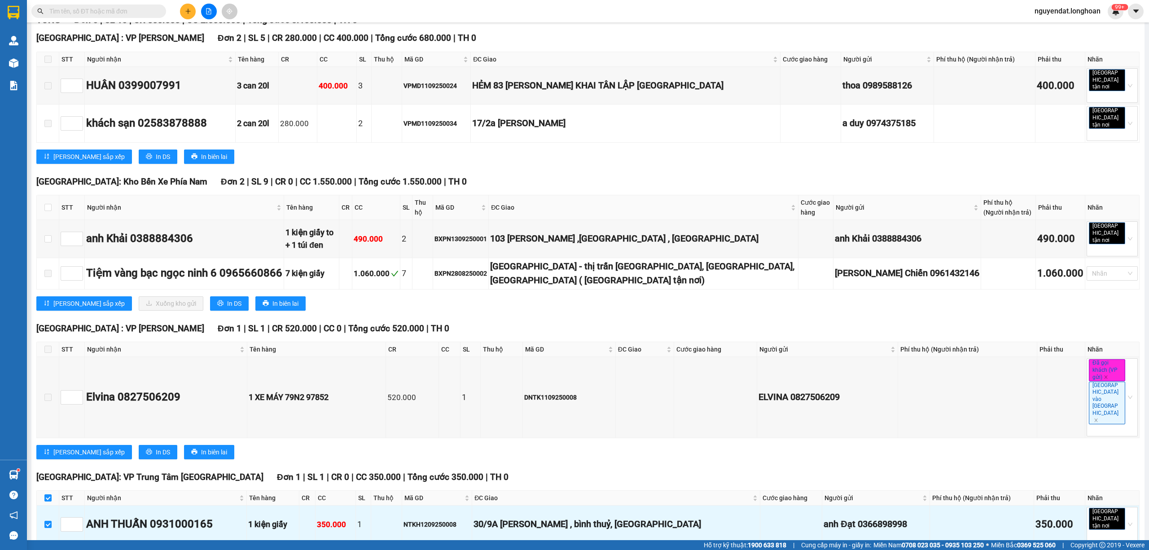
click at [156, 549] on span "Xuống kho gửi" at bounding box center [176, 558] width 40 height 10
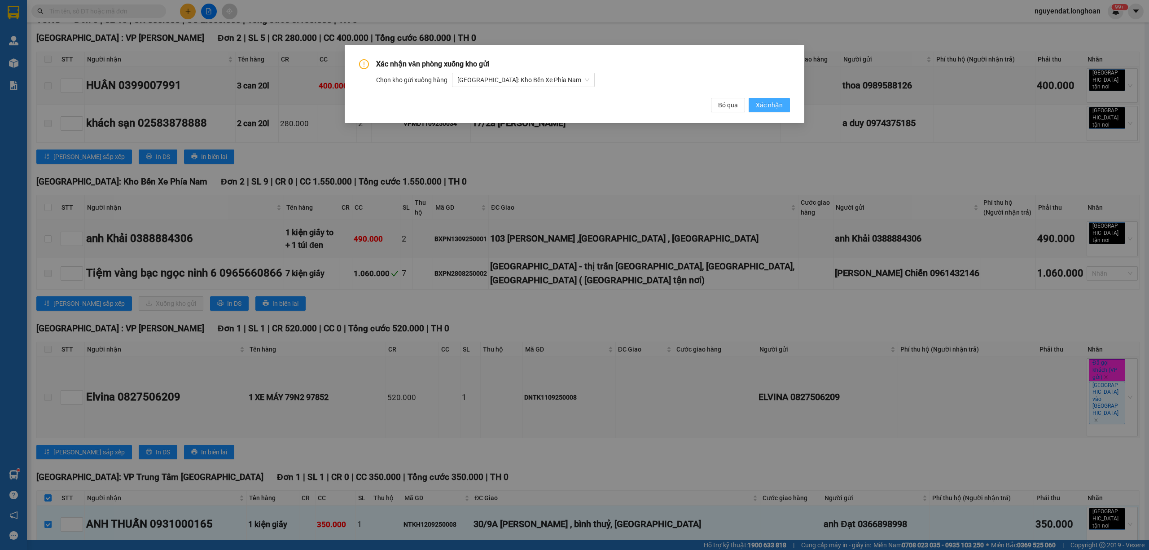
click at [779, 106] on span "Xác nhận" at bounding box center [769, 105] width 27 height 10
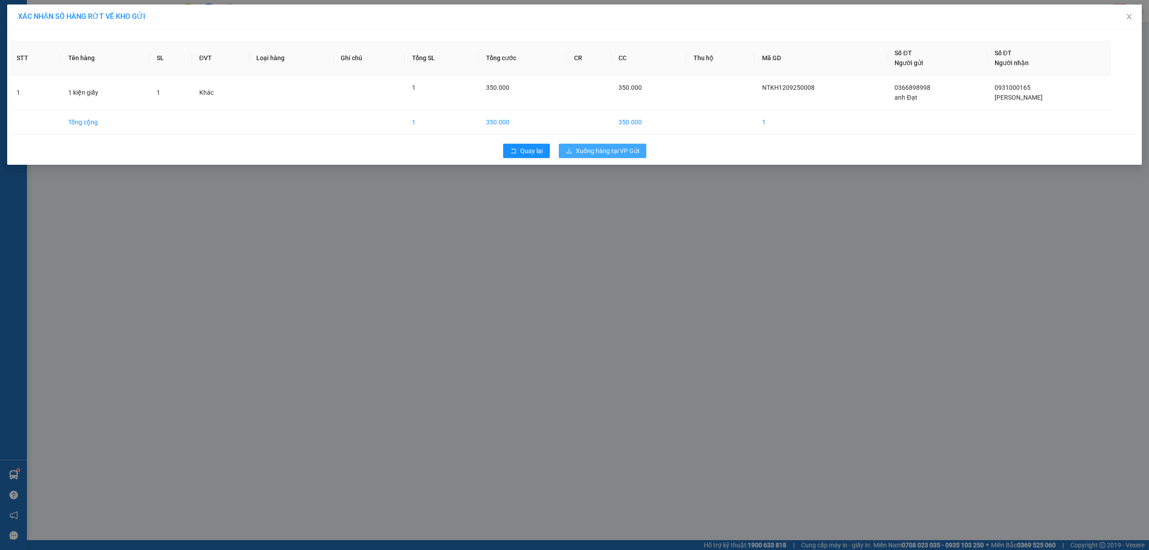
click at [619, 148] on span "Xuống hàng tại VP Gửi" at bounding box center [607, 151] width 63 height 10
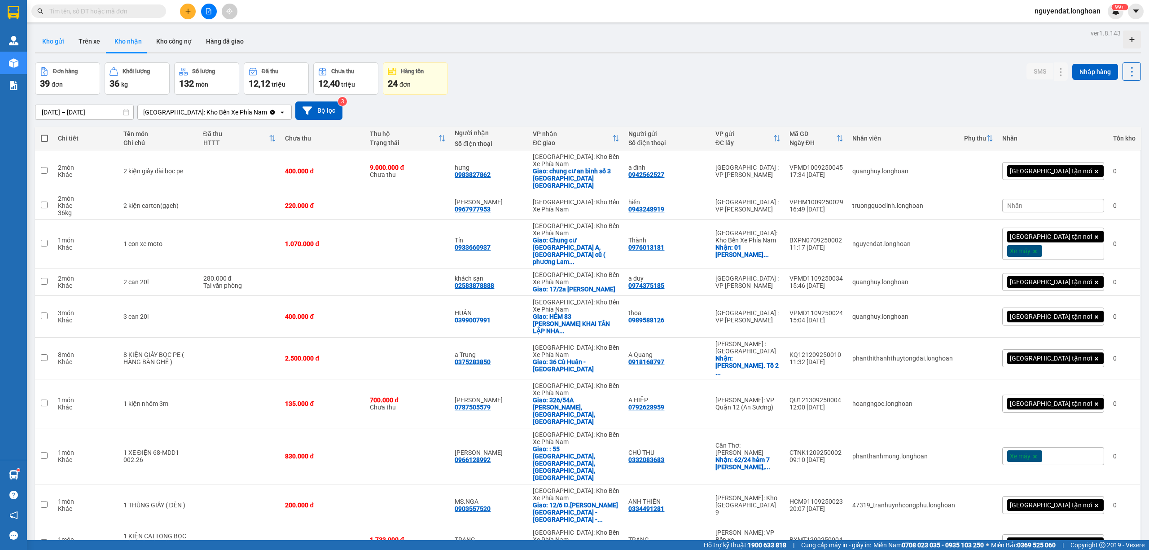
click at [48, 38] on button "Kho gửi" at bounding box center [53, 42] width 36 height 22
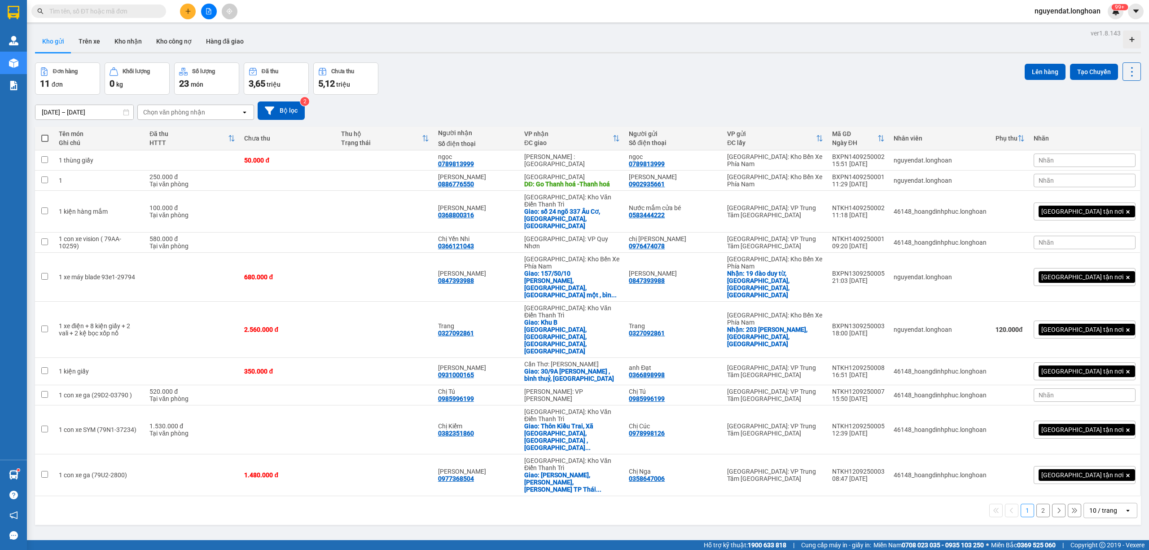
click at [530, 85] on div "Đơn hàng 11 đơn Khối lượng 0 kg Số lượng 23 món Đã thu 3,65 triệu Chưa thu 5,12…" at bounding box center [588, 78] width 1106 height 32
drag, startPoint x: 681, startPoint y: 487, endPoint x: 632, endPoint y: 524, distance: 62.1
click at [681, 486] on div "ver 1.8.143 Kho gửi Trên xe Kho nhận Kho công nợ Hàng đã giao Đơn hàng 11 đơn K…" at bounding box center [587, 302] width 1113 height 550
click at [634, 63] on div "Đơn hàng 11 đơn Khối lượng 0 kg Số lượng 23 món Đã thu 3,65 triệu Chưa thu 5,12…" at bounding box center [588, 78] width 1106 height 32
